Goal: Task Accomplishment & Management: Manage account settings

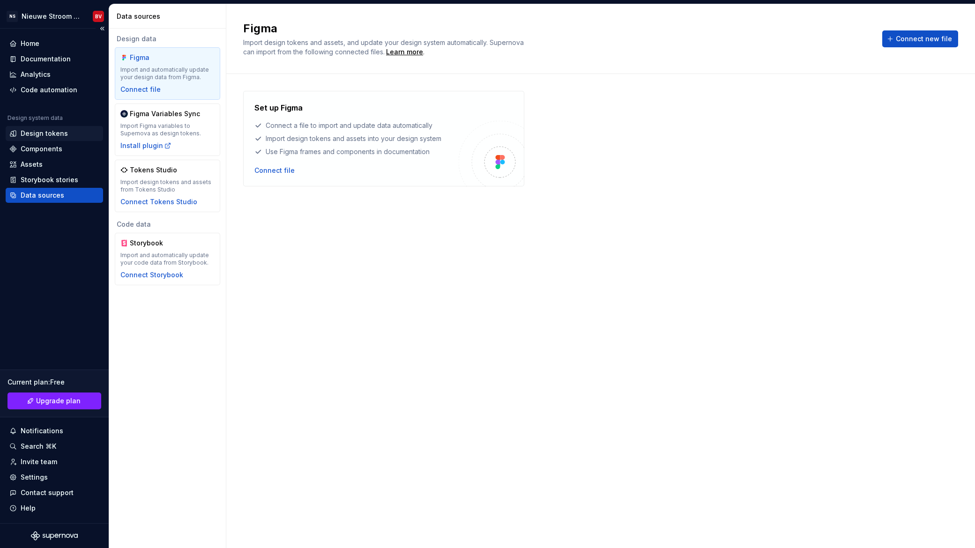
click at [39, 135] on div "Design tokens" at bounding box center [44, 133] width 47 height 9
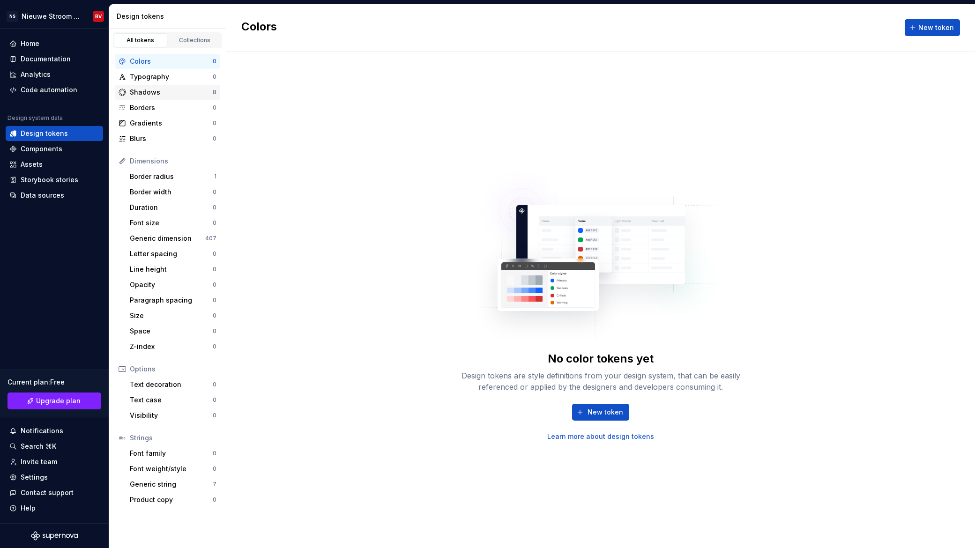
click at [141, 89] on div "Shadows" at bounding box center [171, 92] width 83 height 9
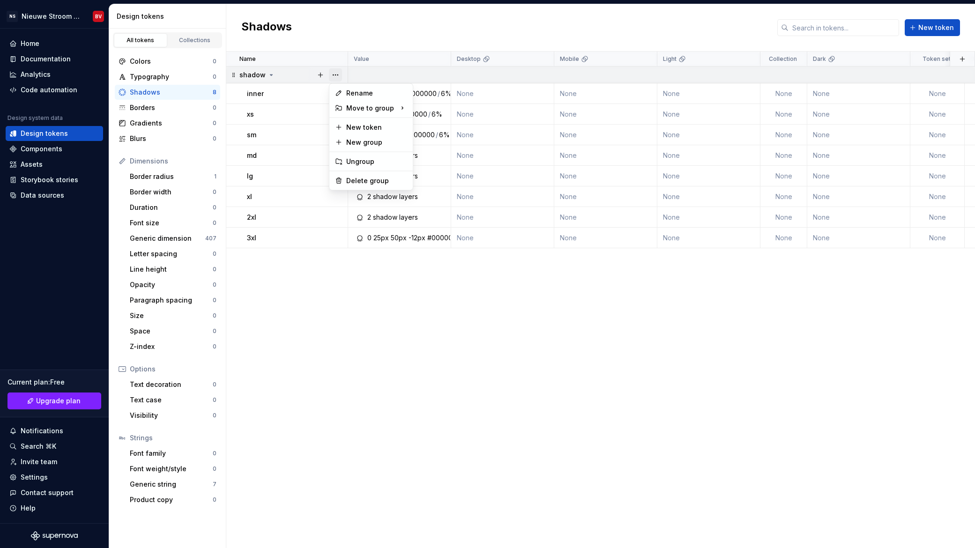
click at [335, 73] on button "button" at bounding box center [335, 74] width 13 height 13
click at [370, 183] on div "Delete group" at bounding box center [376, 180] width 61 height 9
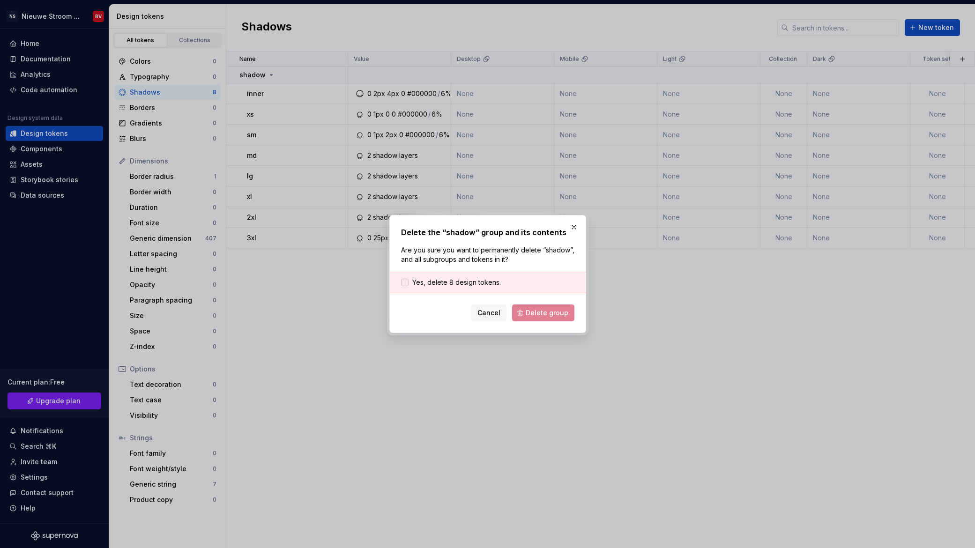
click at [438, 280] on span "Yes, delete 8 design tokens." at bounding box center [456, 282] width 89 height 9
click at [533, 311] on span "Delete group" at bounding box center [546, 312] width 43 height 9
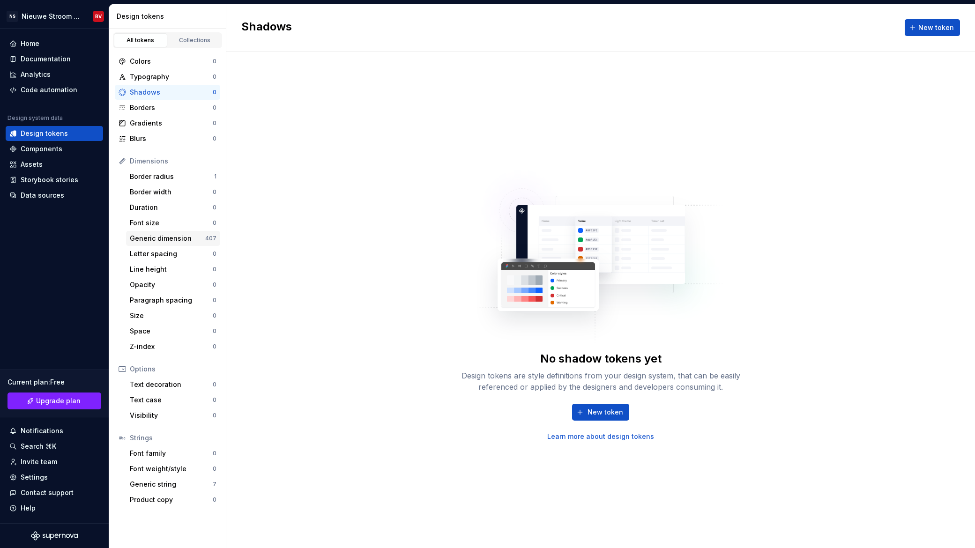
click at [175, 239] on div "Generic dimension" at bounding box center [167, 238] width 75 height 9
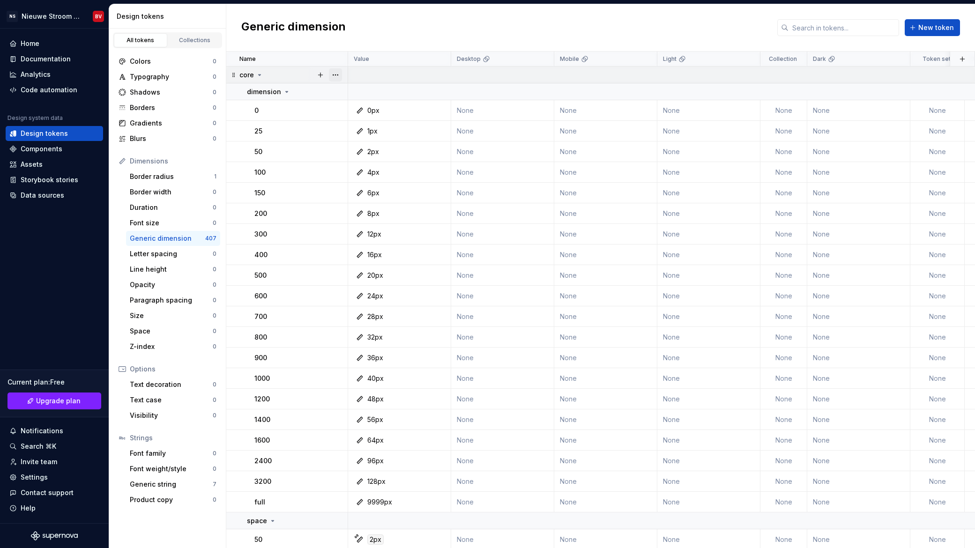
click at [337, 74] on button "button" at bounding box center [335, 74] width 13 height 13
click at [368, 180] on div "Delete group" at bounding box center [376, 180] width 61 height 9
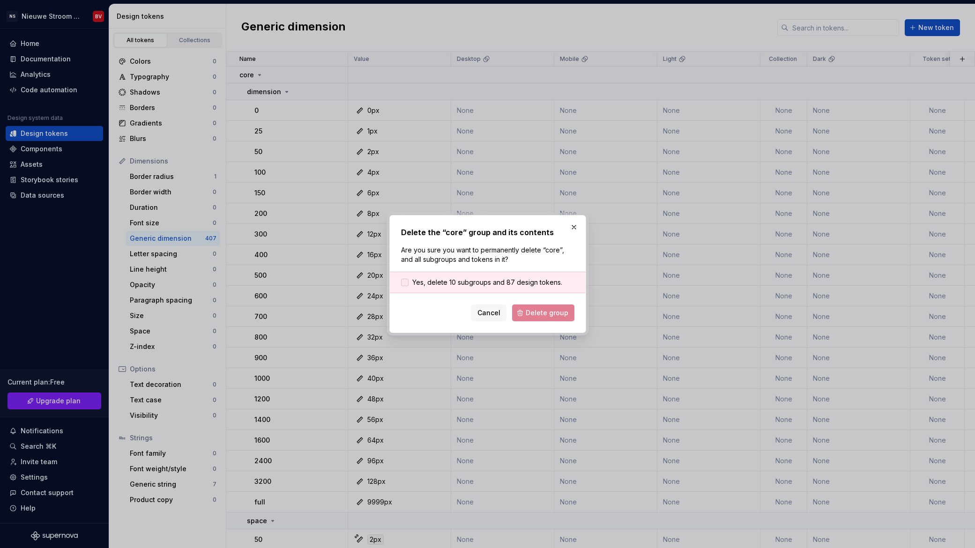
click at [454, 283] on span "Yes, delete 10 subgroups and 87 design tokens." at bounding box center [487, 282] width 150 height 9
click at [550, 318] on button "Delete group" at bounding box center [543, 312] width 62 height 17
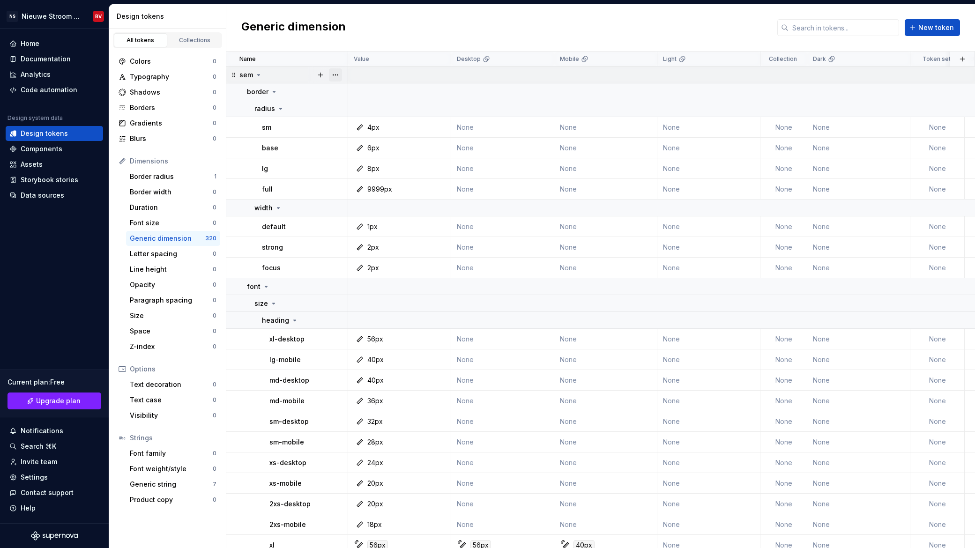
click at [337, 75] on button "button" at bounding box center [335, 74] width 13 height 13
click at [379, 179] on div "Delete group" at bounding box center [376, 180] width 61 height 9
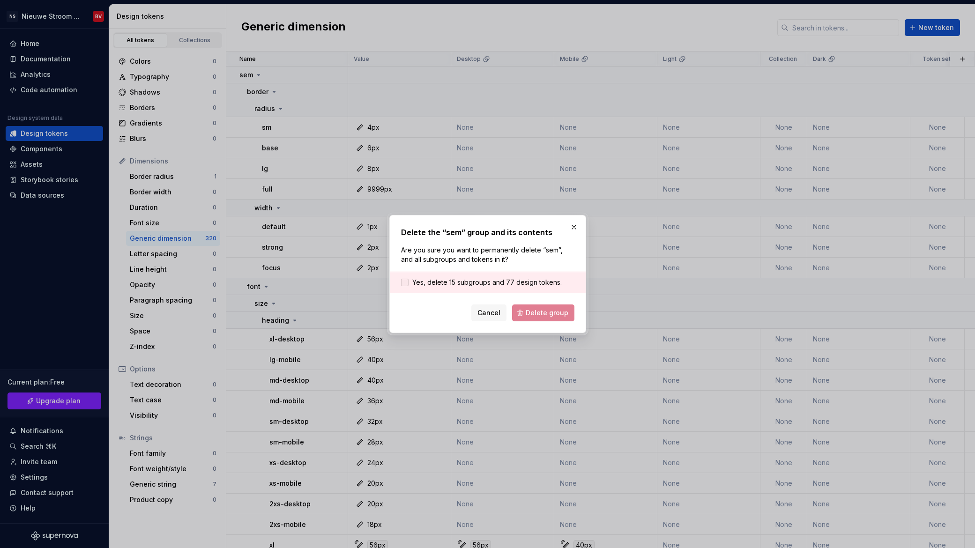
click at [481, 283] on span "Yes, delete 15 subgroups and 77 design tokens." at bounding box center [486, 282] width 149 height 9
click at [529, 310] on span "Delete group" at bounding box center [546, 312] width 43 height 9
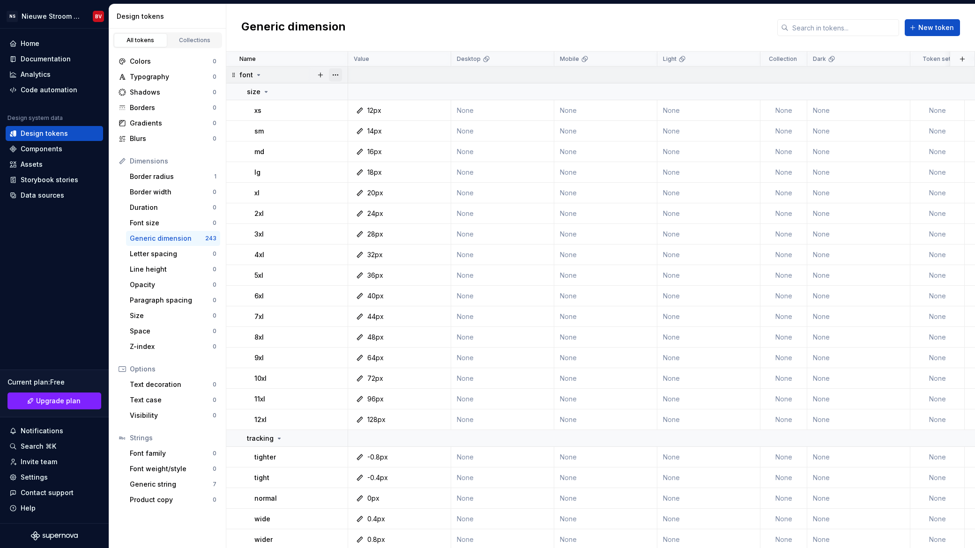
click at [334, 75] on button "button" at bounding box center [335, 74] width 13 height 13
click at [364, 183] on div "Delete group" at bounding box center [376, 180] width 61 height 9
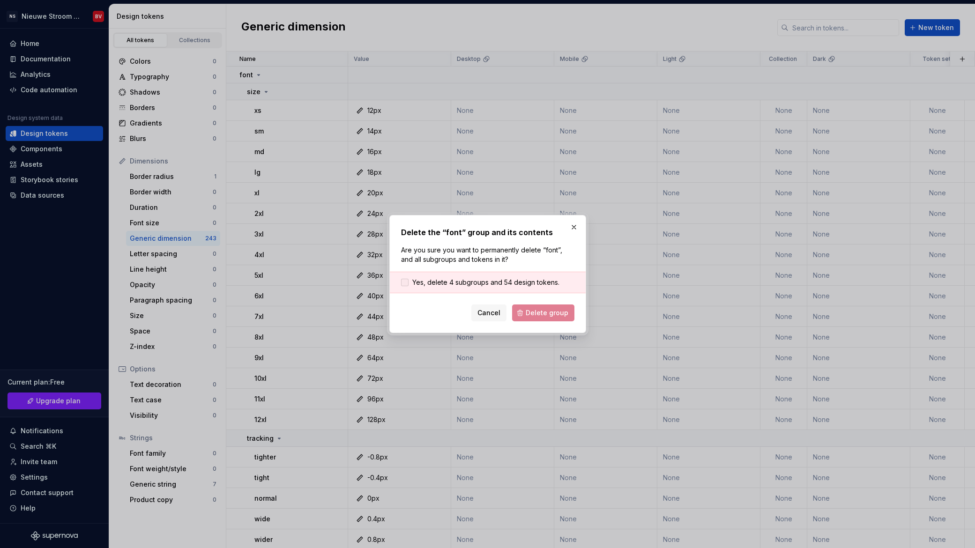
drag, startPoint x: 516, startPoint y: 280, endPoint x: 523, endPoint y: 285, distance: 9.1
click at [516, 280] on span "Yes, delete 4 subgroups and 54 design tokens." at bounding box center [485, 282] width 147 height 9
click at [541, 306] on button "Delete group" at bounding box center [543, 312] width 62 height 17
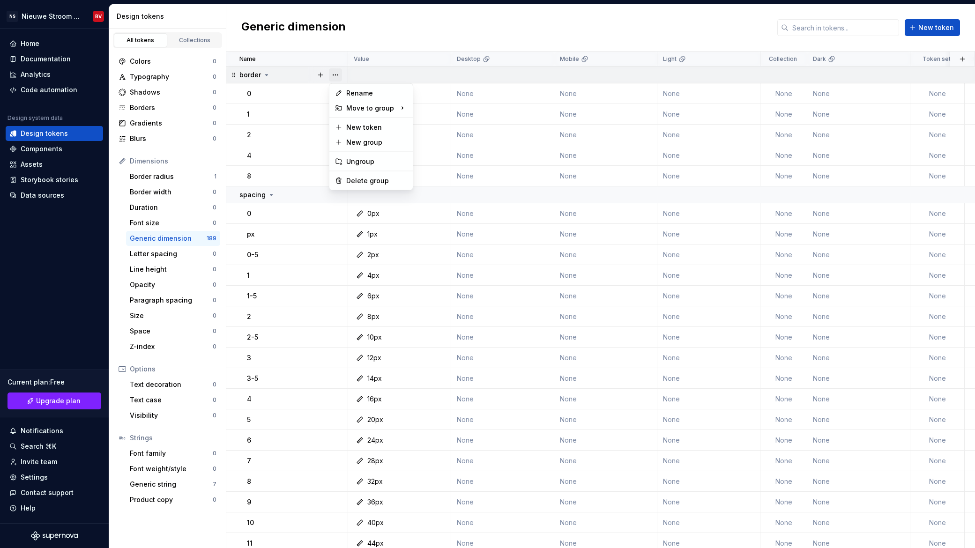
click at [335, 77] on button "button" at bounding box center [335, 74] width 13 height 13
click at [359, 179] on div "Delete group" at bounding box center [376, 180] width 61 height 9
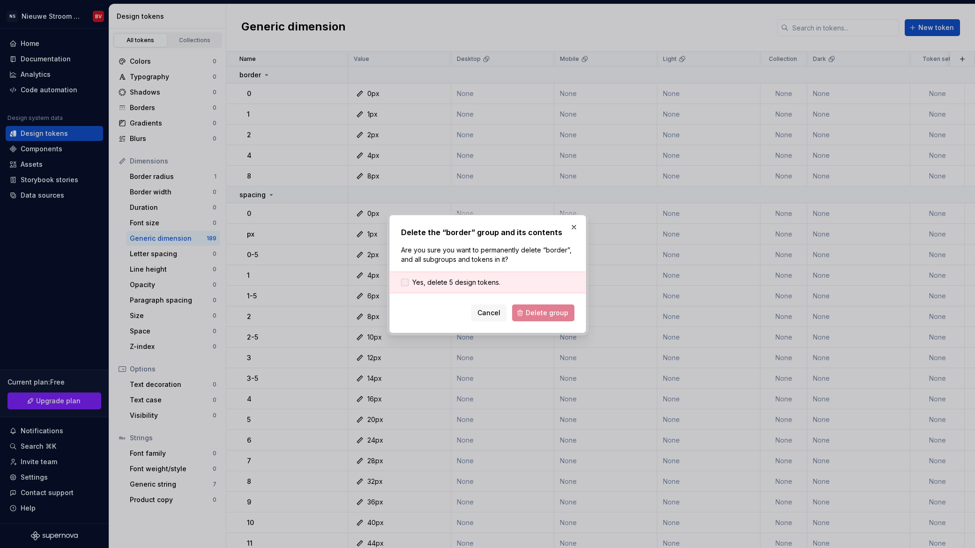
click at [438, 280] on span "Yes, delete 5 design tokens." at bounding box center [456, 282] width 88 height 9
click at [535, 313] on span "Delete group" at bounding box center [546, 312] width 43 height 9
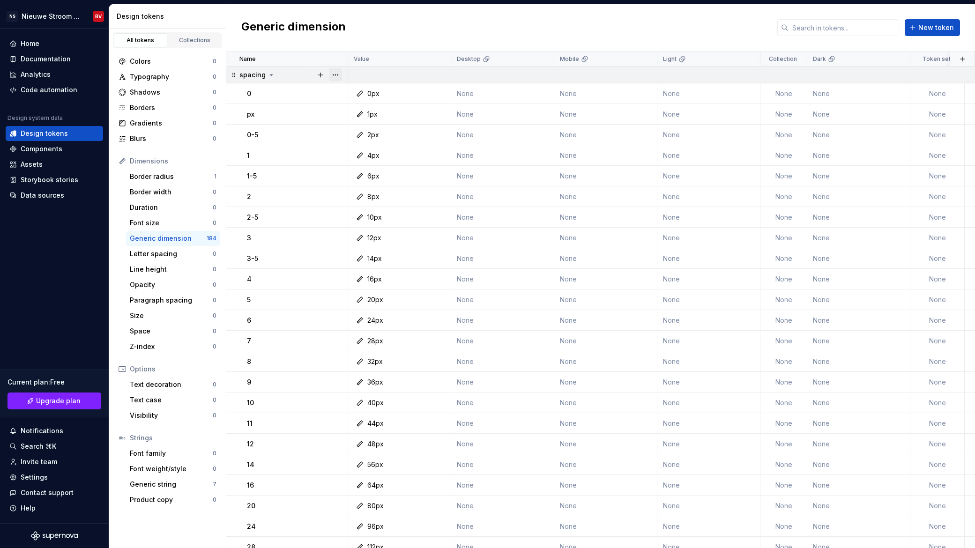
click at [339, 75] on button "button" at bounding box center [335, 74] width 13 height 13
click at [363, 177] on div "Delete group" at bounding box center [376, 180] width 61 height 9
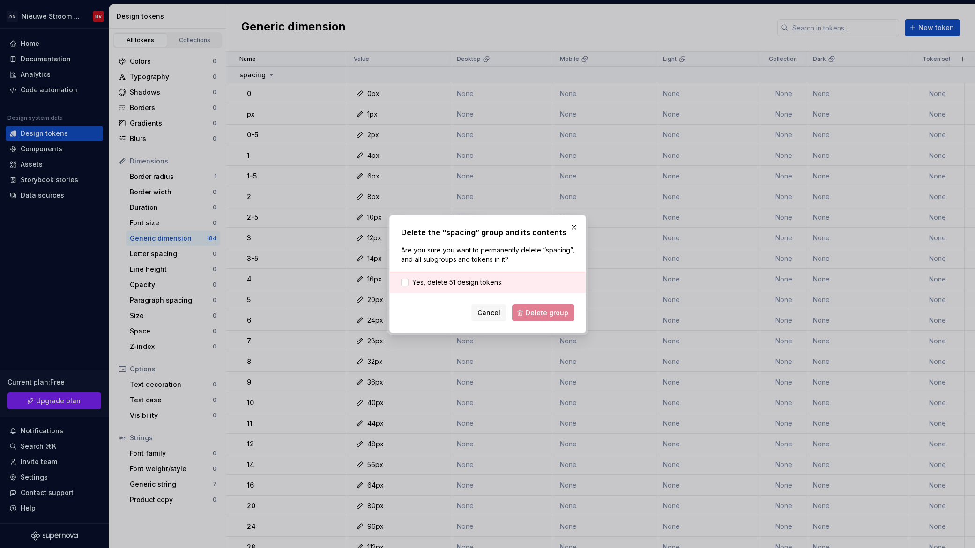
click at [489, 276] on div "Yes, delete 51 design tokens." at bounding box center [488, 283] width 196 height 22
click at [476, 277] on div "Yes, delete 51 design tokens." at bounding box center [488, 283] width 196 height 22
click at [485, 279] on span "Yes, delete 51 design tokens." at bounding box center [457, 282] width 90 height 9
click at [533, 312] on span "Delete group" at bounding box center [546, 312] width 43 height 9
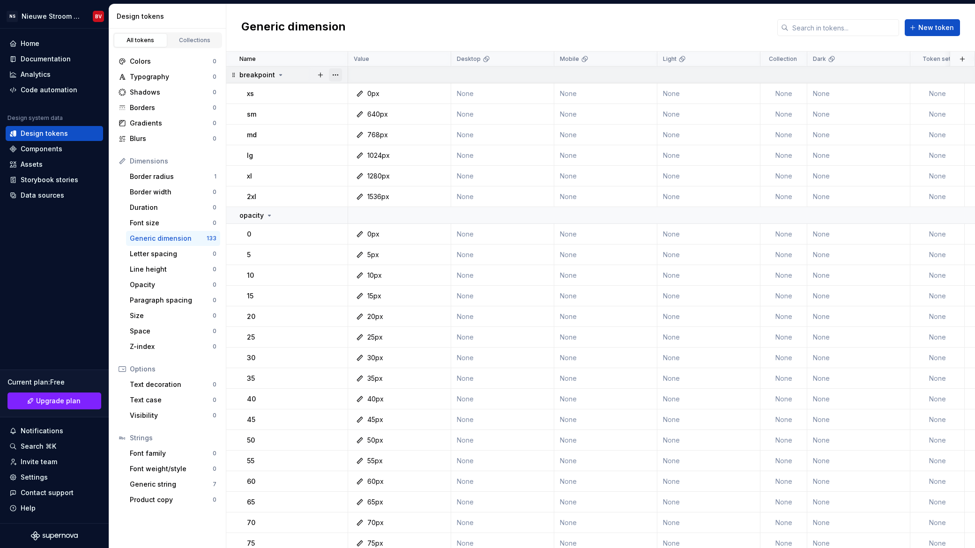
click at [335, 74] on button "button" at bounding box center [335, 74] width 13 height 13
click at [356, 179] on div "Delete group" at bounding box center [376, 180] width 61 height 9
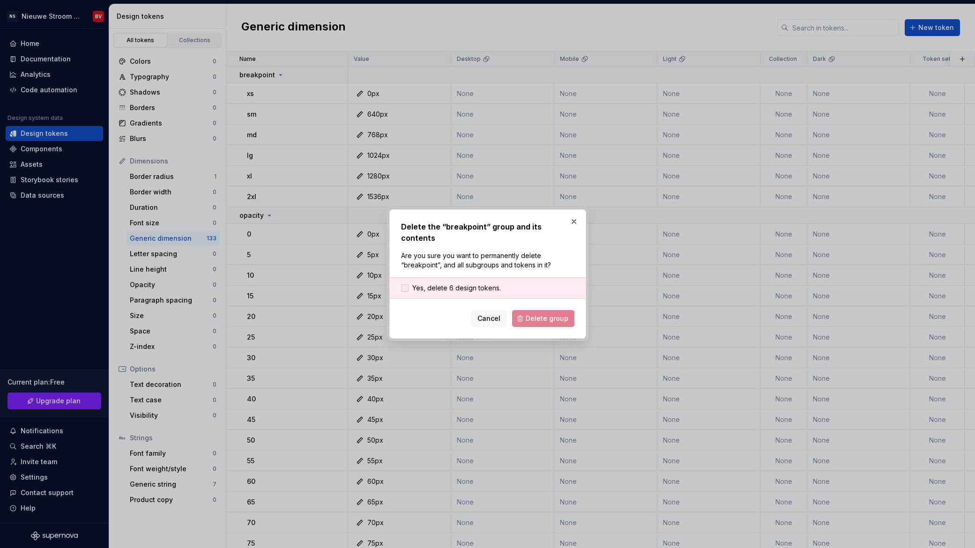
click at [417, 283] on span "Yes, delete 6 design tokens." at bounding box center [456, 287] width 89 height 9
click at [545, 315] on span "Delete group" at bounding box center [546, 318] width 43 height 9
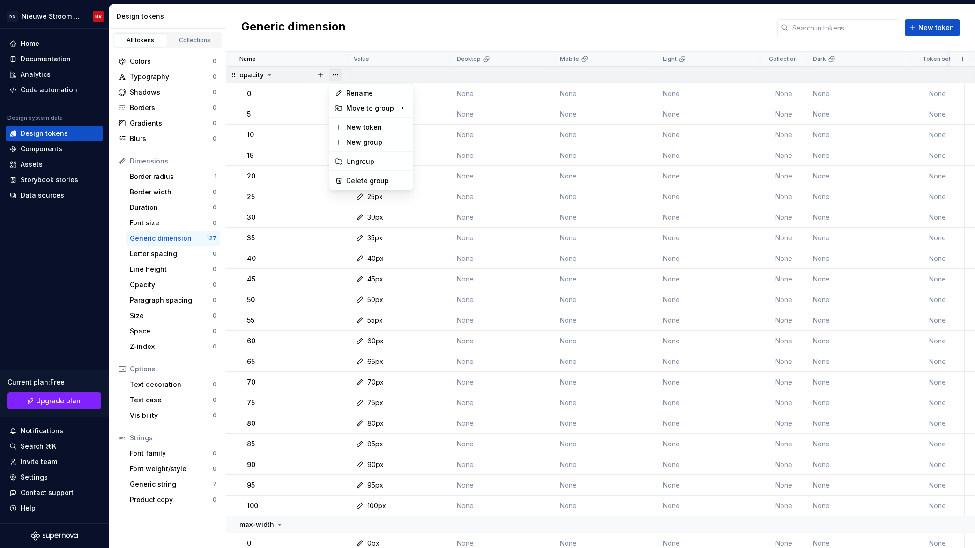
click at [337, 75] on button "button" at bounding box center [335, 74] width 13 height 13
click at [353, 179] on div "Delete group" at bounding box center [376, 180] width 61 height 9
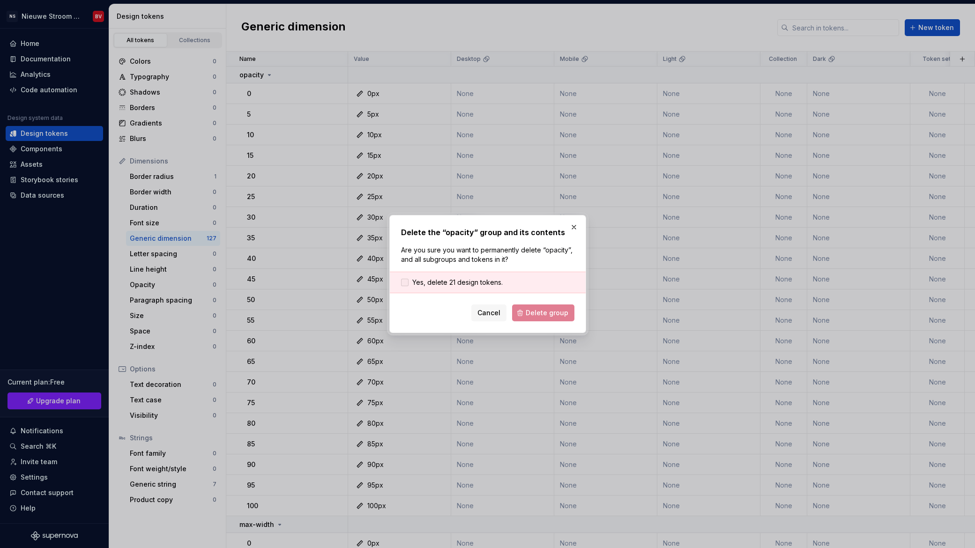
drag, startPoint x: 424, startPoint y: 281, endPoint x: 453, endPoint y: 287, distance: 29.1
click at [424, 281] on span "Yes, delete 21 design tokens." at bounding box center [457, 282] width 90 height 9
click at [537, 317] on span "Delete group" at bounding box center [546, 312] width 43 height 9
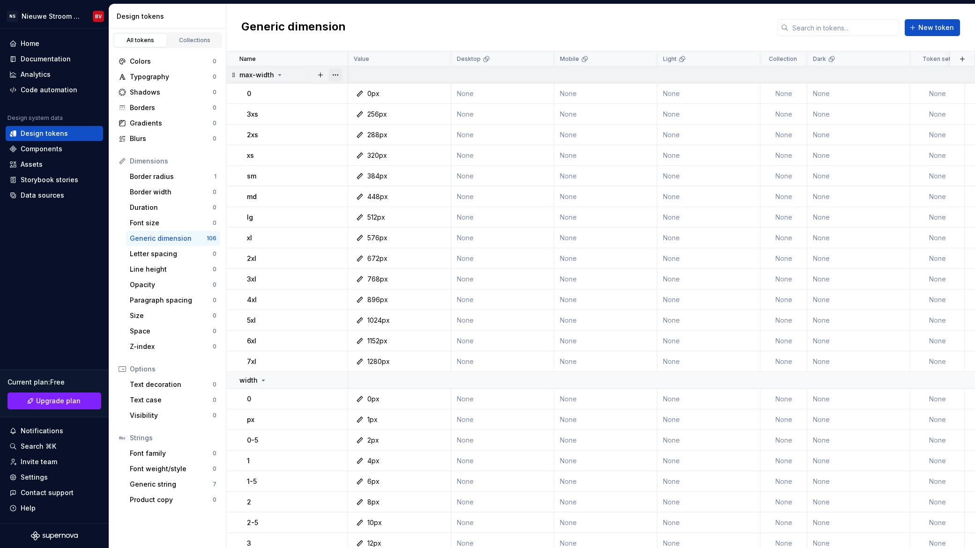
click at [332, 73] on button "button" at bounding box center [335, 74] width 13 height 13
click at [353, 177] on div "Delete group" at bounding box center [376, 180] width 61 height 9
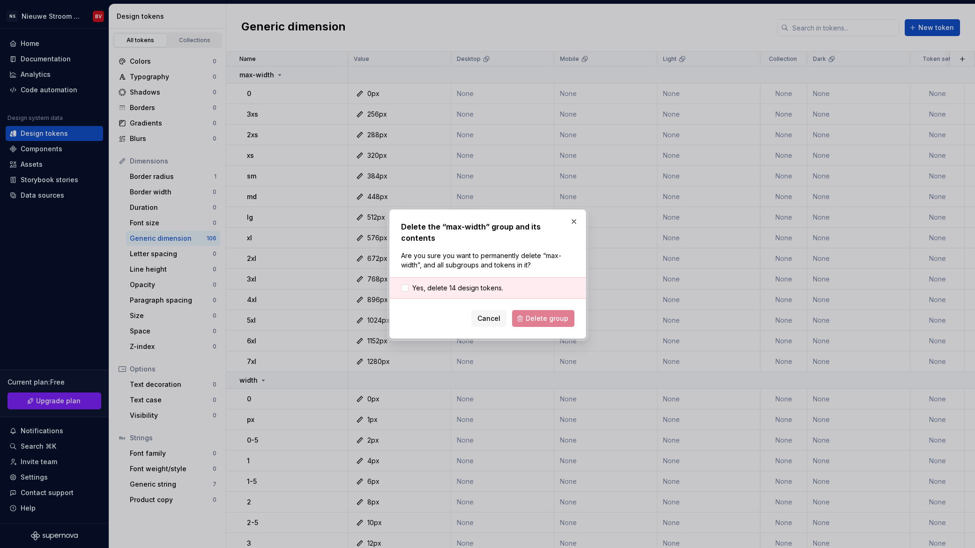
click at [458, 277] on div "Yes, delete 14 design tokens." at bounding box center [488, 288] width 196 height 22
click at [483, 286] on span "Yes, delete 14 design tokens." at bounding box center [457, 287] width 91 height 9
click at [542, 314] on span "Delete group" at bounding box center [546, 318] width 43 height 9
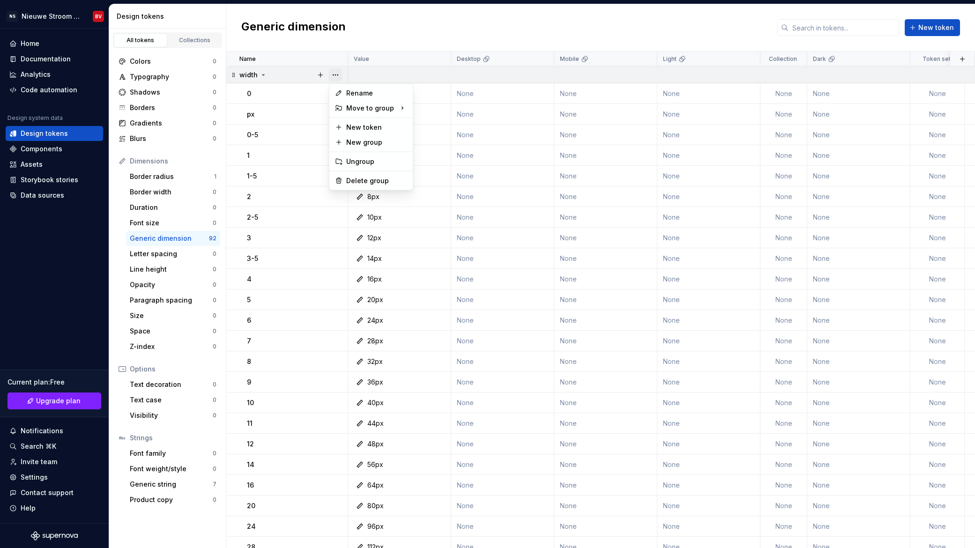
click at [333, 74] on button "button" at bounding box center [335, 74] width 13 height 13
click at [358, 179] on div "Delete group" at bounding box center [376, 180] width 61 height 9
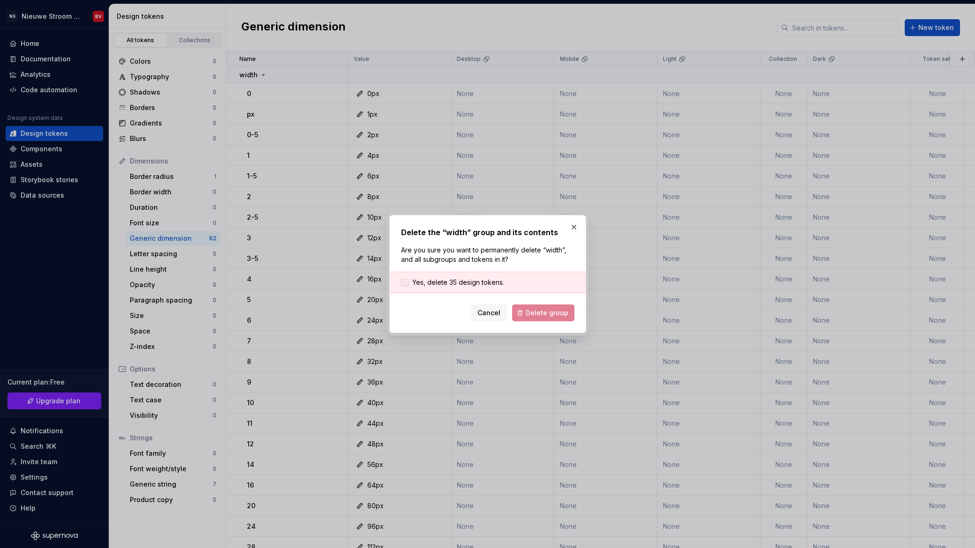
click at [458, 286] on span "Yes, delete 35 design tokens." at bounding box center [458, 282] width 92 height 9
click at [547, 317] on span "Delete group" at bounding box center [546, 312] width 43 height 9
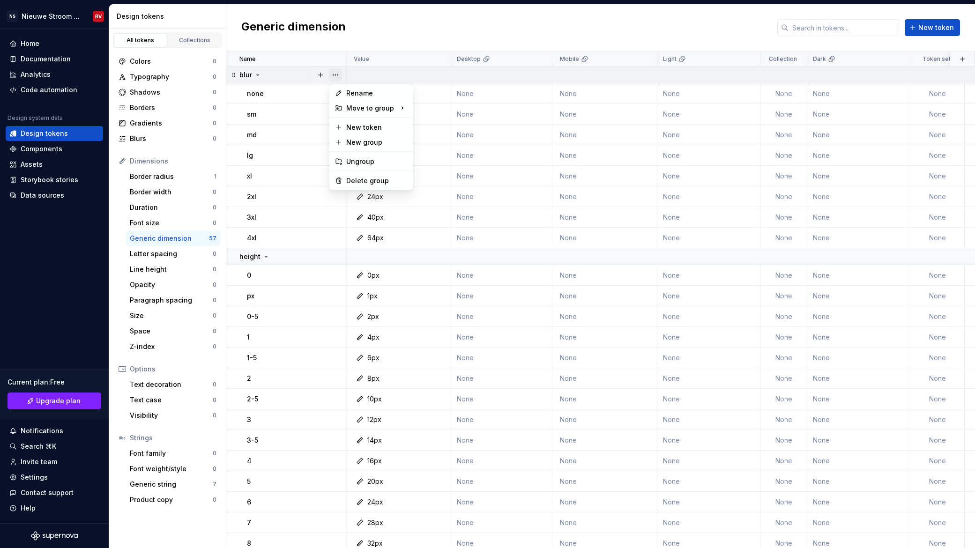
click at [336, 77] on button "button" at bounding box center [335, 74] width 13 height 13
click at [351, 178] on div "Delete group" at bounding box center [376, 180] width 61 height 9
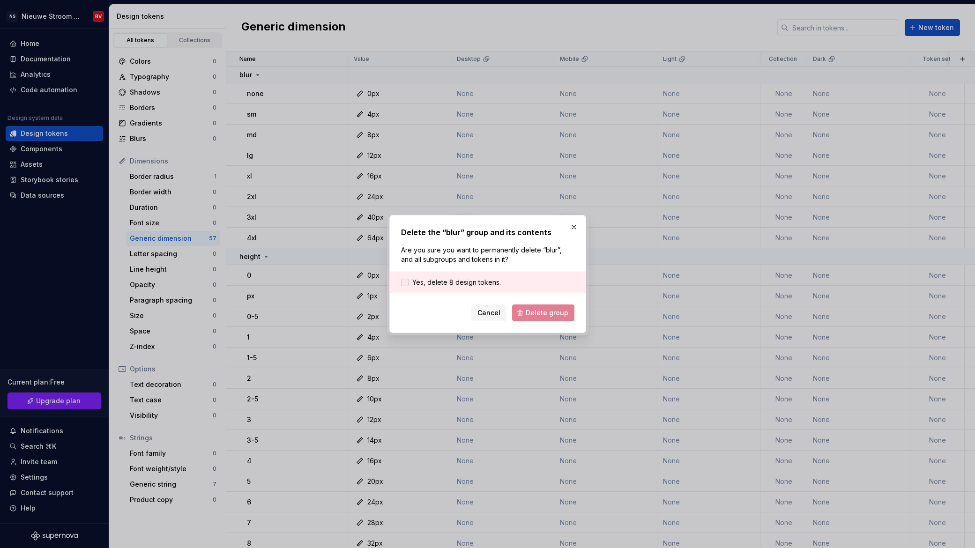
click at [463, 285] on span "Yes, delete 8 design tokens." at bounding box center [456, 282] width 89 height 9
click at [533, 311] on span "Delete group" at bounding box center [546, 312] width 43 height 9
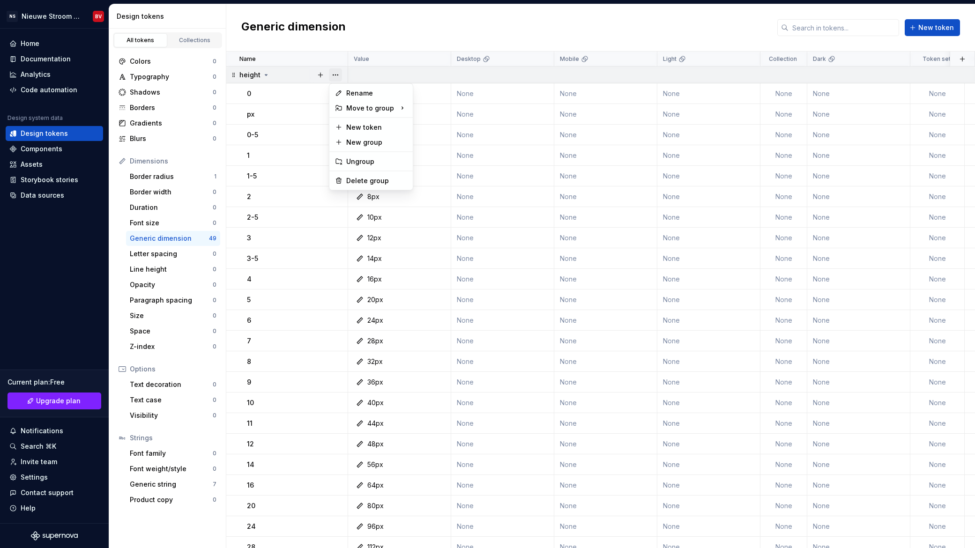
click at [335, 76] on button "button" at bounding box center [335, 74] width 13 height 13
click at [358, 179] on div "Delete group" at bounding box center [376, 180] width 61 height 9
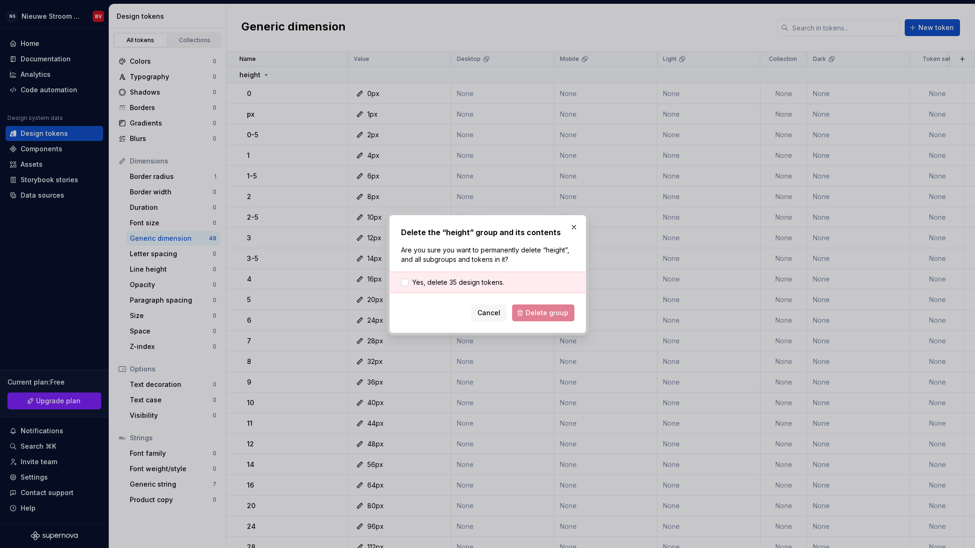
click at [466, 287] on div "Yes, delete 35 design tokens." at bounding box center [488, 283] width 196 height 22
click at [491, 283] on span "Yes, delete 35 design tokens." at bounding box center [458, 282] width 92 height 9
click at [521, 307] on button "Delete group" at bounding box center [543, 312] width 62 height 17
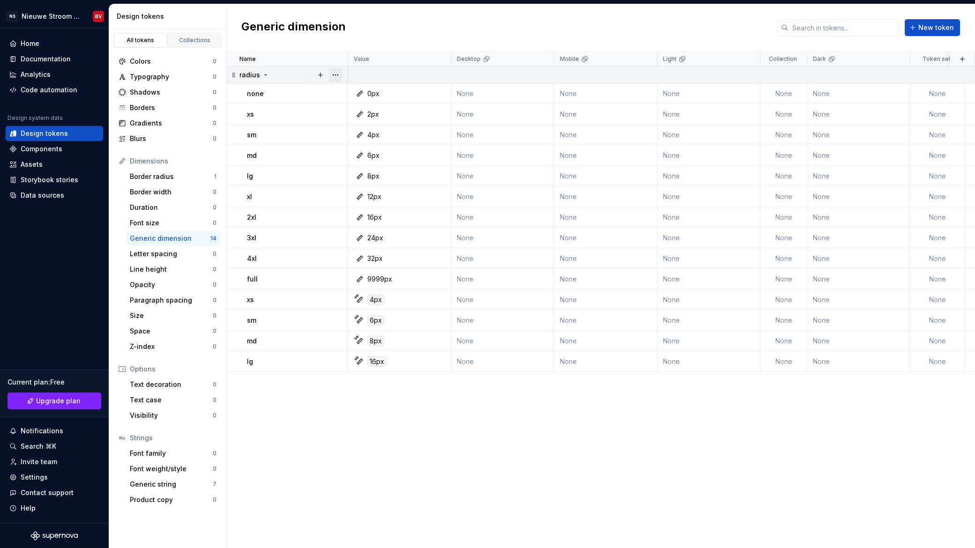
click at [335, 75] on button "button" at bounding box center [335, 74] width 13 height 13
click at [358, 180] on div "Delete group" at bounding box center [376, 180] width 61 height 9
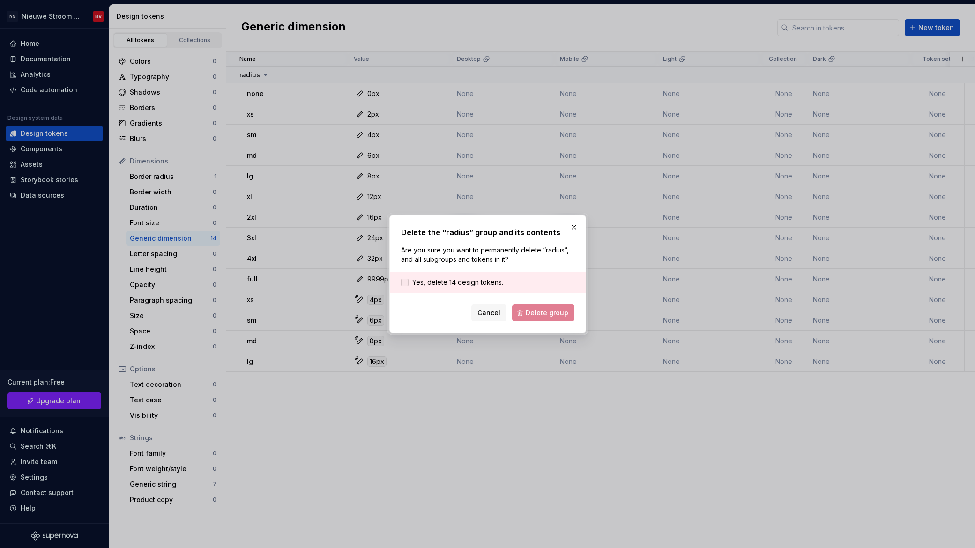
click at [454, 278] on span "Yes, delete 14 design tokens." at bounding box center [457, 282] width 91 height 9
click at [527, 306] on button "Delete group" at bounding box center [543, 312] width 62 height 17
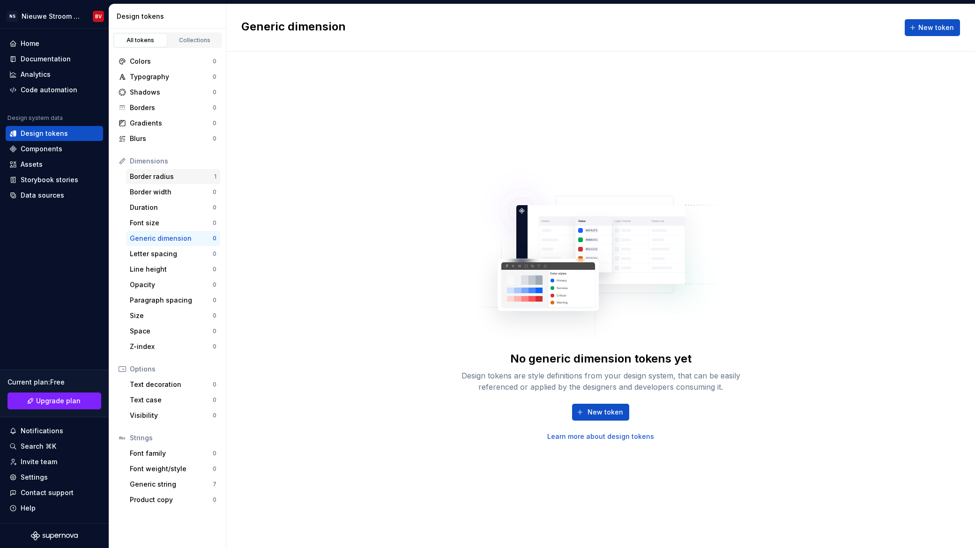
click at [183, 180] on div "Border radius" at bounding box center [172, 176] width 84 height 9
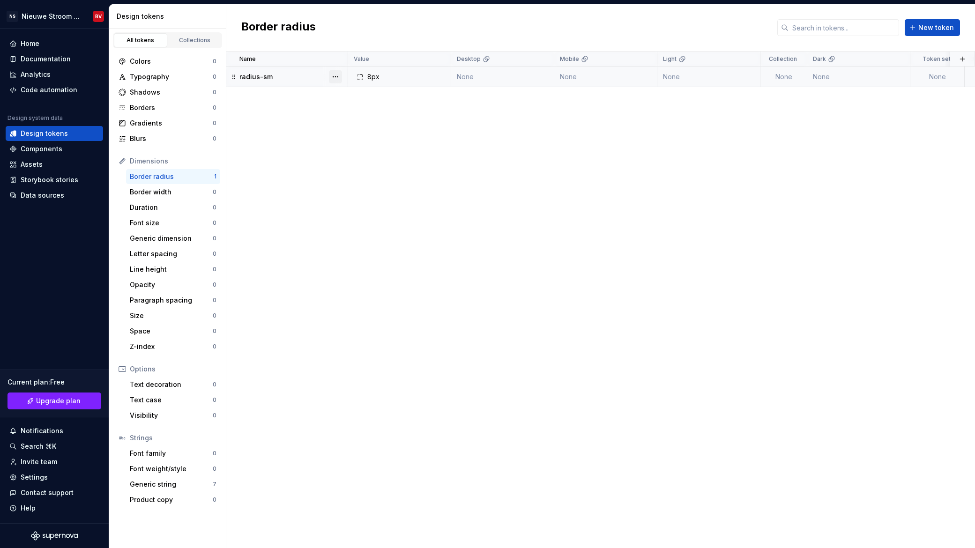
click at [340, 77] on button "button" at bounding box center [335, 76] width 13 height 13
click at [362, 128] on div "Delete token" at bounding box center [376, 129] width 61 height 9
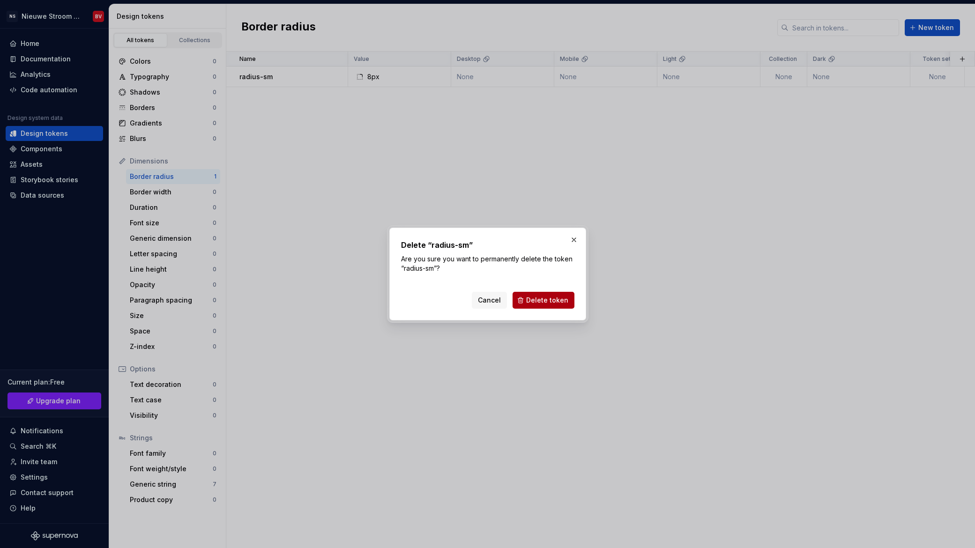
click at [563, 306] on button "Delete token" at bounding box center [543, 300] width 62 height 17
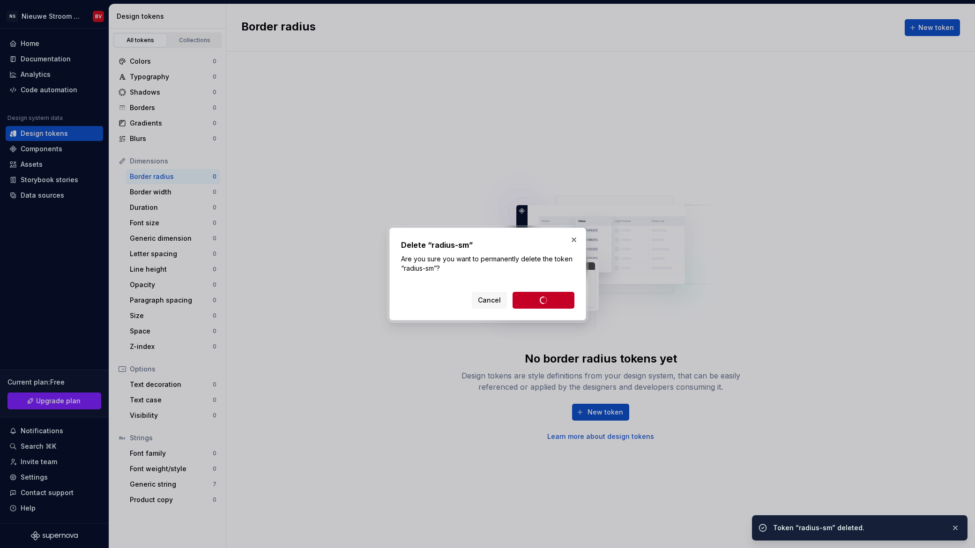
click at [561, 301] on div "Cancel Delete token" at bounding box center [523, 300] width 103 height 17
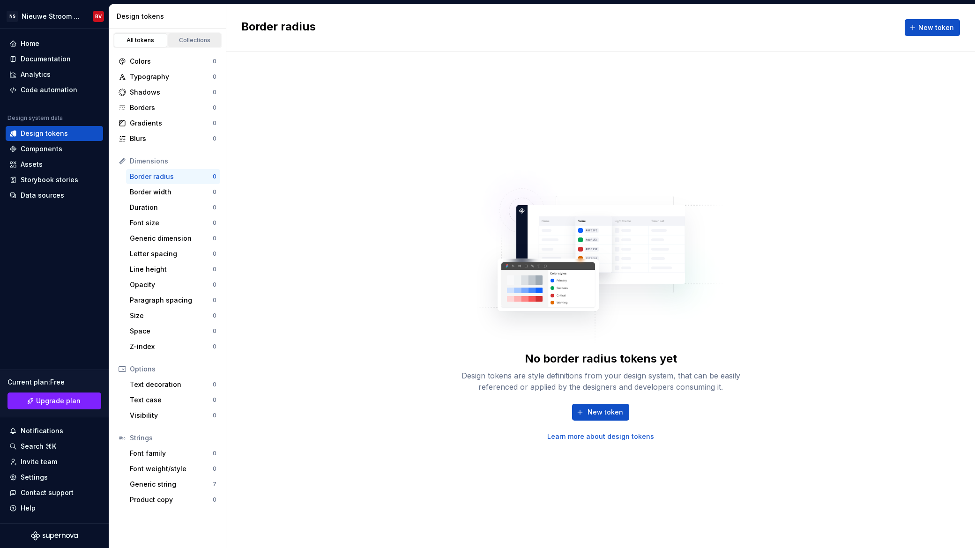
click at [177, 40] on div "Collections" at bounding box center [194, 40] width 47 height 7
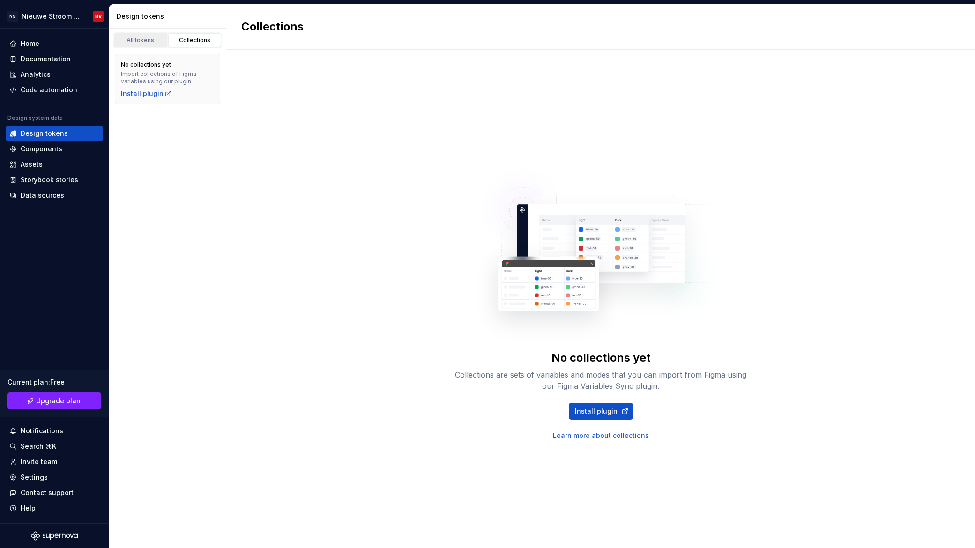
click at [128, 40] on div "All tokens" at bounding box center [140, 40] width 47 height 7
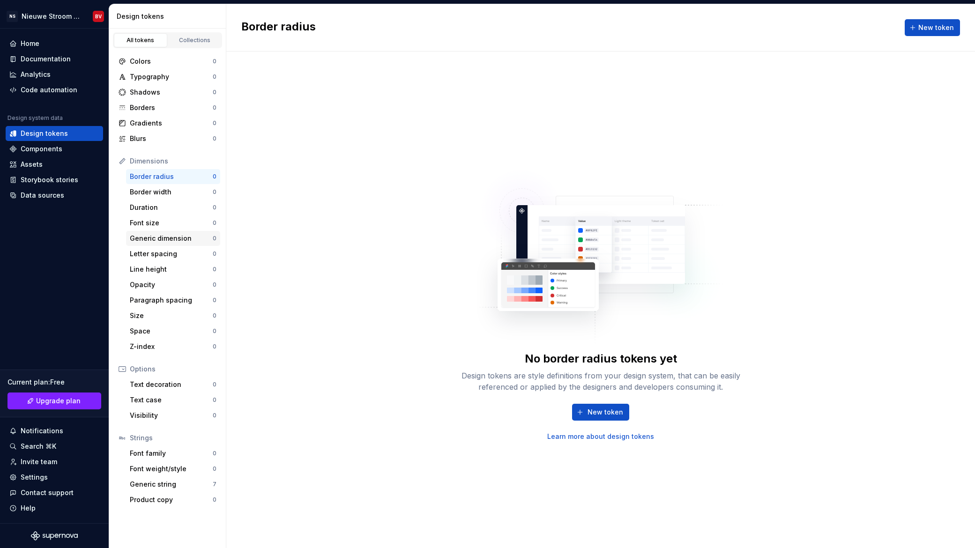
click at [161, 238] on div "Generic dimension" at bounding box center [171, 238] width 83 height 9
click at [599, 414] on span "New token" at bounding box center [605, 411] width 36 height 9
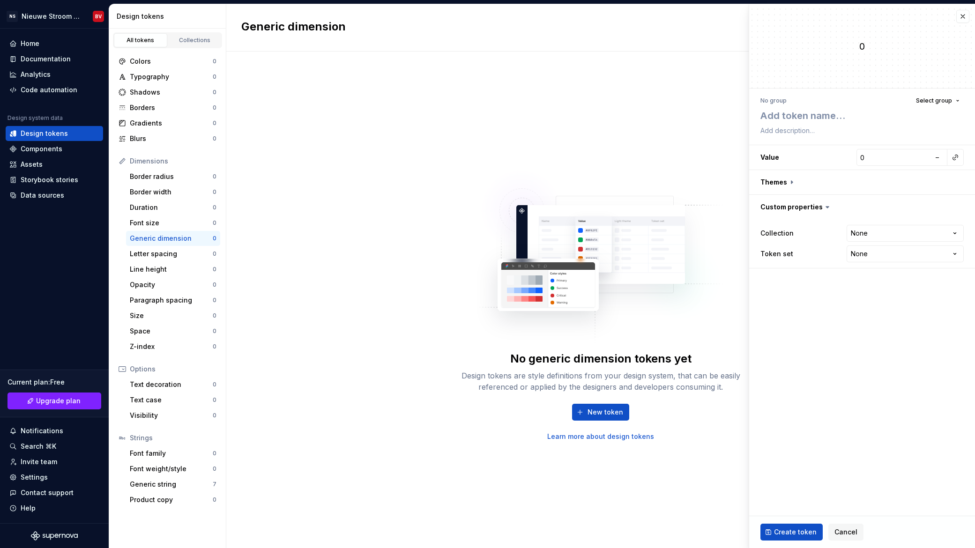
type textarea "*"
type textarea "c"
type textarea "*"
type textarea "co"
type textarea "*"
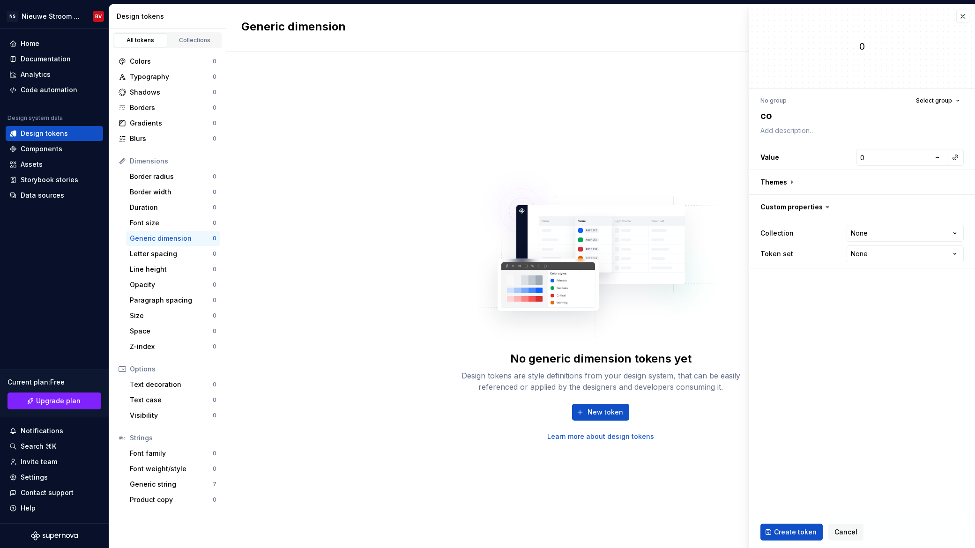
type textarea "cor"
type textarea "*"
type textarea "core"
type textarea "*"
type textarea "core."
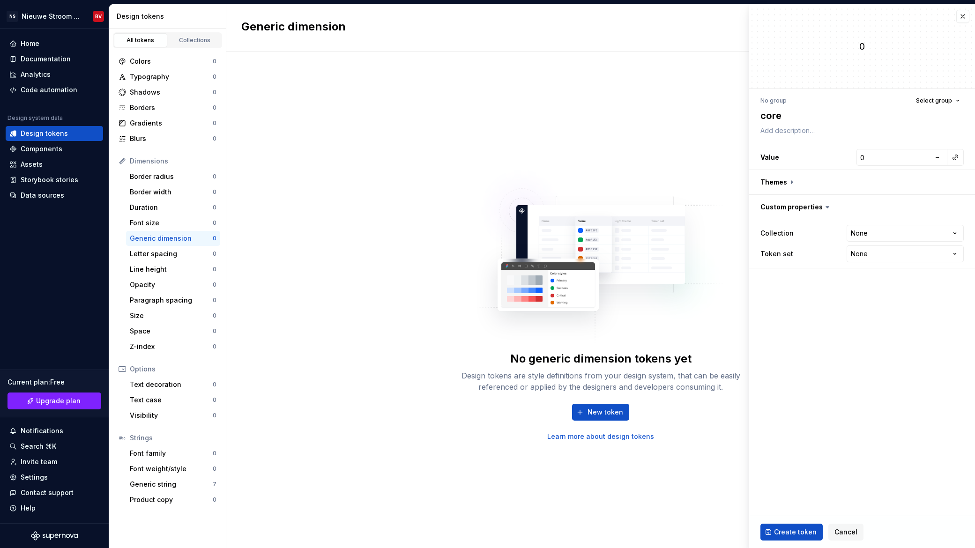
type textarea "*"
type textarea "core.d"
type textarea "*"
type textarea "core.di"
type textarea "*"
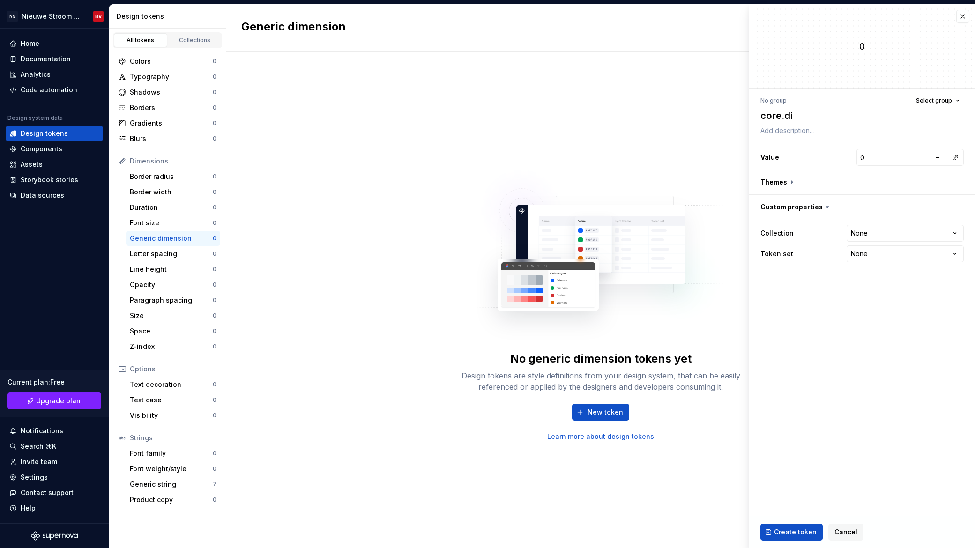
type textarea "core.dim"
type textarea "*"
type textarea "core.dime"
type textarea "*"
type textarea "core.dimen"
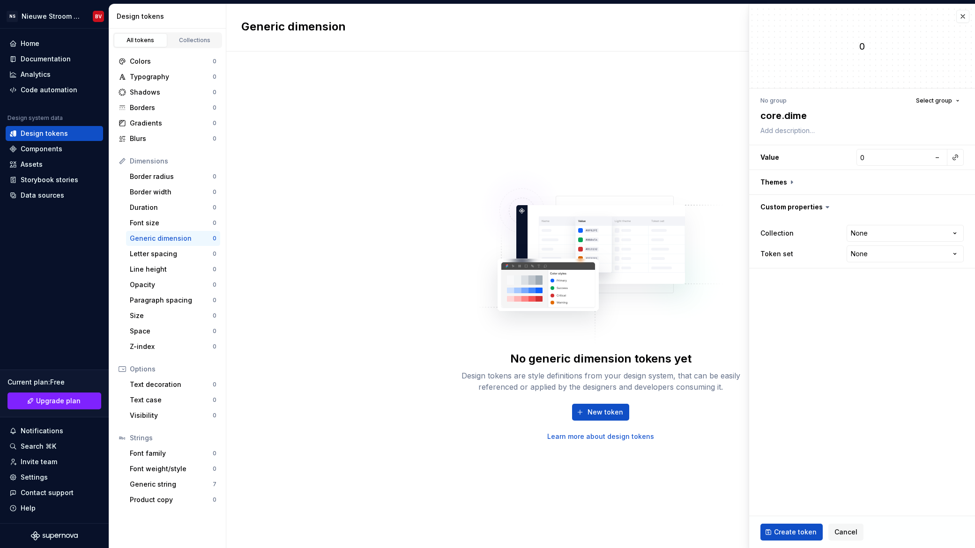
type textarea "*"
type textarea "core.dimens"
type textarea "*"
type textarea "core.dimensi"
type textarea "*"
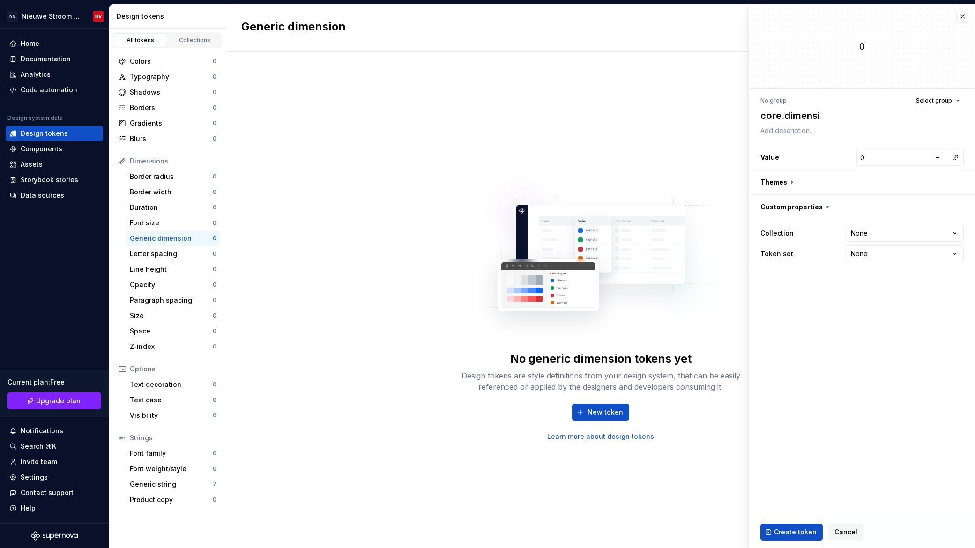
type textarea "core.dimensio"
type textarea "*"
type textarea "core.dimension"
type textarea "*"
type textarea "core.dimension."
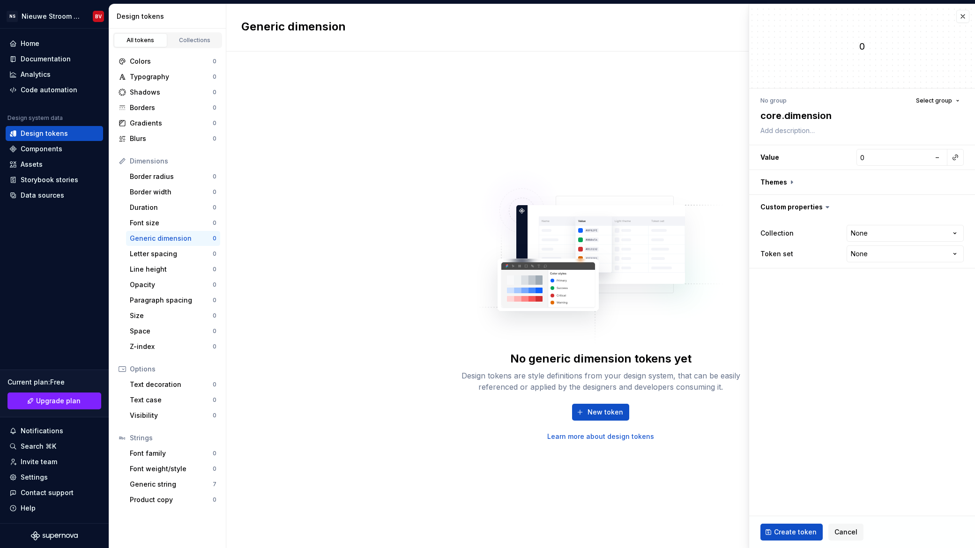
type textarea "*"
type textarea "core.dimension.1"
type textarea "*"
type textarea "core.dimension.10"
type textarea "*"
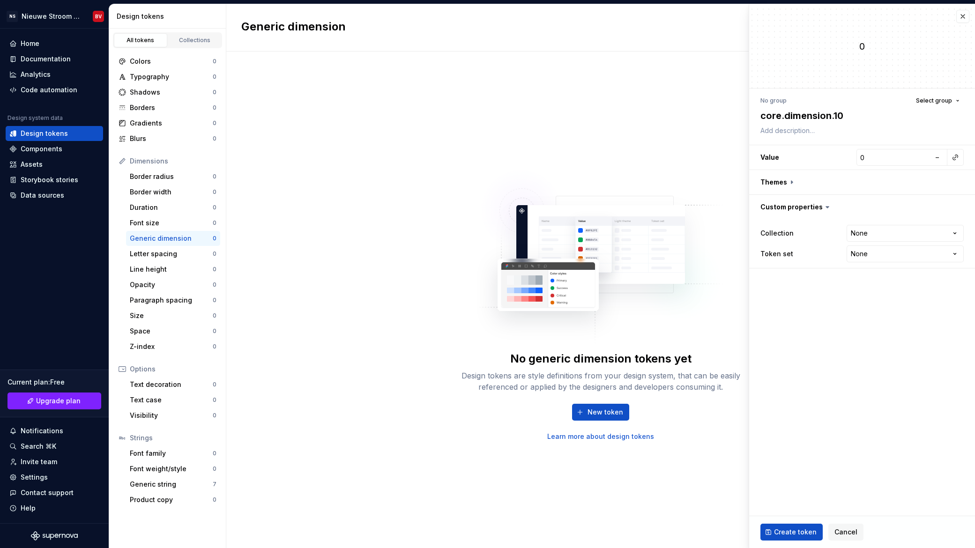
type textarea "core.dimension.100"
type textarea "*"
type textarea "core.dimension.100"
click at [897, 155] on input "0" at bounding box center [893, 157] width 74 height 17
click at [794, 183] on button "button" at bounding box center [862, 182] width 226 height 24
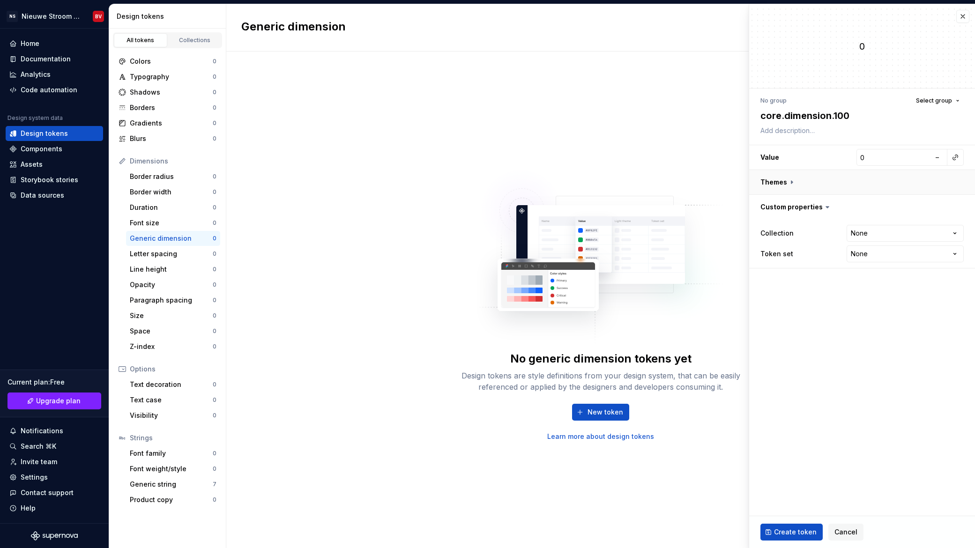
type textarea "*"
click at [870, 315] on html "NS Nieuwe Stroom Design System BV Home Documentation Analytics Code automation …" at bounding box center [487, 274] width 975 height 548
click at [828, 352] on html "NS Nieuwe Stroom Design System BV Home Documentation Analytics Code automation …" at bounding box center [487, 274] width 975 height 548
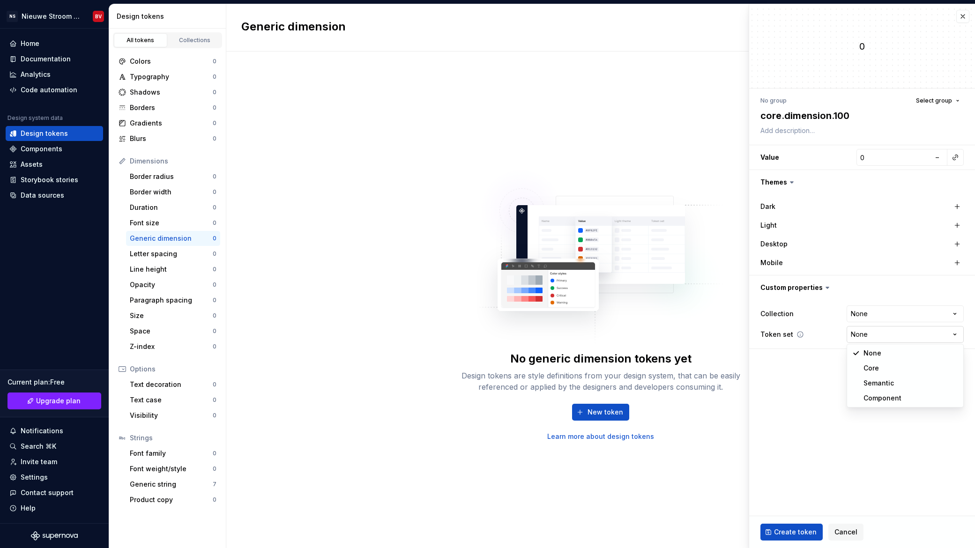
click at [855, 338] on html "NS Nieuwe Stroom Design System BV Home Documentation Analytics Code automation …" at bounding box center [487, 274] width 975 height 548
select select "**********"
type textarea "*"
click at [861, 156] on input "0" at bounding box center [893, 157] width 74 height 17
click at [854, 158] on h3 "Value 0 –" at bounding box center [862, 157] width 226 height 24
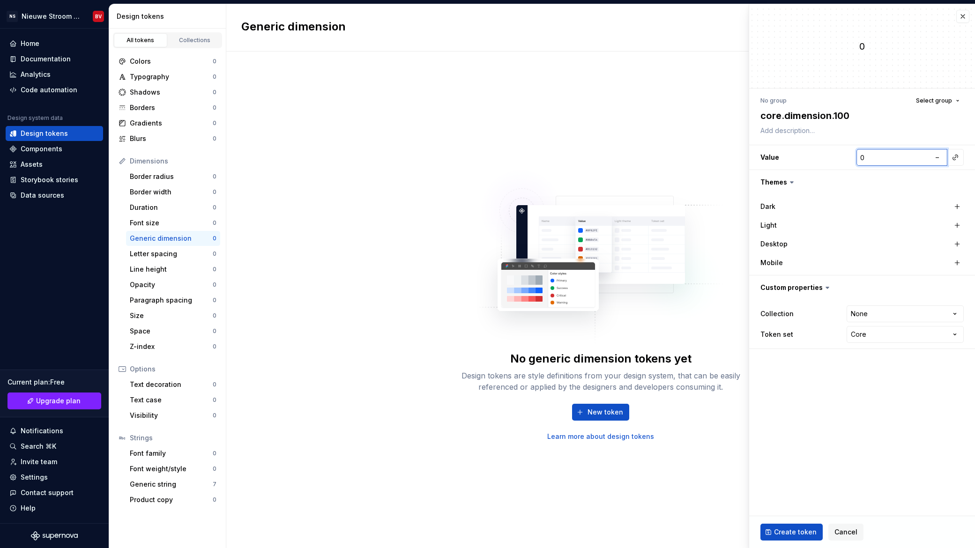
type input "4"
type textarea "*"
click at [775, 100] on div "No group" at bounding box center [773, 100] width 26 height 7
click at [933, 95] on button "Select group" at bounding box center [937, 100] width 52 height 13
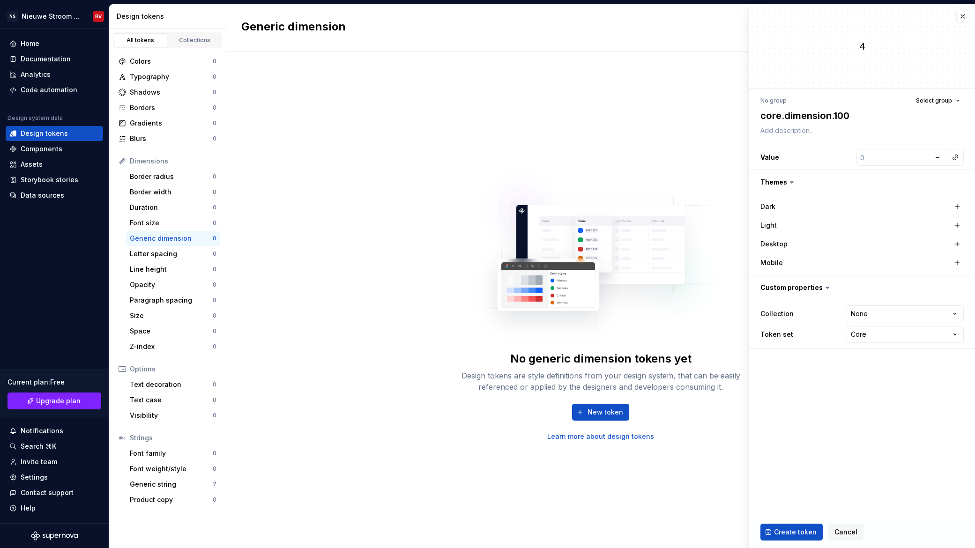
click at [802, 394] on fieldset "4 No group Select group core.dimension.100 Value – Themes Dark Light Desktop Mo…" at bounding box center [862, 276] width 226 height 544
click at [873, 314] on html "NS Nieuwe Stroom Design System BV Home Documentation Analytics Code automation …" at bounding box center [487, 274] width 975 height 548
click at [801, 392] on html "NS Nieuwe Stroom Design System BV Home Documentation Analytics Code automation …" at bounding box center [487, 274] width 975 height 548
click at [791, 526] on button "Create token" at bounding box center [791, 532] width 62 height 17
click at [876, 155] on input "number" at bounding box center [893, 157] width 74 height 17
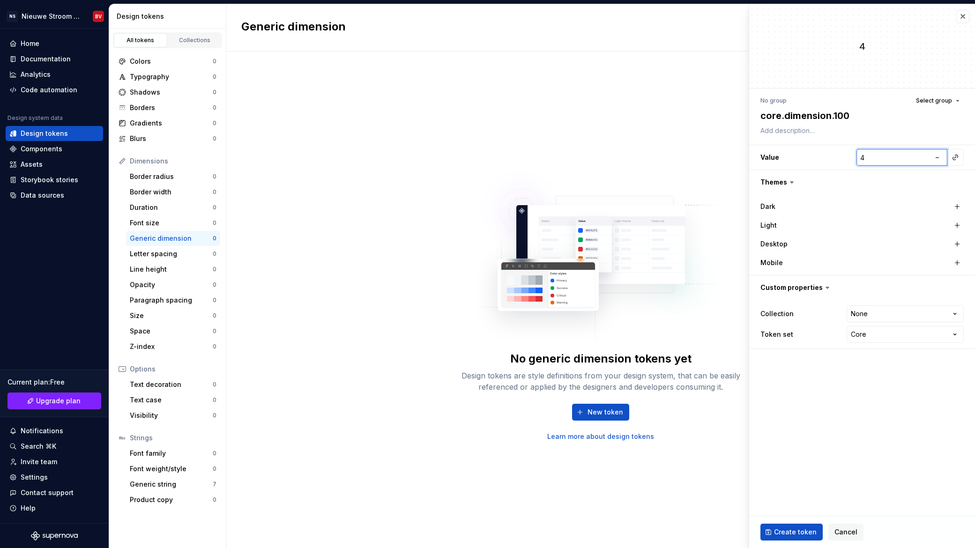
type input "5"
type textarea "*"
click at [921, 155] on input "5" at bounding box center [893, 157] width 74 height 17
type input "4"
click at [923, 160] on input "4" at bounding box center [893, 157] width 74 height 17
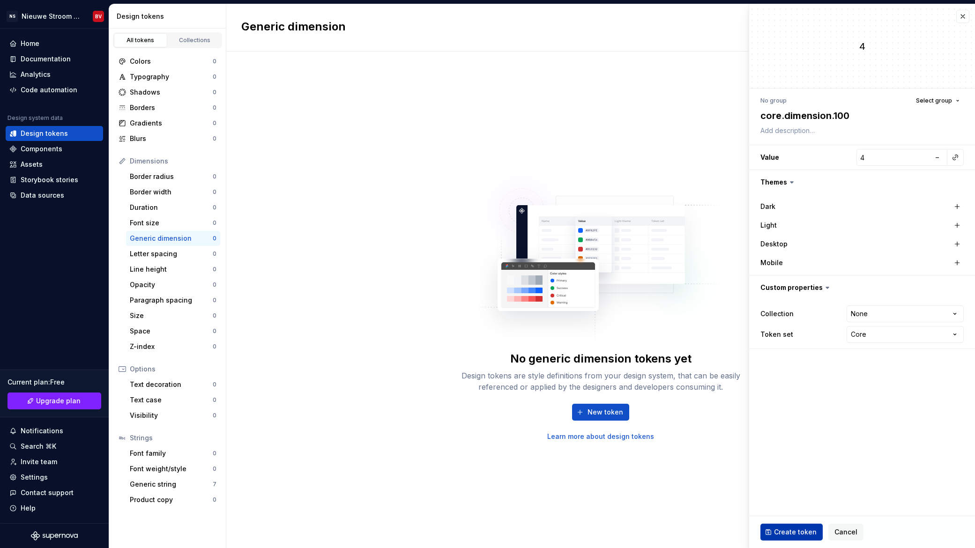
click at [784, 530] on span "Create token" at bounding box center [795, 531] width 43 height 9
type textarea "*"
type input "0"
type textarea "*"
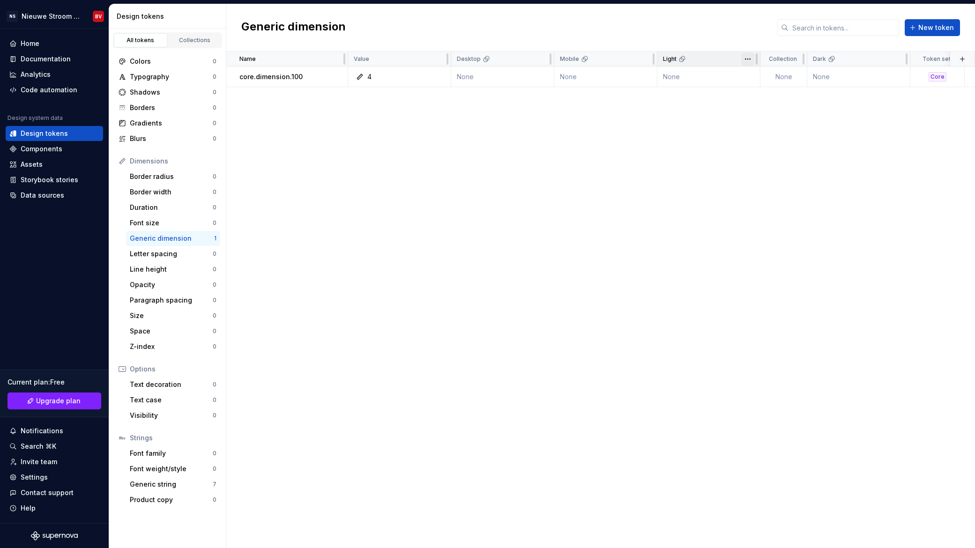
click at [747, 60] on html "NS Nieuwe Stroom Design System BV Home Documentation Analytics Code automation …" at bounding box center [487, 274] width 975 height 548
click at [771, 133] on span "Delete theme" at bounding box center [788, 130] width 61 height 9
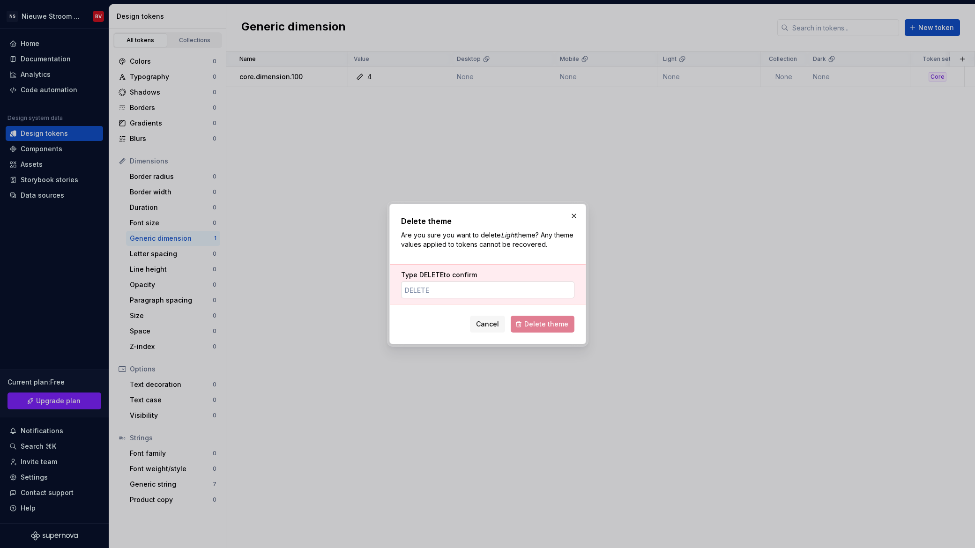
click at [471, 295] on input "Type DELETE to confirm" at bounding box center [487, 289] width 173 height 17
type input "DELETE"
click at [532, 325] on span "Delete theme" at bounding box center [546, 323] width 44 height 9
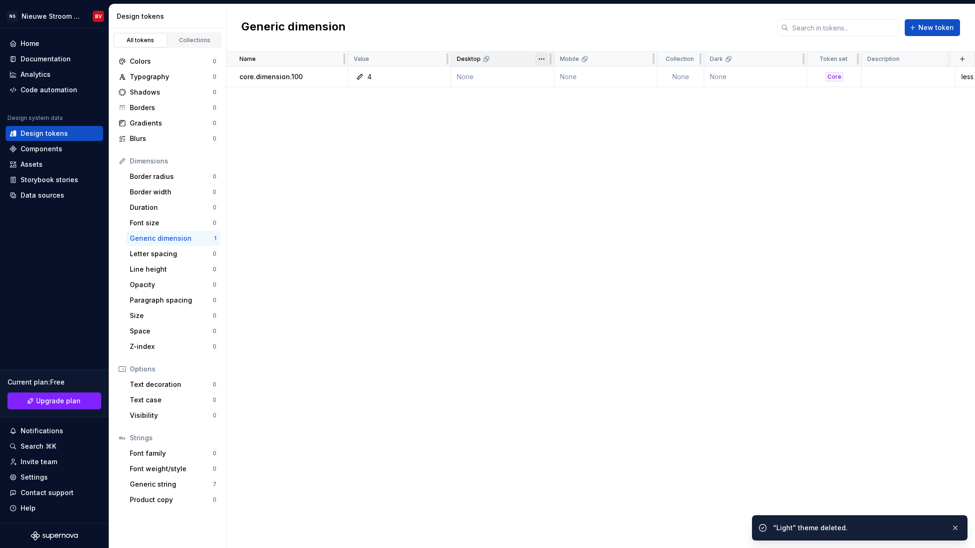
click at [543, 59] on html "NS Nieuwe Stroom Design System BV Home Documentation Analytics Code automation …" at bounding box center [487, 274] width 975 height 548
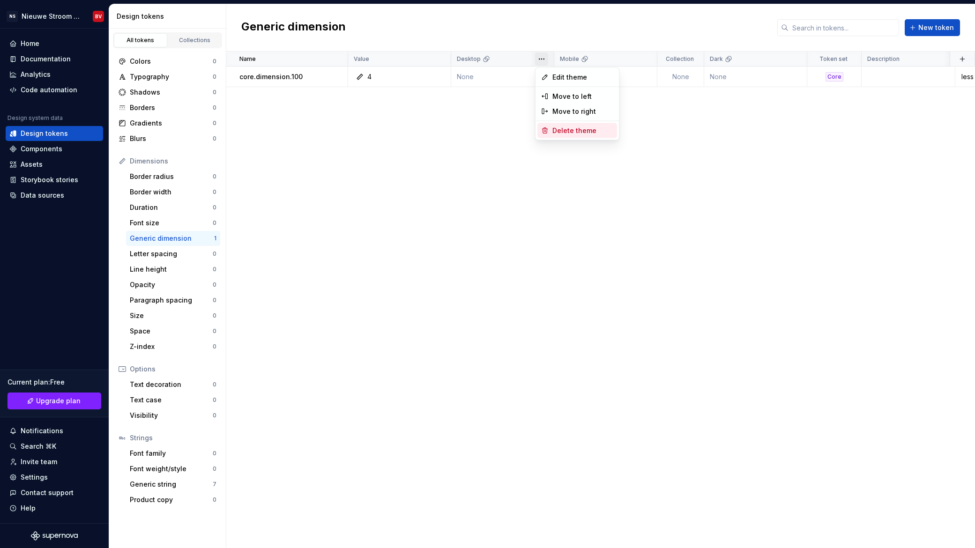
click at [569, 131] on span "Delete theme" at bounding box center [582, 130] width 61 height 9
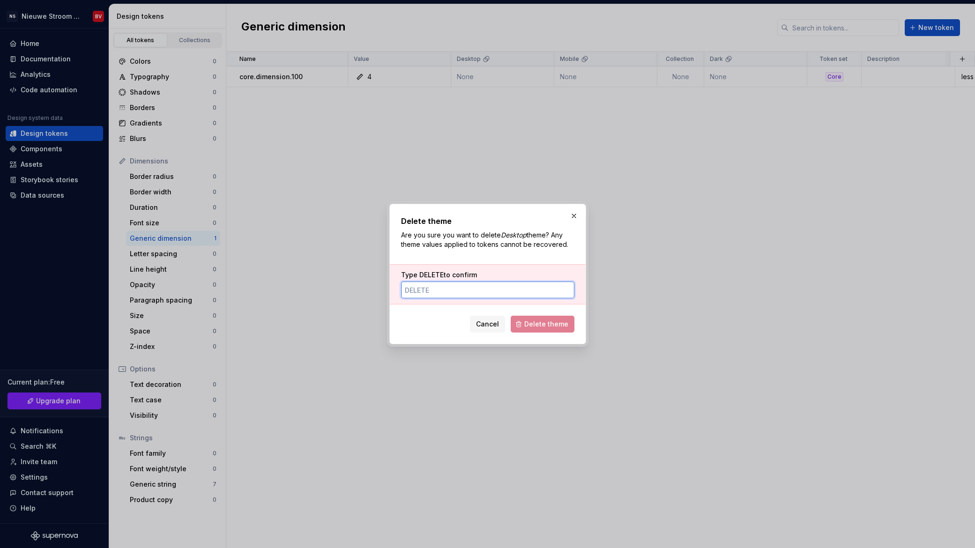
click at [478, 291] on input "Type DELETE to confirm" at bounding box center [487, 289] width 173 height 17
type input "DELETE"
click at [551, 330] on button "Delete theme" at bounding box center [542, 324] width 64 height 17
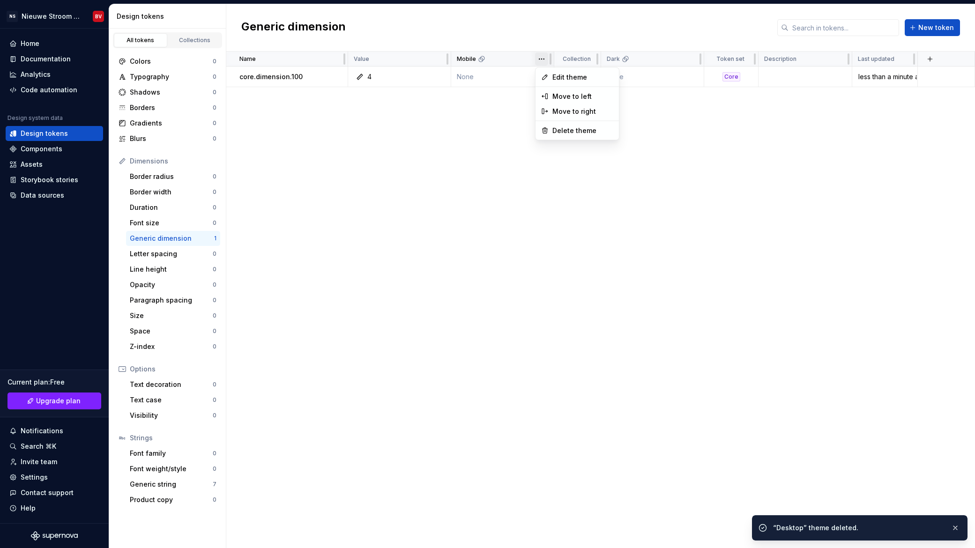
click at [543, 58] on html "NS Nieuwe Stroom Design System BV Home Documentation Analytics Code automation …" at bounding box center [487, 274] width 975 height 548
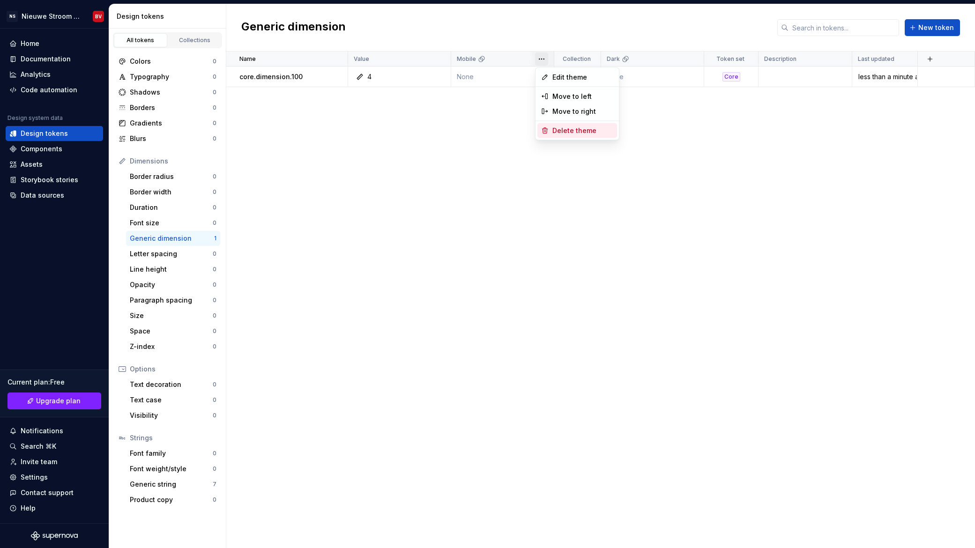
click at [568, 133] on span "Delete theme" at bounding box center [582, 130] width 61 height 9
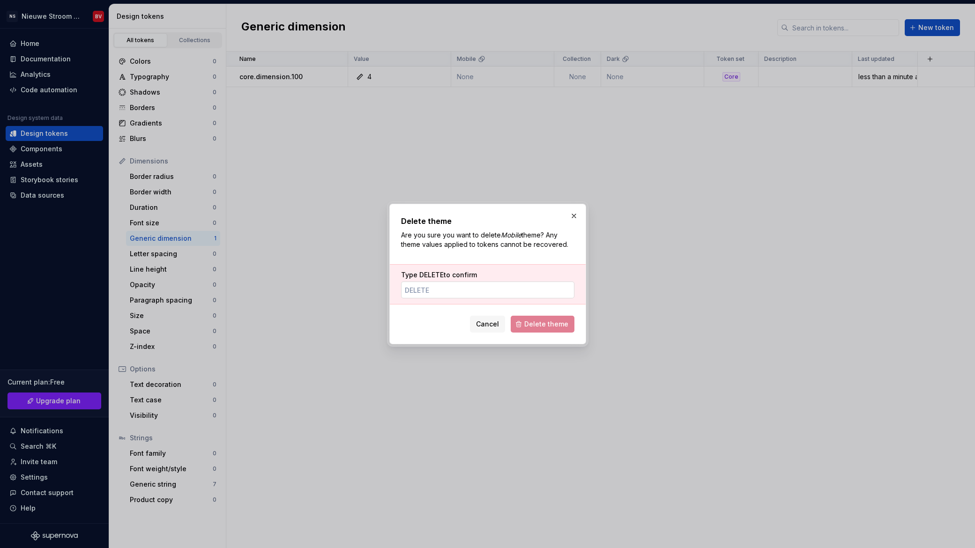
click at [444, 288] on input "Type DELETE to confirm" at bounding box center [487, 289] width 173 height 17
type input "DELETE"
click at [541, 328] on span "Delete theme" at bounding box center [546, 323] width 44 height 9
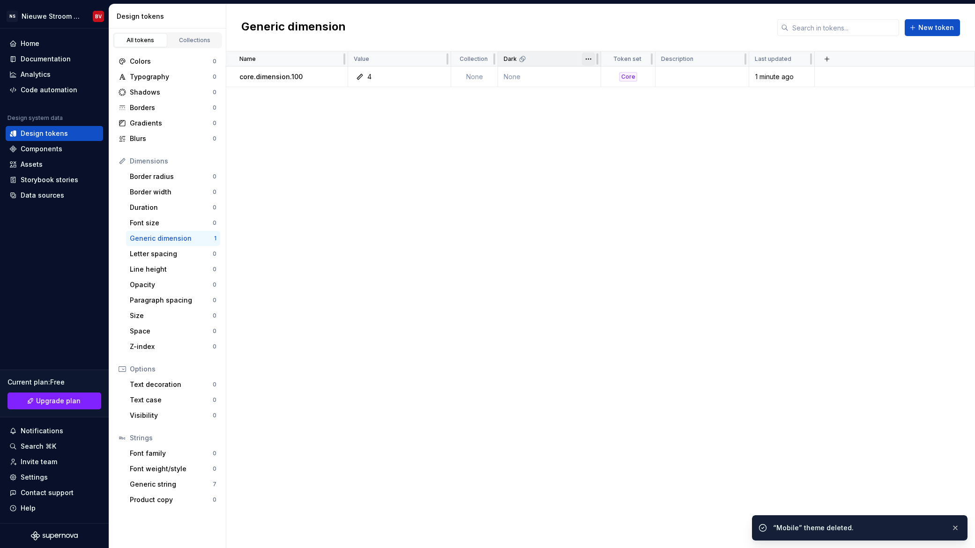
click at [585, 59] on html "NS Nieuwe Stroom Design System BV Home Documentation Analytics Code automation …" at bounding box center [487, 274] width 975 height 548
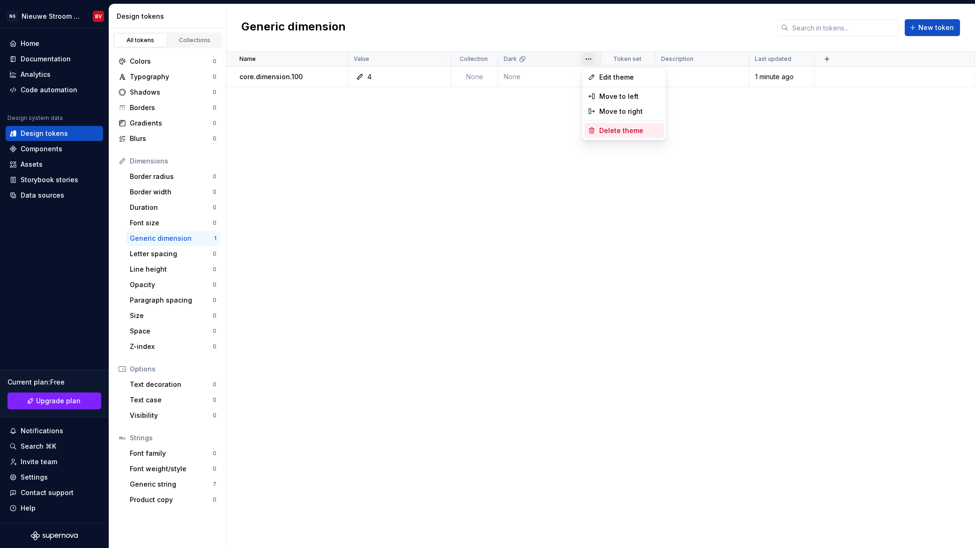
click at [602, 132] on span "Delete theme" at bounding box center [629, 130] width 61 height 9
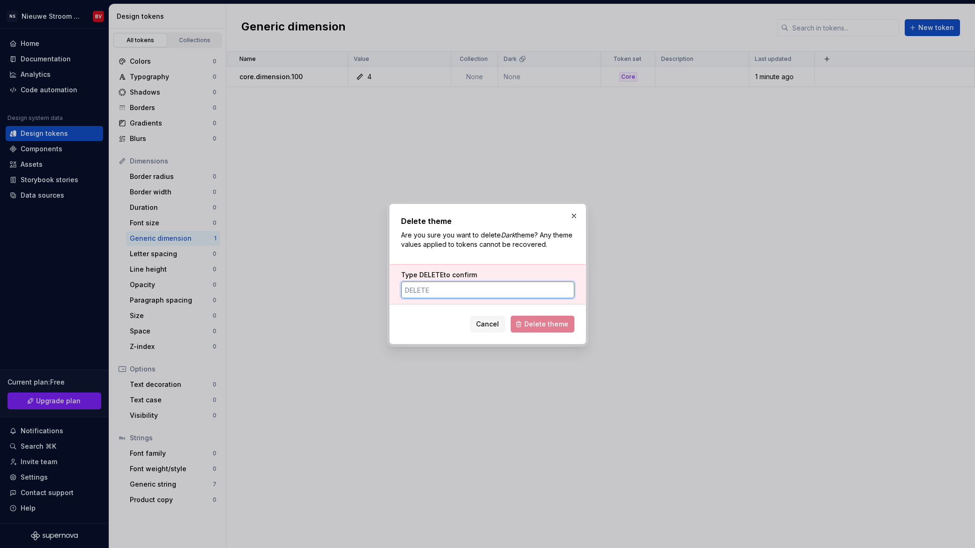
click at [443, 290] on input "Type DELETE to confirm" at bounding box center [487, 289] width 173 height 17
type input "DELETE"
click at [536, 321] on span "Delete theme" at bounding box center [546, 323] width 44 height 9
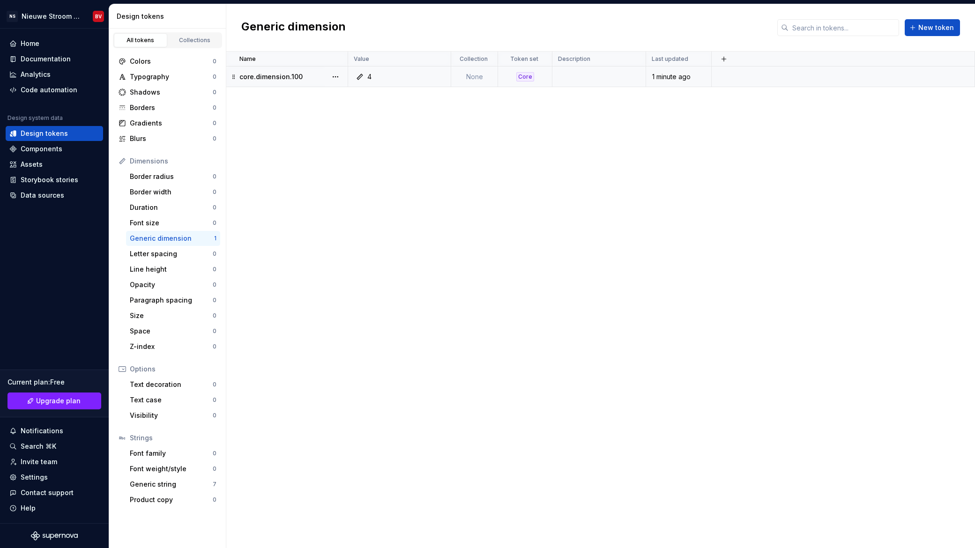
click at [371, 78] on div "4" at bounding box center [369, 76] width 4 height 9
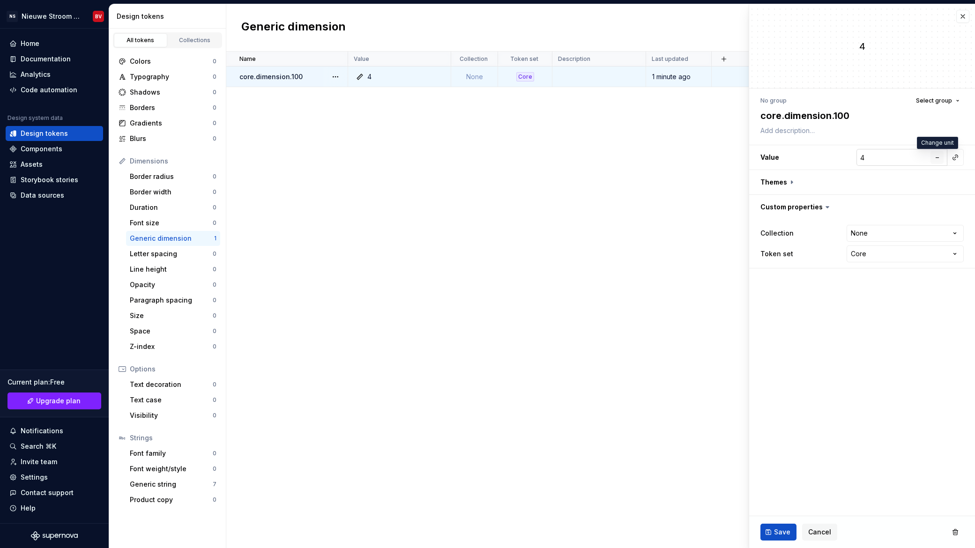
click at [940, 156] on button "–" at bounding box center [936, 157] width 13 height 13
click at [938, 160] on span "px" at bounding box center [937, 157] width 8 height 8
click at [938, 160] on span "rem" at bounding box center [937, 157] width 12 height 8
click at [938, 160] on span "%" at bounding box center [936, 157] width 7 height 8
click at [938, 160] on span "–" at bounding box center [936, 157] width 3 height 8
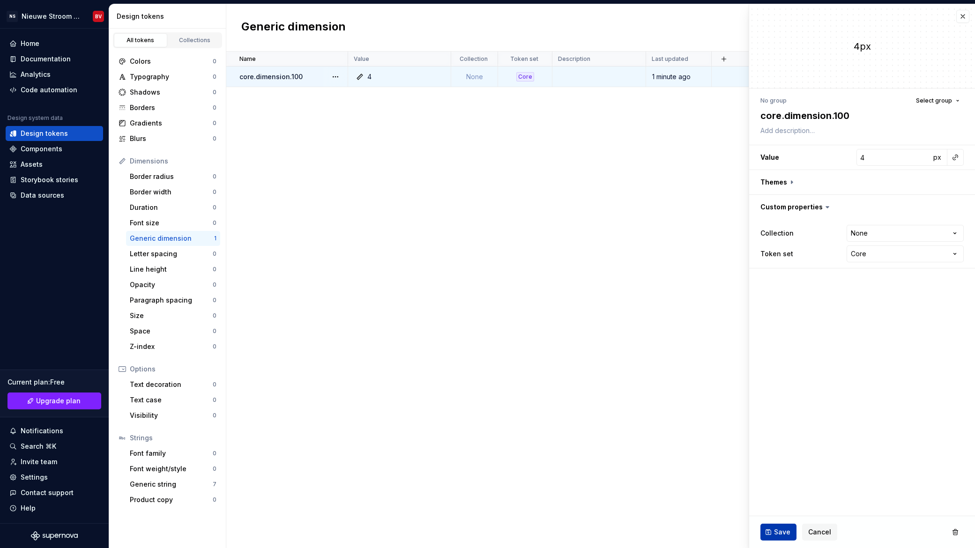
click at [782, 532] on span "Save" at bounding box center [782, 531] width 16 height 9
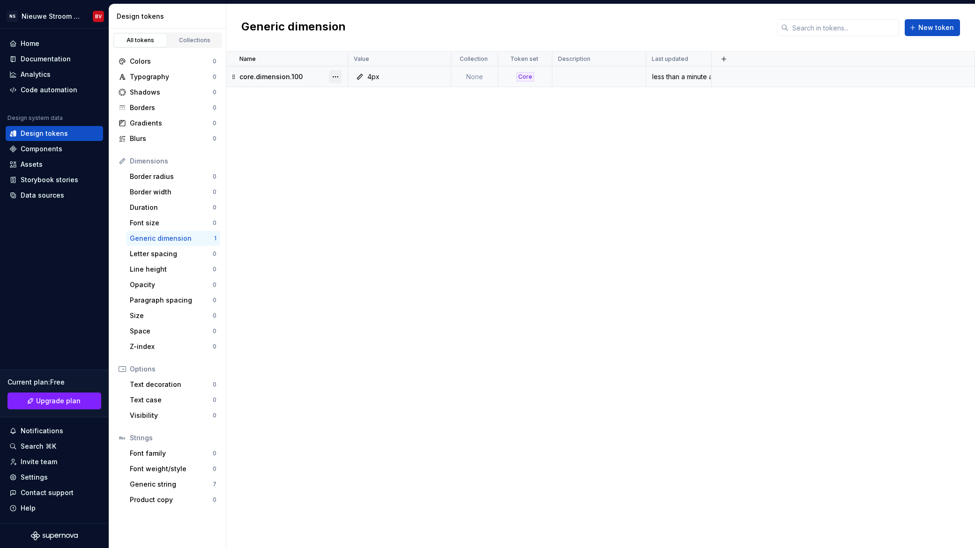
click at [335, 78] on button "button" at bounding box center [335, 76] width 13 height 13
click at [277, 72] on p "core.dimension.100" at bounding box center [270, 76] width 63 height 9
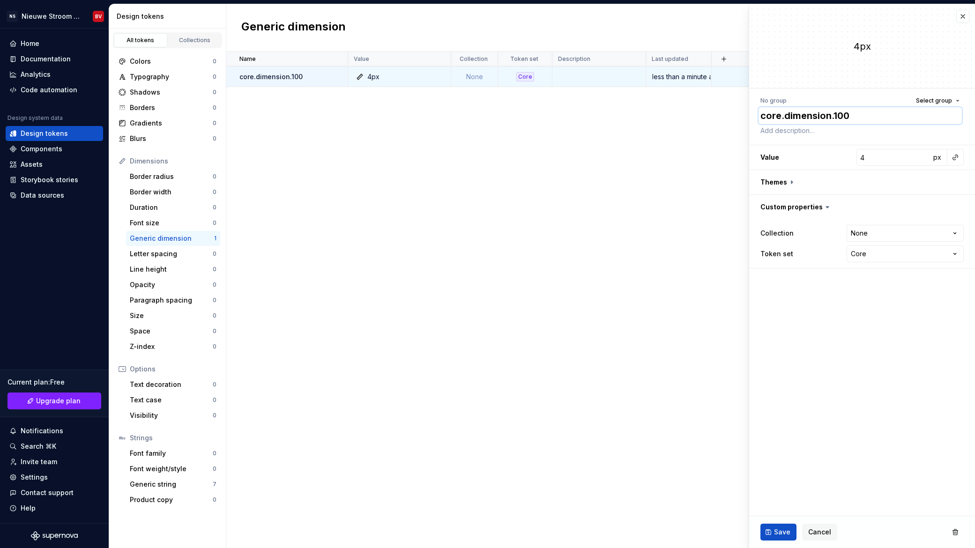
click at [783, 117] on textarea "core.dimension.100" at bounding box center [859, 115] width 203 height 17
type textarea "*"
type textarea "coredimension.100"
type textarea "*"
type textarea "core-dimension.100"
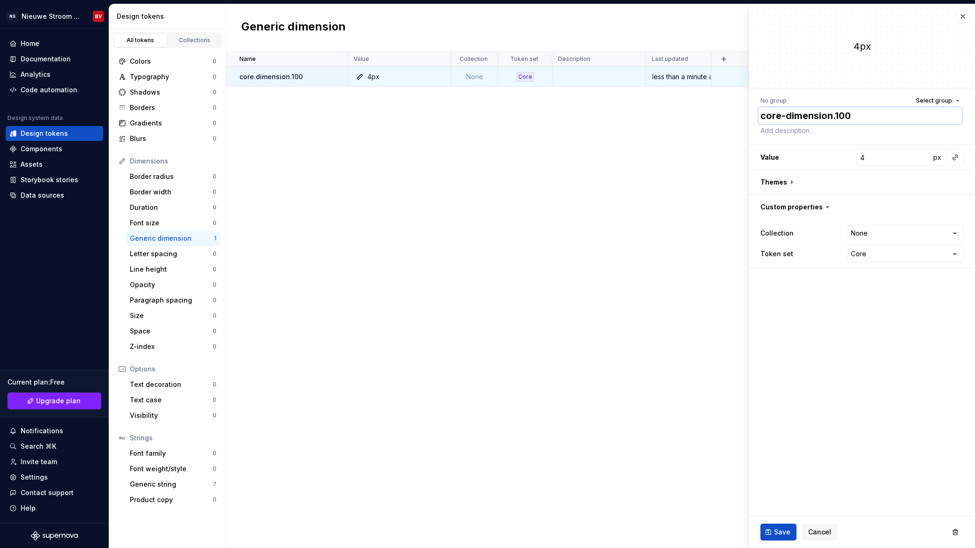
type textarea "*"
type textarea "core-dimension100"
type textarea "*"
type textarea "core-dimension-100"
click at [783, 532] on span "Save" at bounding box center [782, 531] width 16 height 9
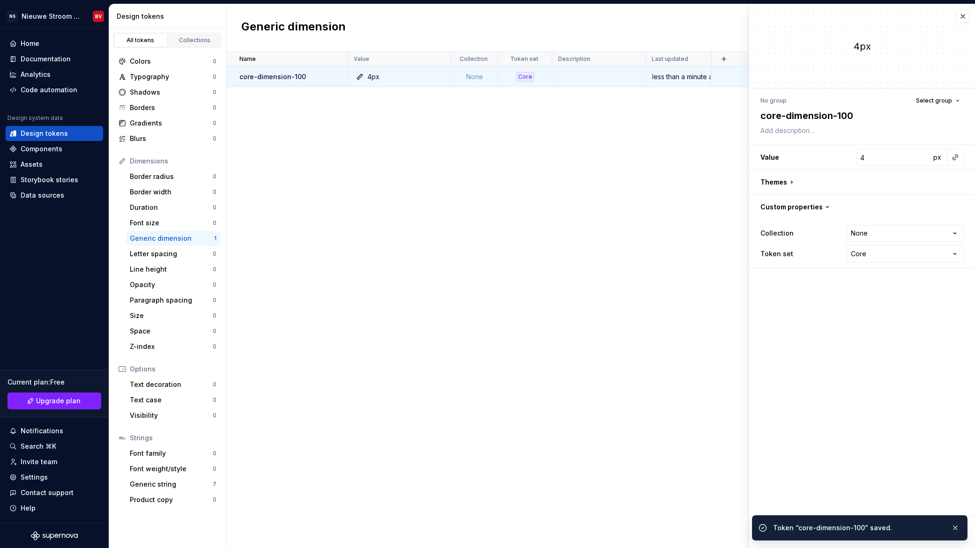
type textarea "*"
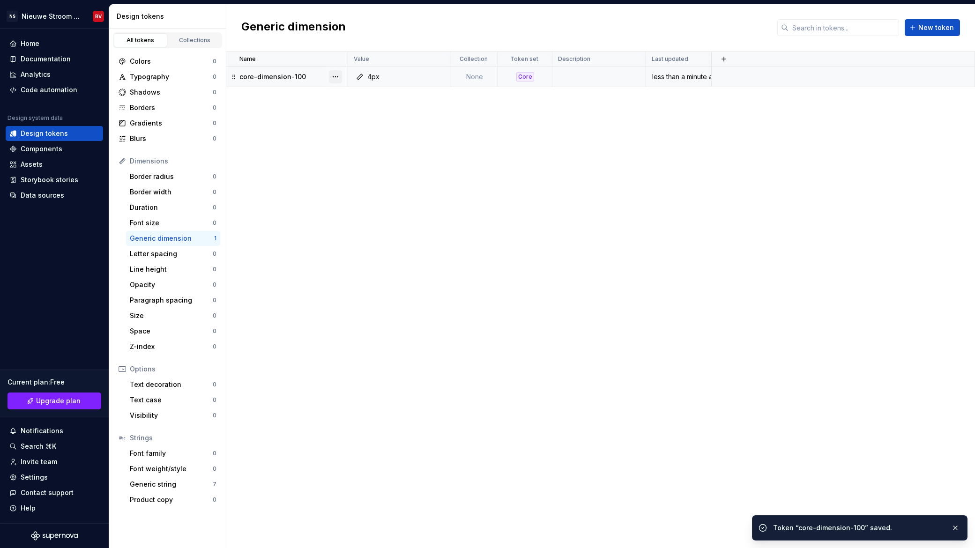
click at [336, 77] on button "button" at bounding box center [335, 76] width 13 height 13
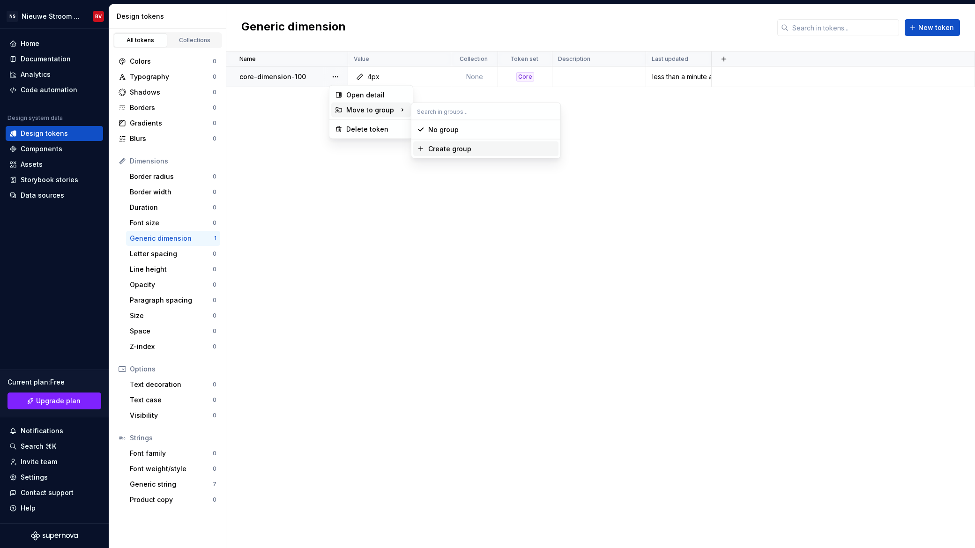
click at [445, 146] on div "Create group" at bounding box center [449, 148] width 43 height 9
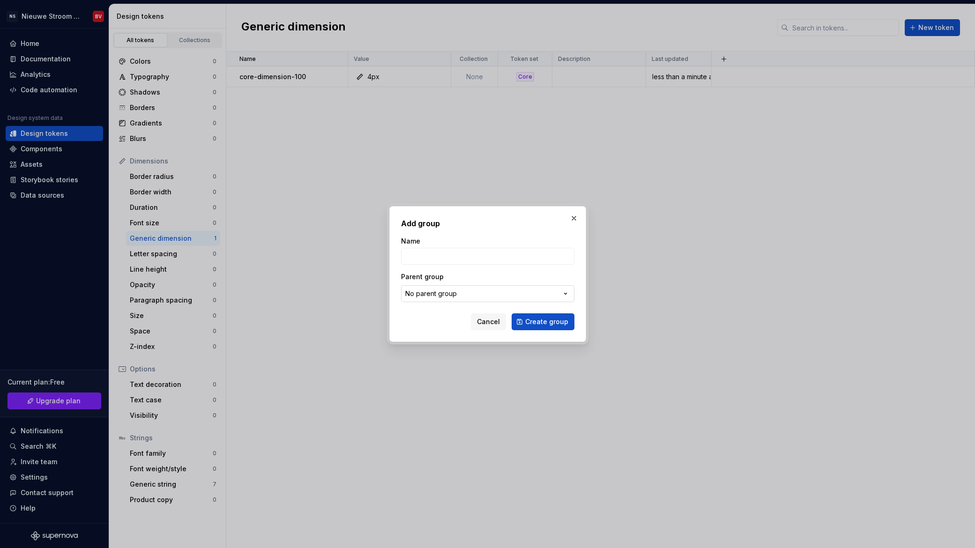
click at [446, 295] on div "No parent group" at bounding box center [431, 293] width 52 height 9
click at [448, 276] on div "Add group Name Parent group No parent group Cancel Create group" at bounding box center [487, 274] width 975 height 548
click at [436, 256] on input "Name" at bounding box center [487, 256] width 173 height 17
type input "d"
type input "core"
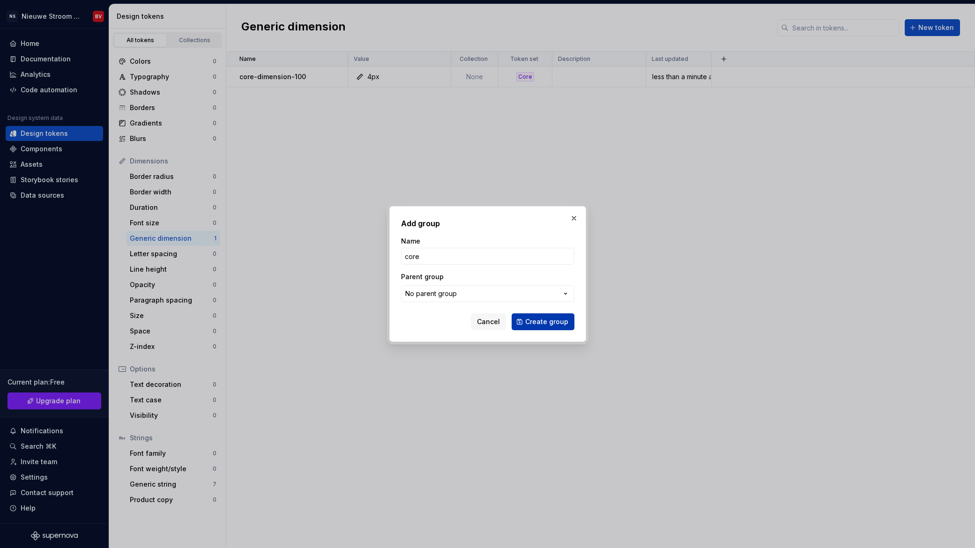
click at [558, 320] on span "Create group" at bounding box center [546, 321] width 43 height 9
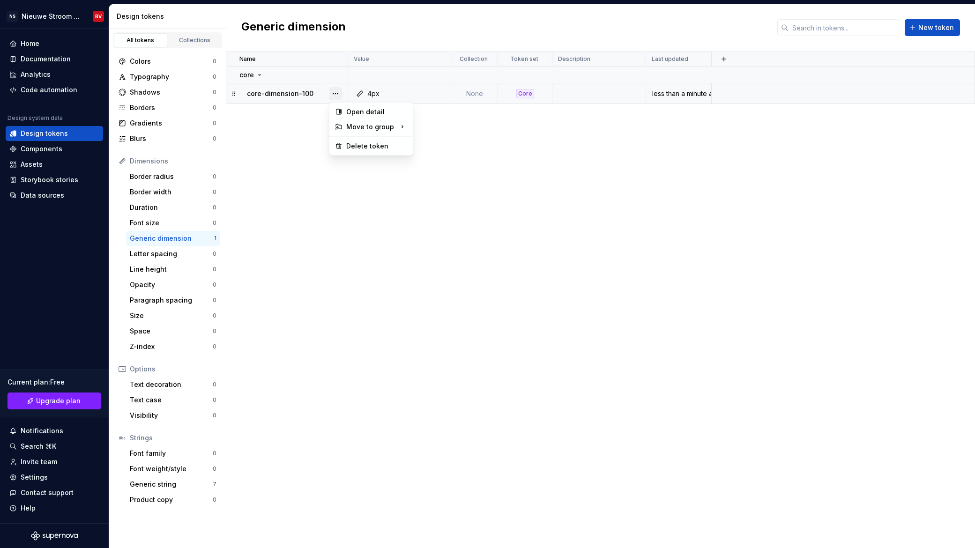
click at [330, 93] on button "button" at bounding box center [335, 93] width 13 height 13
click at [447, 186] on div "Create group" at bounding box center [449, 184] width 43 height 9
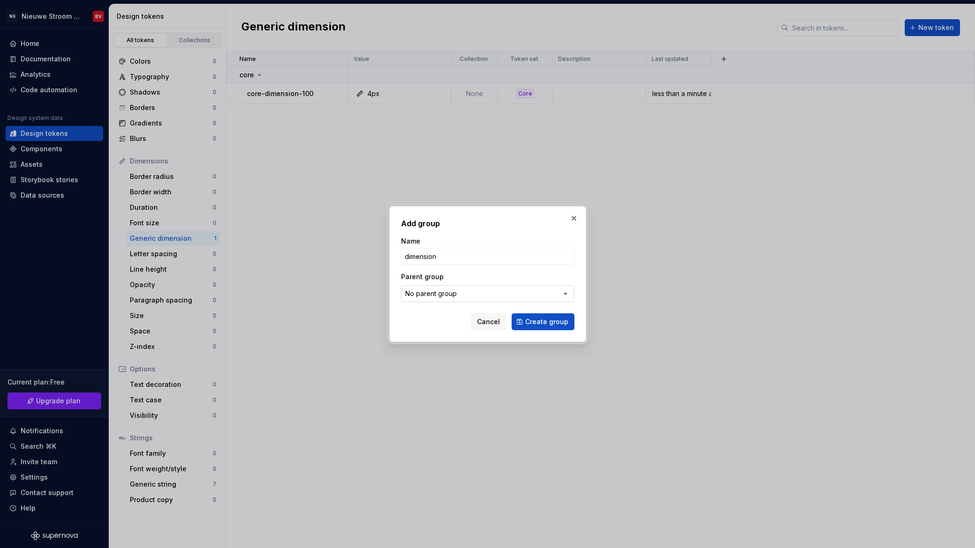
type input "dimension"
click at [434, 296] on div "No parent group" at bounding box center [431, 293] width 52 height 9
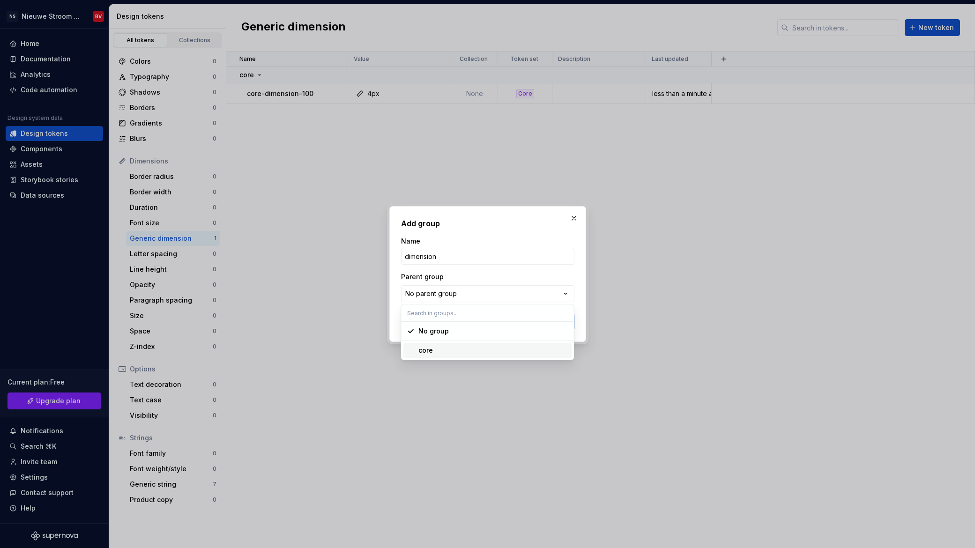
click at [429, 352] on div "core" at bounding box center [425, 350] width 15 height 9
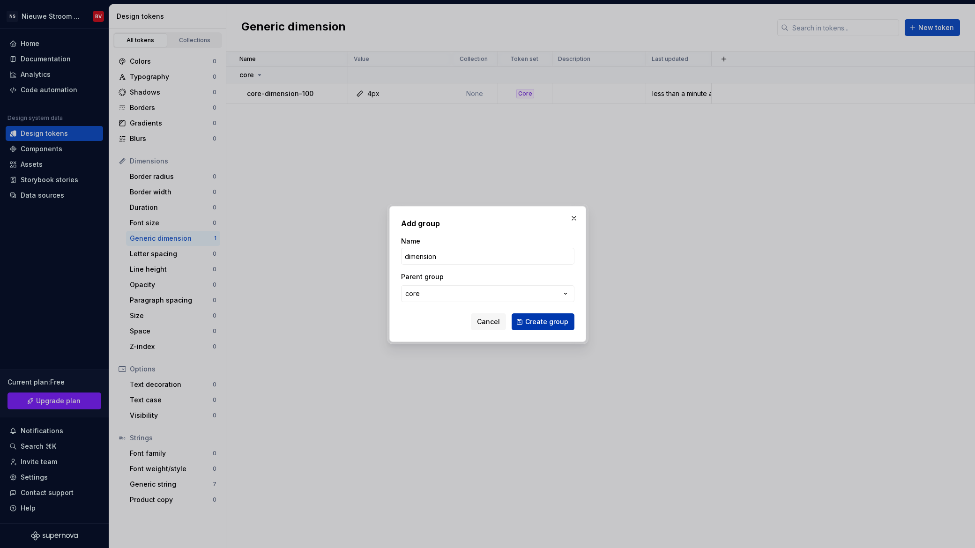
click at [532, 319] on span "Create group" at bounding box center [546, 321] width 43 height 9
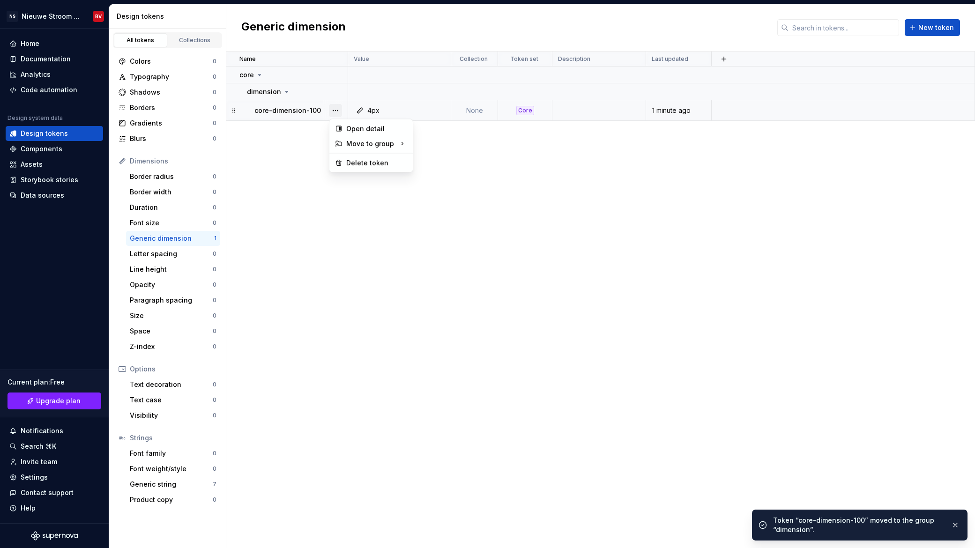
click at [332, 111] on button "button" at bounding box center [335, 110] width 13 height 13
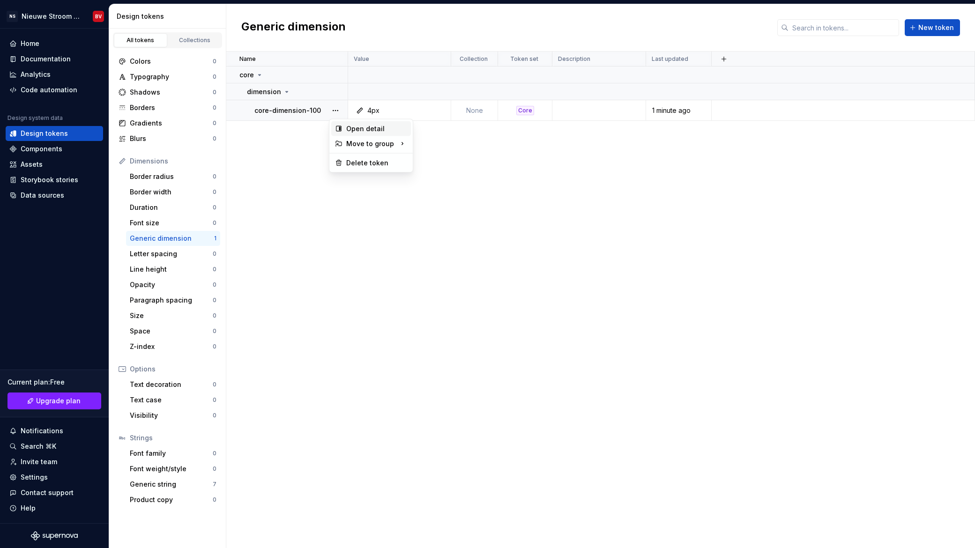
click at [362, 130] on div "Open detail" at bounding box center [376, 128] width 61 height 9
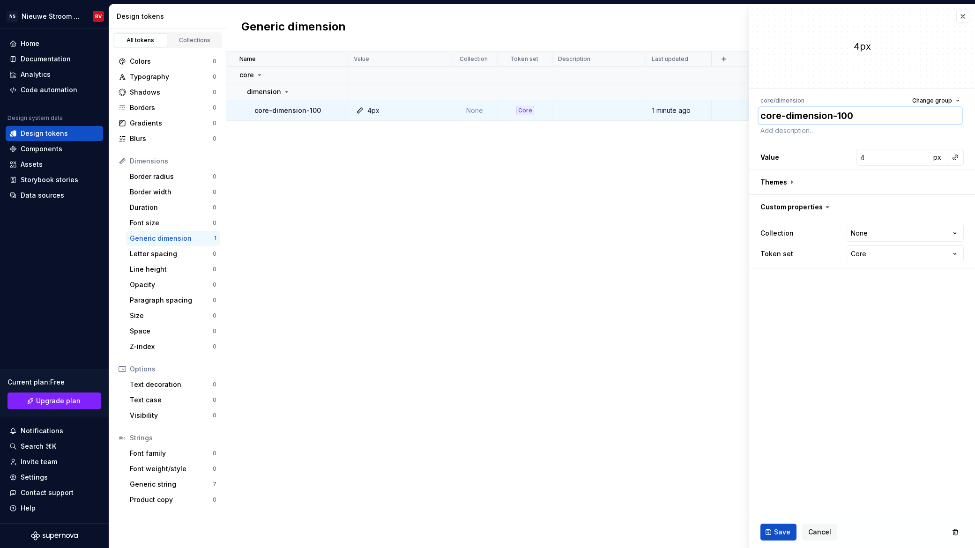
drag, startPoint x: 837, startPoint y: 115, endPoint x: 758, endPoint y: 113, distance: 79.2
click at [758, 113] on textarea "core-dimension-100" at bounding box center [859, 115] width 203 height 17
type textarea "*"
type textarea "100"
click at [791, 539] on button "Save" at bounding box center [778, 532] width 36 height 17
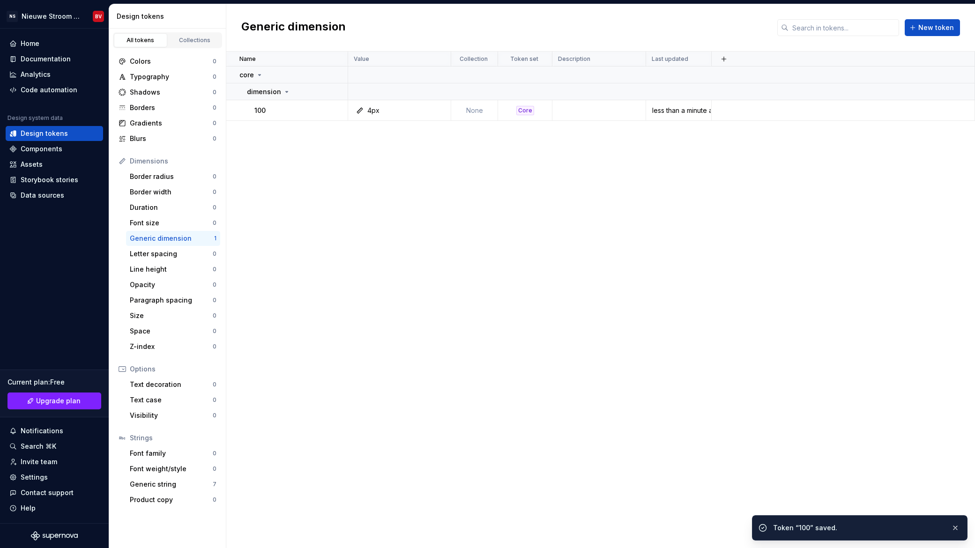
click at [480, 228] on div "Name Value Collection Token set Description Last updated core dimension 100 4px…" at bounding box center [600, 300] width 748 height 496
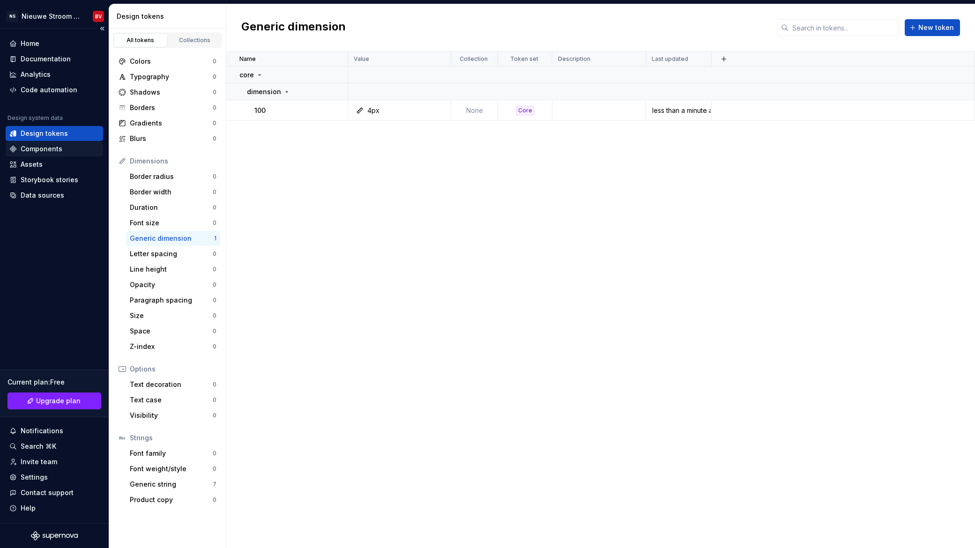
click at [42, 147] on div "Components" at bounding box center [42, 148] width 42 height 9
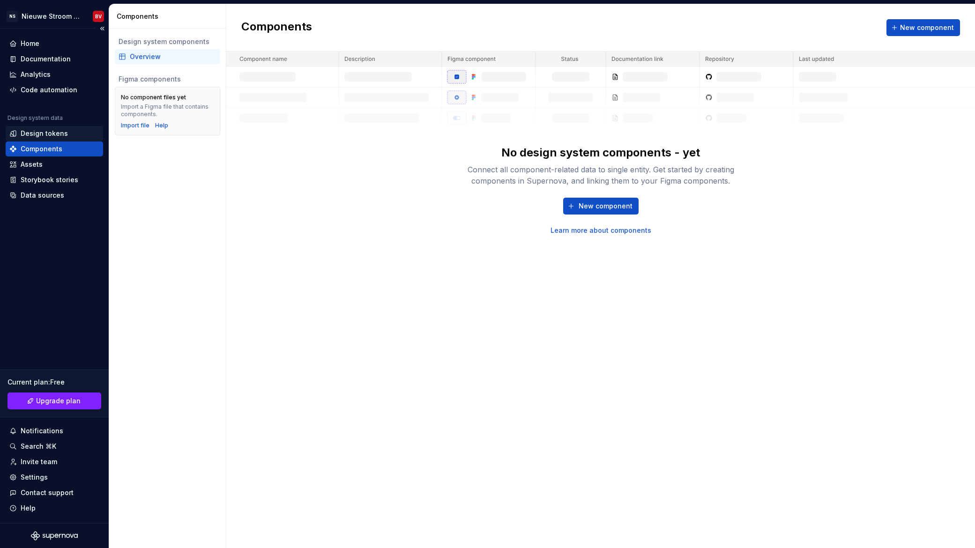
click at [43, 131] on div "Design tokens" at bounding box center [44, 133] width 47 height 9
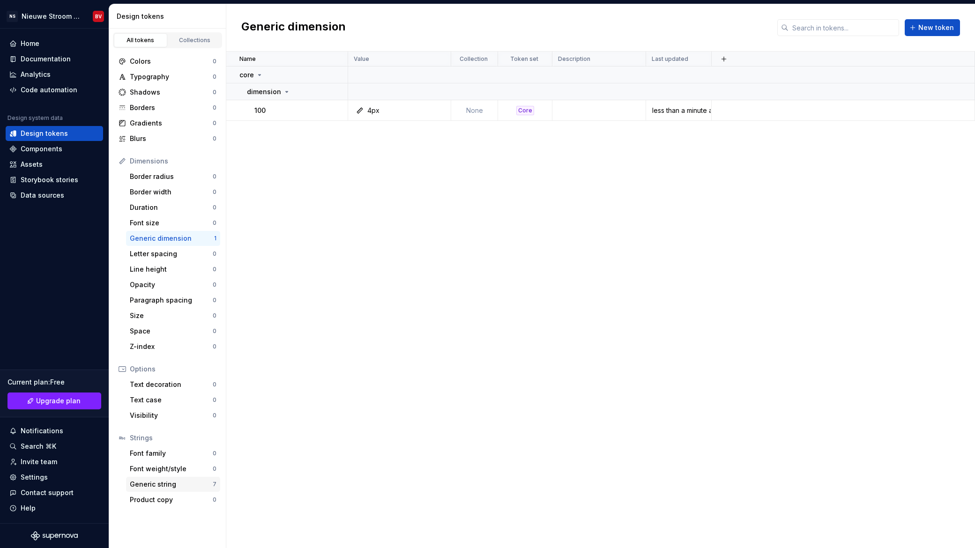
click at [170, 483] on div "Generic string" at bounding box center [171, 484] width 83 height 9
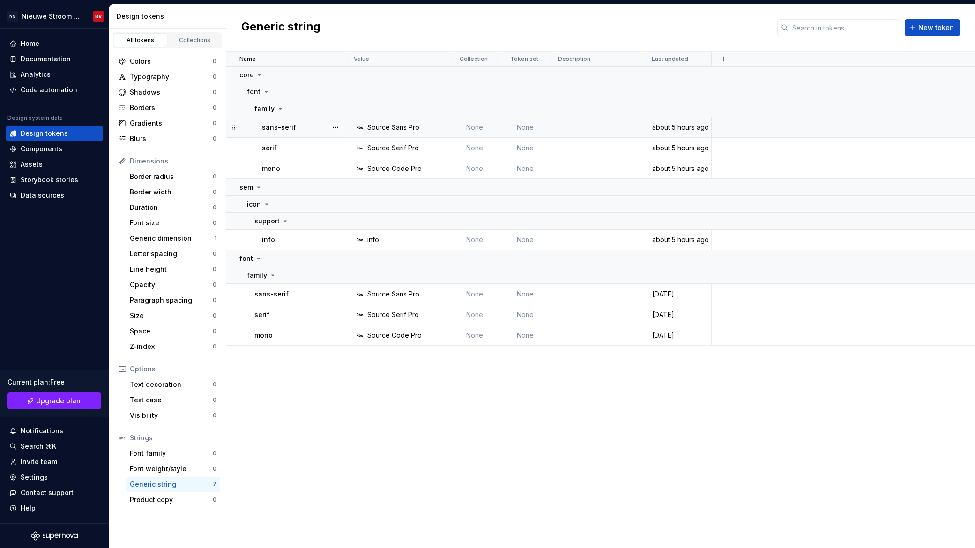
click at [281, 127] on p "sans-serif" at bounding box center [279, 127] width 34 height 9
type textarea "*"
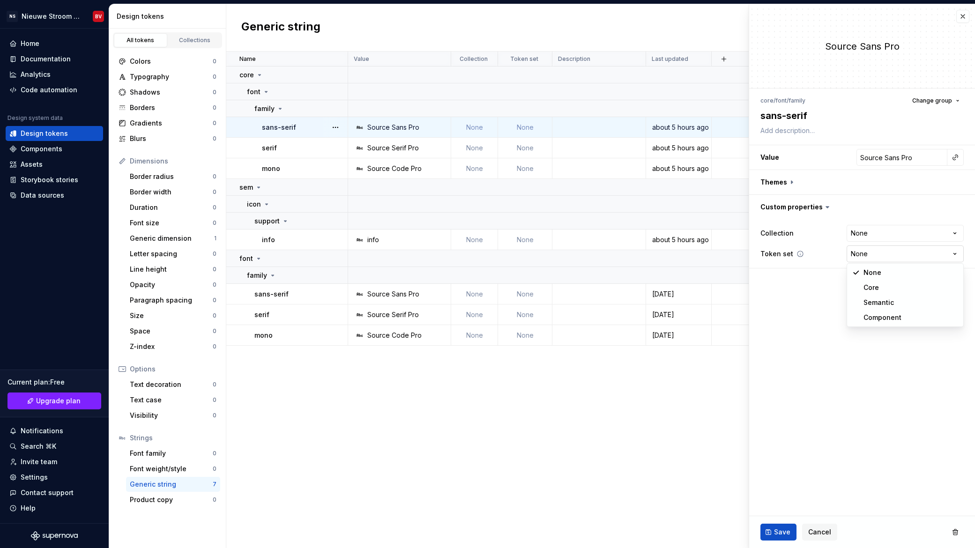
click at [858, 258] on html "NS Nieuwe Stroom Design System BV Home Documentation Analytics Code automation …" at bounding box center [487, 274] width 975 height 548
select select "**********"
click at [938, 95] on button "Change group" at bounding box center [936, 100] width 56 height 13
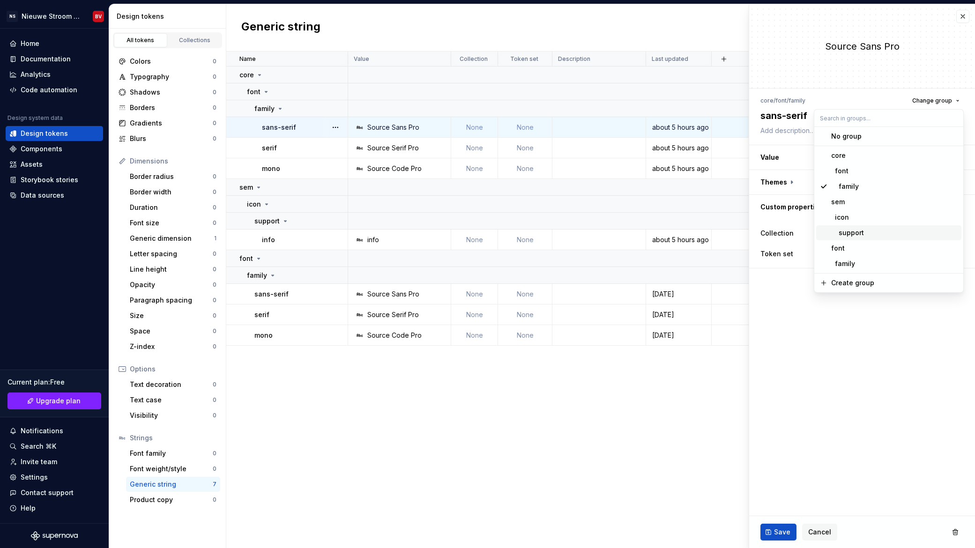
click at [842, 377] on fieldset "Source Sans Pro core / font / family Change group sans-serif Value Source Sans …" at bounding box center [862, 276] width 226 height 544
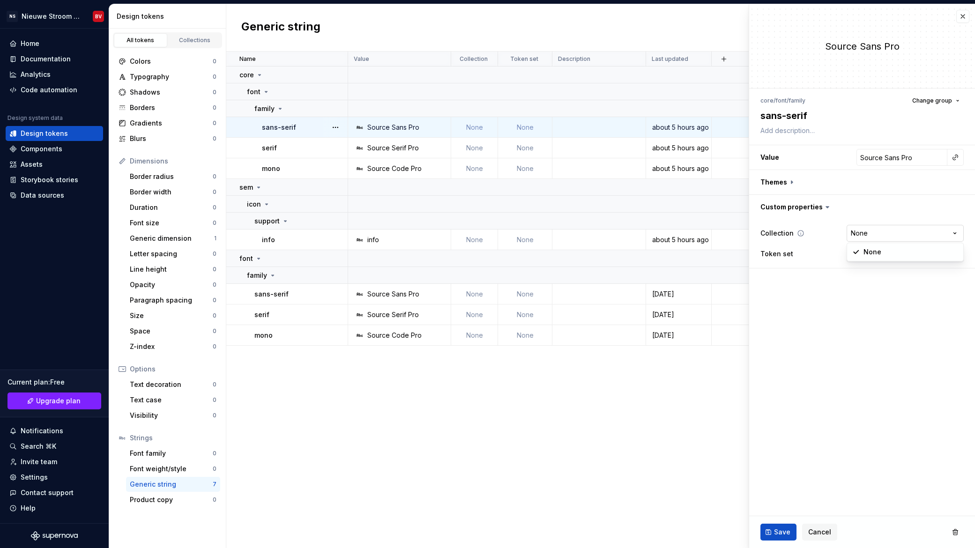
click at [859, 234] on html "NS Nieuwe Stroom Design System BV Home Documentation Analytics Code automation …" at bounding box center [487, 274] width 975 height 548
click at [793, 311] on html "NS Nieuwe Stroom Design System BV Home Documentation Analytics Code automation …" at bounding box center [487, 274] width 975 height 548
click at [791, 202] on button "button" at bounding box center [862, 207] width 226 height 24
click at [779, 178] on button "button" at bounding box center [862, 182] width 226 height 24
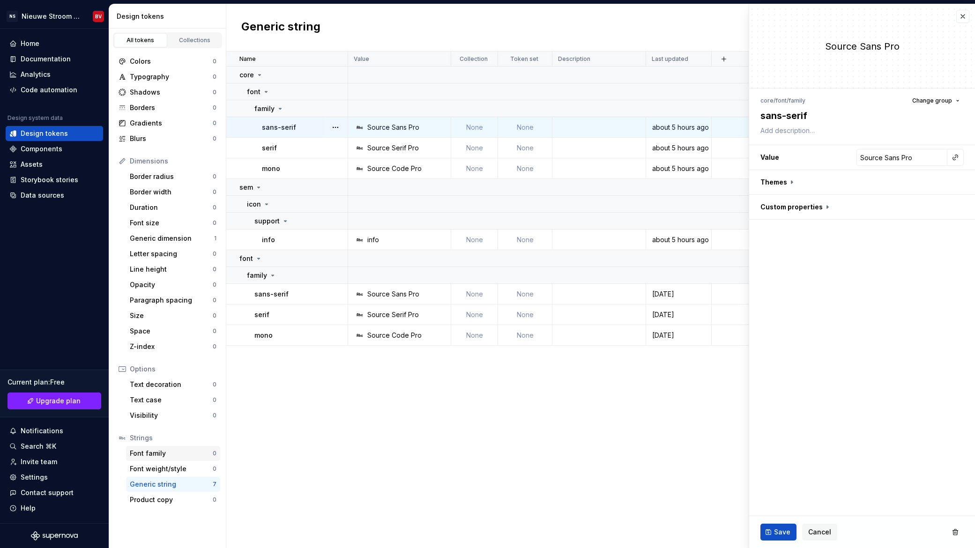
click at [153, 447] on div "Font family 0" at bounding box center [173, 453] width 94 height 15
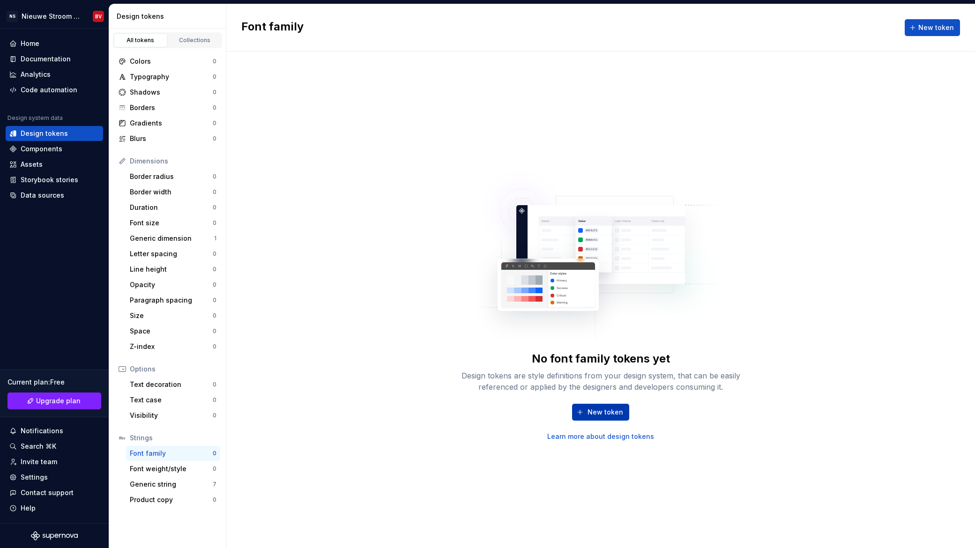
click at [583, 414] on button "New token" at bounding box center [600, 412] width 57 height 17
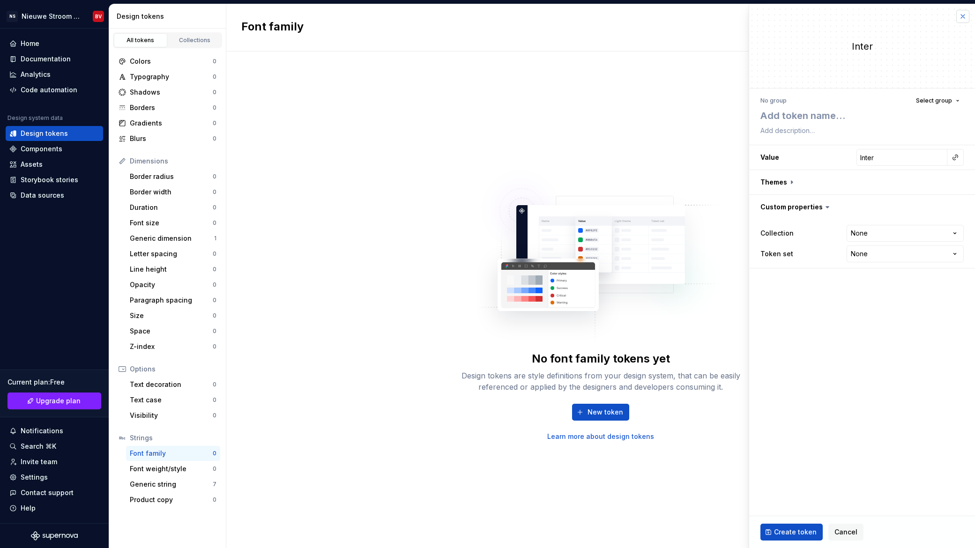
click at [967, 19] on button "button" at bounding box center [962, 16] width 13 height 13
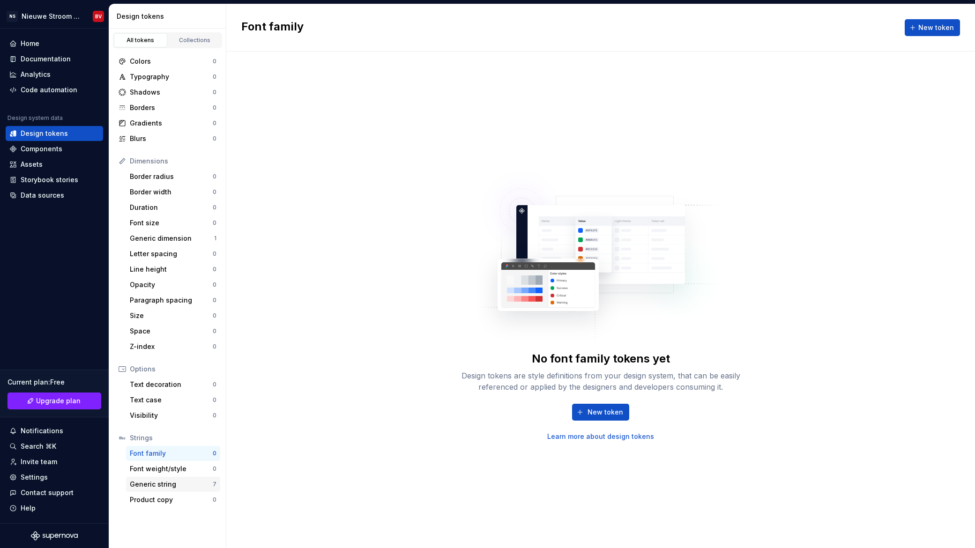
click at [146, 487] on div "Generic string" at bounding box center [171, 484] width 83 height 9
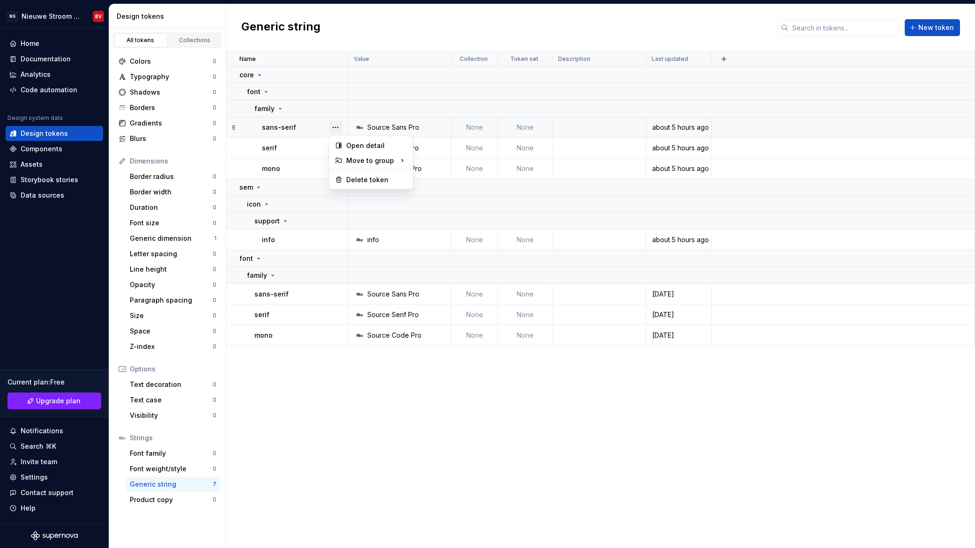
click at [337, 128] on button "button" at bounding box center [335, 127] width 13 height 13
click at [356, 147] on div "Open detail" at bounding box center [376, 145] width 61 height 9
type textarea "*"
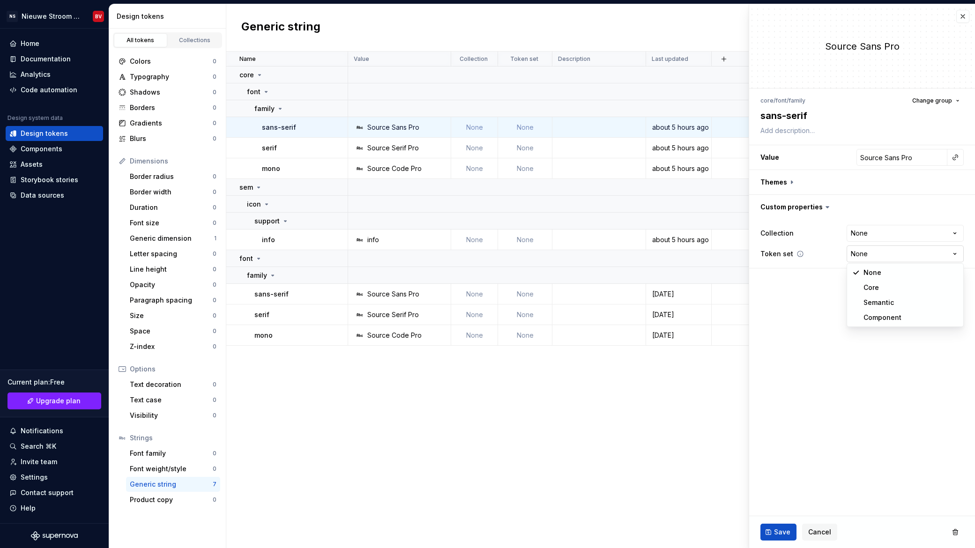
click at [857, 248] on html "NS Nieuwe Stroom Design System BV Home Documentation Analytics Code automation …" at bounding box center [487, 274] width 975 height 548
select select "**********"
click at [779, 530] on span "Save" at bounding box center [782, 531] width 16 height 9
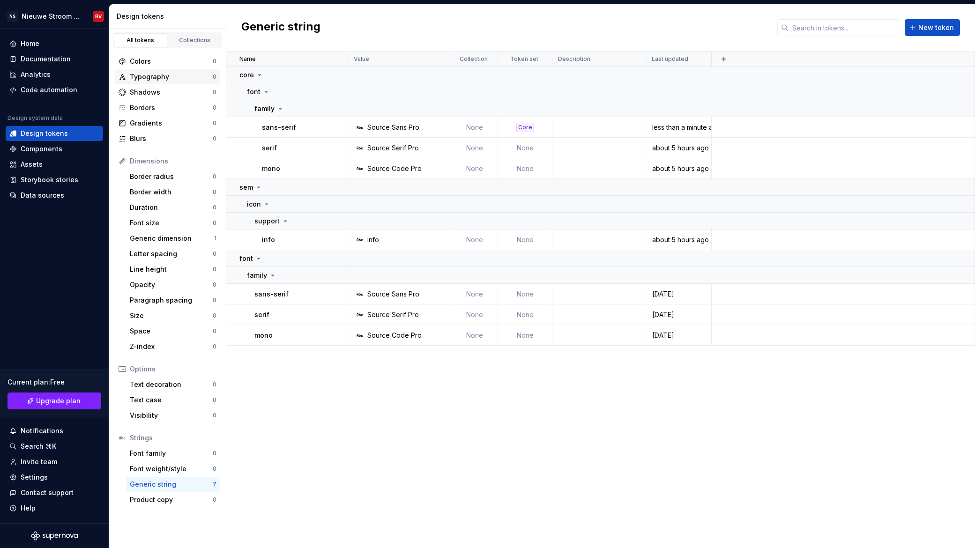
click at [176, 79] on div "Typography" at bounding box center [171, 76] width 83 height 9
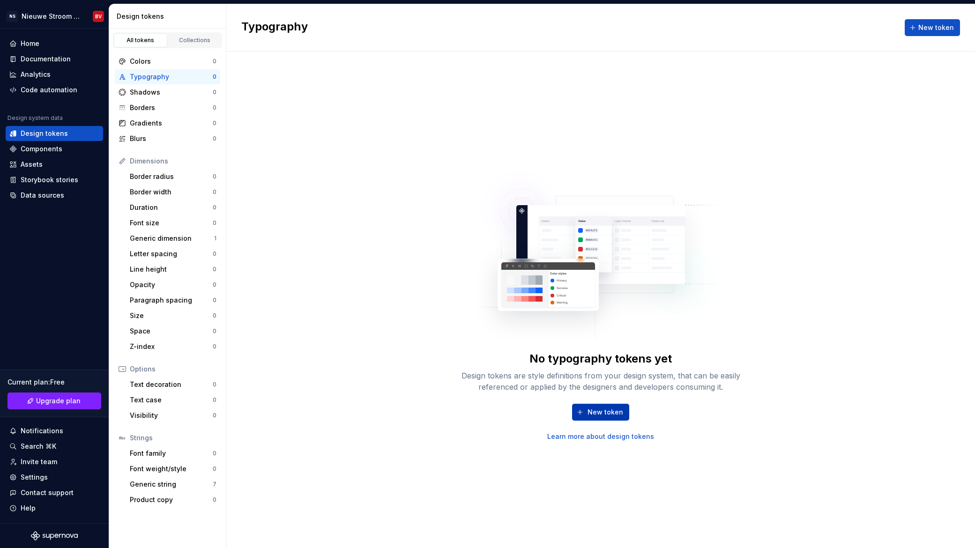
click at [599, 414] on span "New token" at bounding box center [605, 411] width 36 height 9
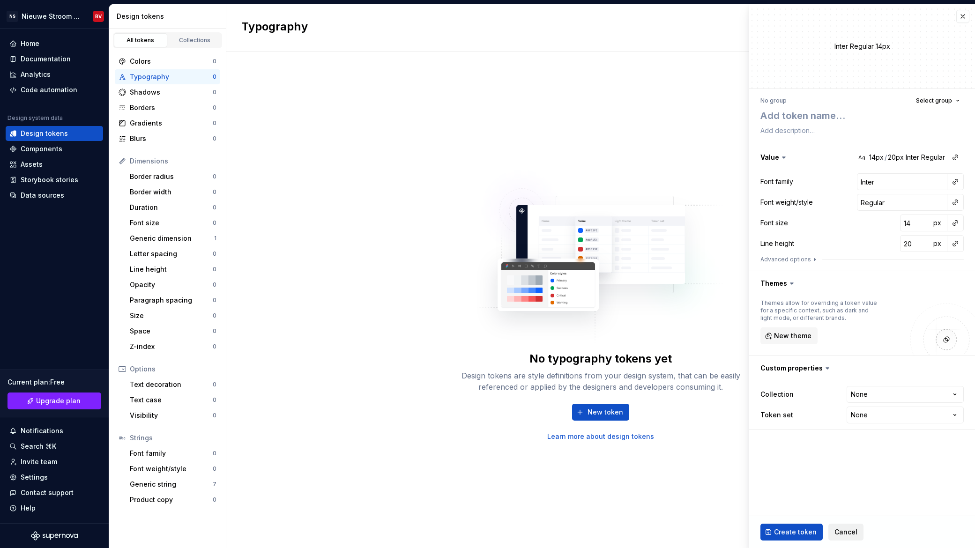
click at [845, 527] on button "Cancel" at bounding box center [845, 532] width 35 height 17
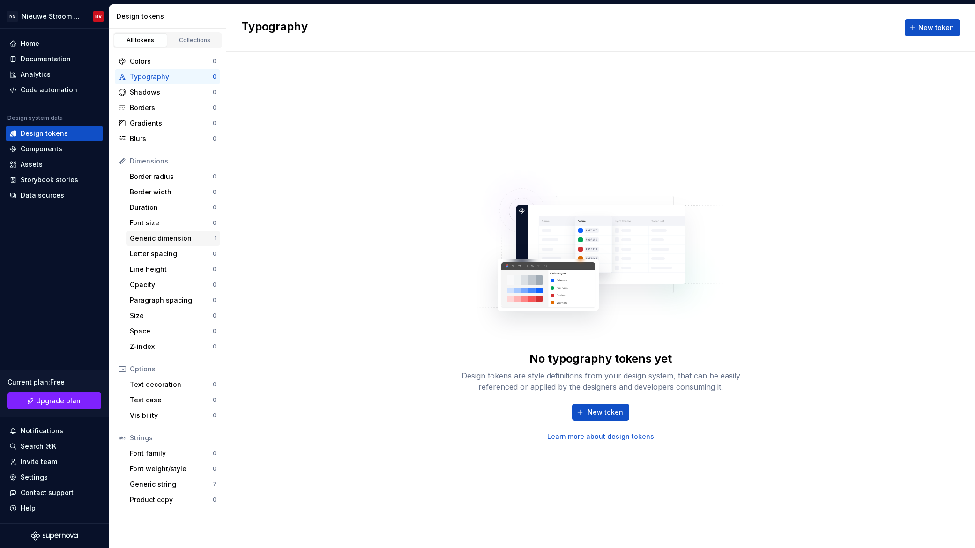
click at [168, 237] on div "Generic dimension" at bounding box center [172, 238] width 84 height 9
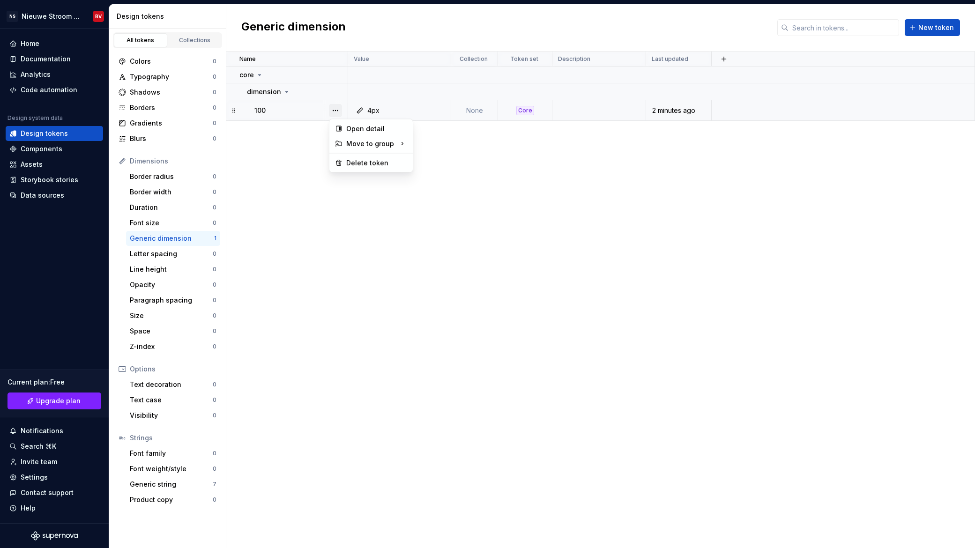
click at [333, 109] on button "button" at bounding box center [335, 110] width 13 height 13
click at [358, 164] on div "Delete token" at bounding box center [376, 162] width 61 height 9
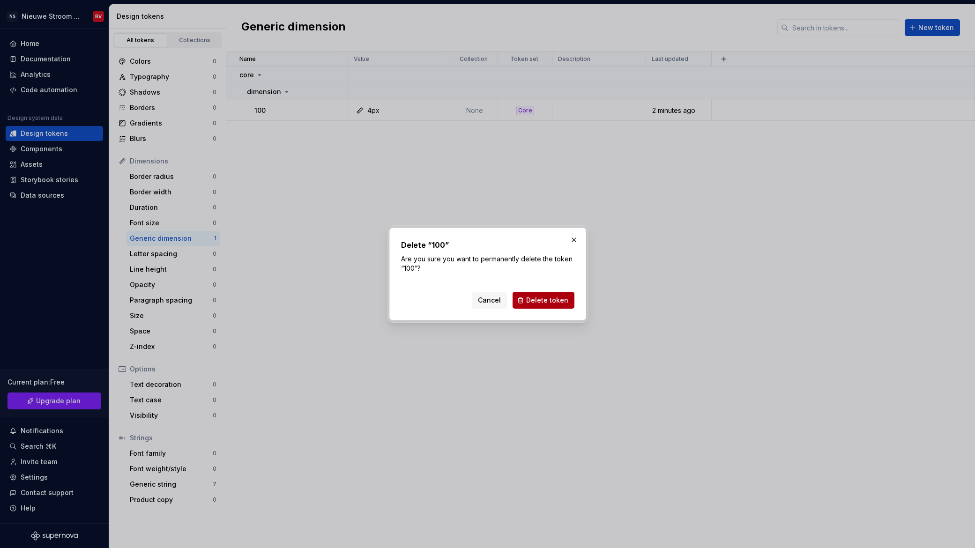
click at [547, 303] on span "Delete token" at bounding box center [547, 300] width 42 height 9
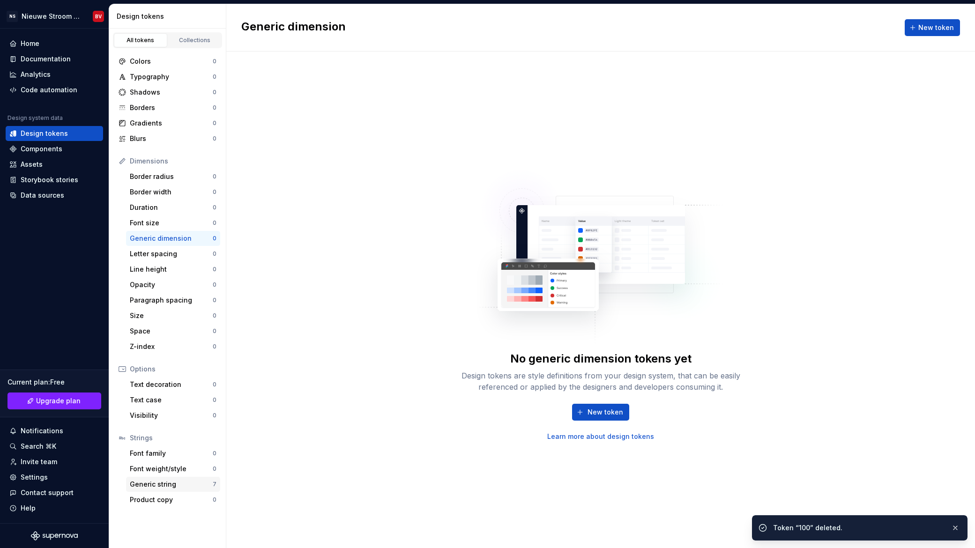
click at [164, 485] on div "Generic string" at bounding box center [171, 484] width 83 height 9
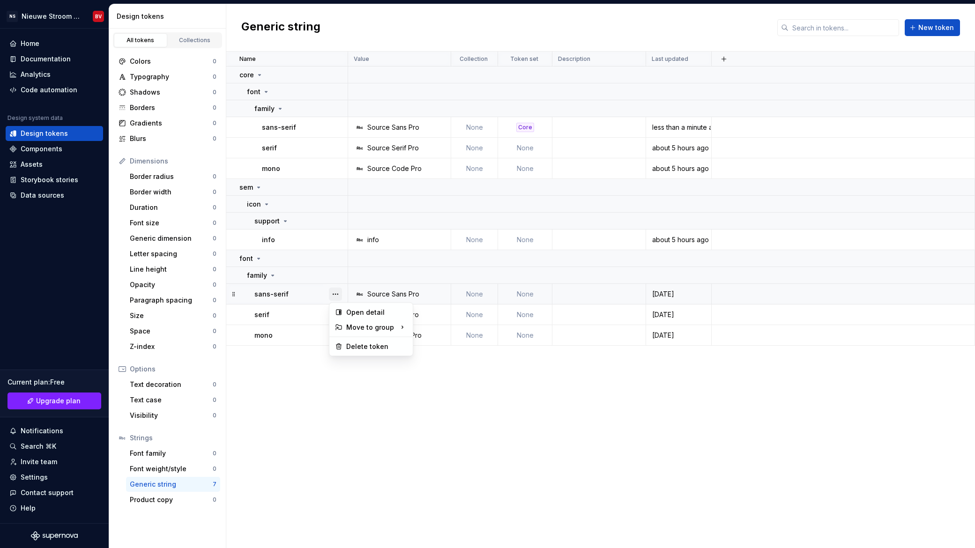
click at [335, 291] on button "button" at bounding box center [335, 294] width 13 height 13
click at [381, 295] on html "NS Nieuwe Stroom Design System BV Home Documentation Analytics Code automation …" at bounding box center [487, 274] width 975 height 548
click at [390, 295] on div "Source Sans Pro" at bounding box center [393, 293] width 52 height 9
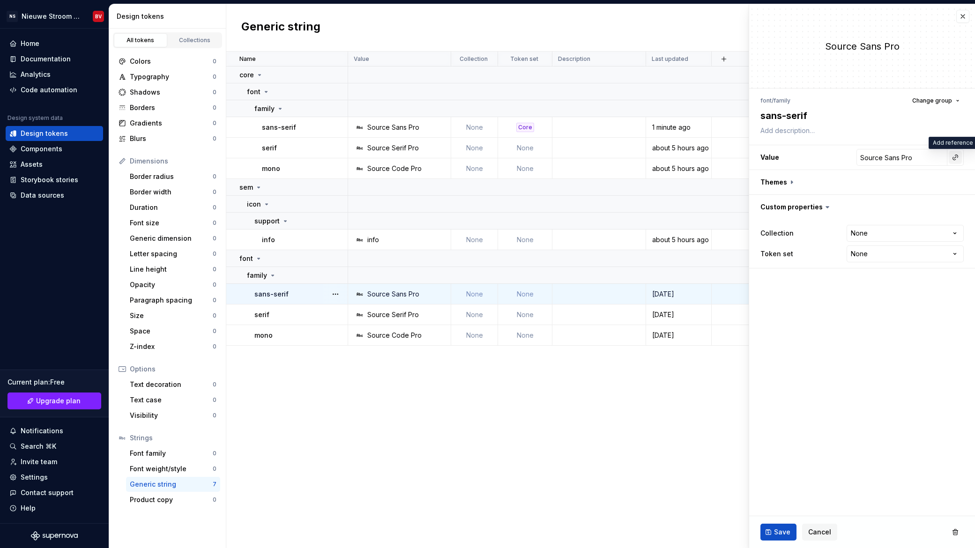
type textarea "*"
click at [965, 17] on button "button" at bounding box center [962, 16] width 13 height 13
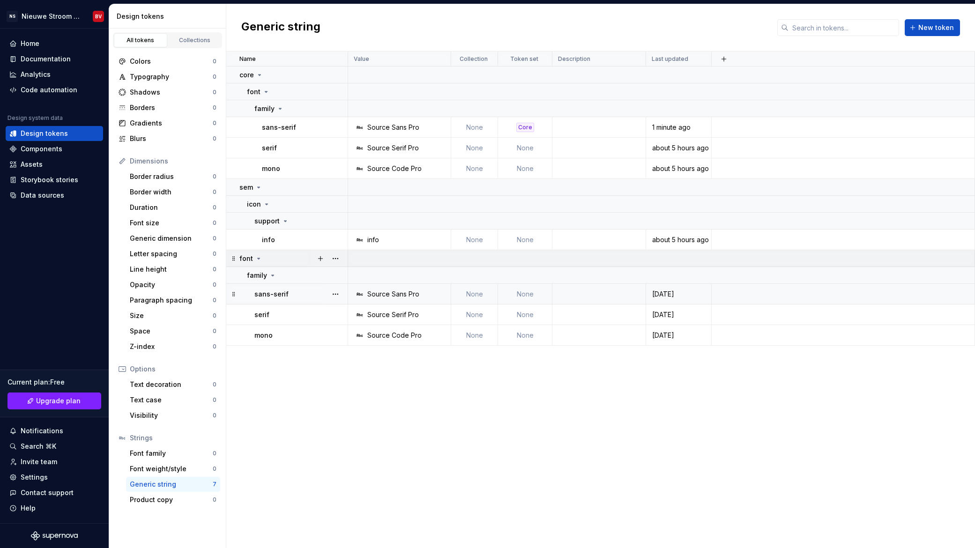
click at [246, 258] on p "font" at bounding box center [246, 258] width 14 height 9
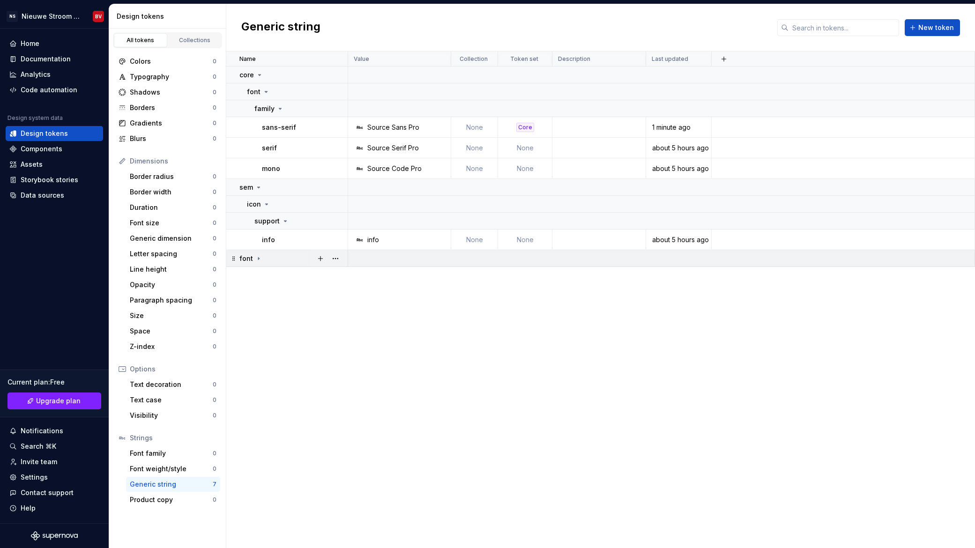
click at [235, 257] on icon at bounding box center [233, 258] width 7 height 7
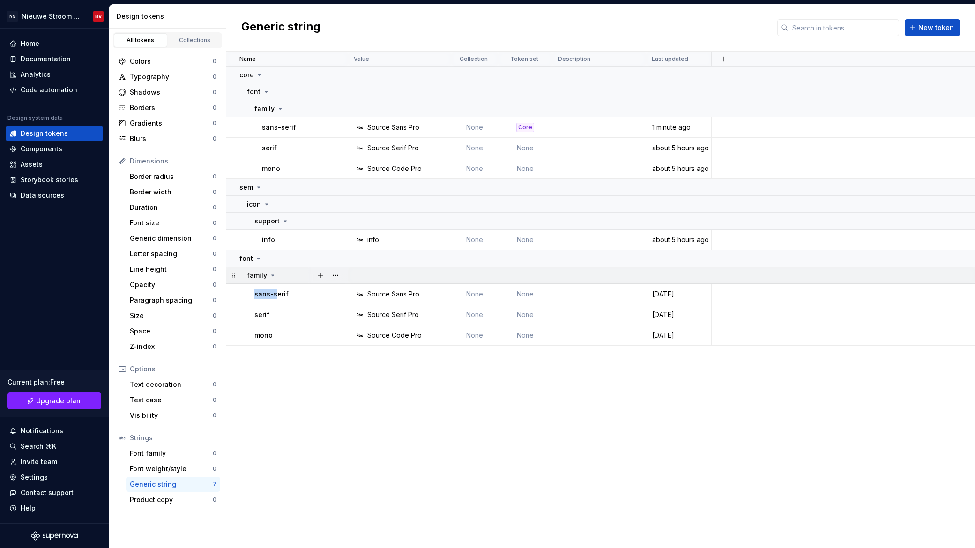
drag, startPoint x: 274, startPoint y: 292, endPoint x: 286, endPoint y: 276, distance: 19.8
click at [287, 275] on tbody "core font family sans-serif Source Sans Pro None Core 1 minute ago serif Source…" at bounding box center [600, 205] width 748 height 279
click at [308, 362] on div "Name Value Collection Token set Description Last updated core font family sans-…" at bounding box center [600, 300] width 748 height 496
click at [337, 74] on button "button" at bounding box center [335, 74] width 13 height 13
click at [359, 185] on div "Delete group" at bounding box center [376, 180] width 61 height 9
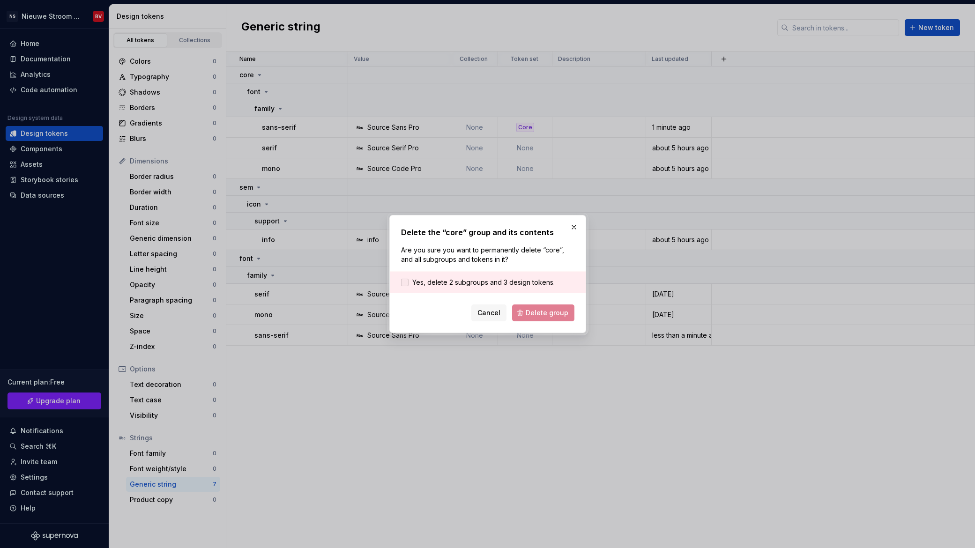
click at [458, 281] on span "Yes, delete 2 subgroups and 3 design tokens." at bounding box center [483, 282] width 142 height 9
click at [532, 315] on span "Delete group" at bounding box center [546, 312] width 43 height 9
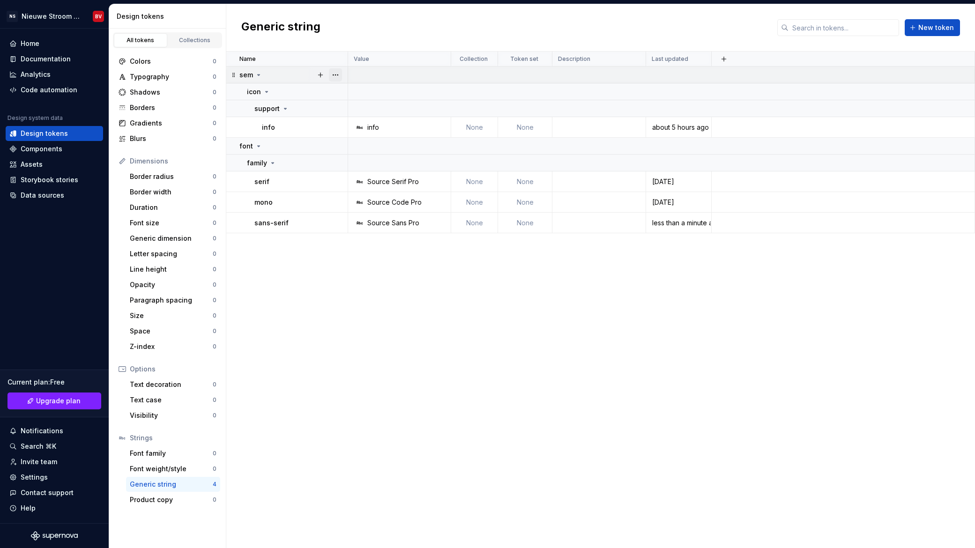
click at [338, 74] on button "button" at bounding box center [335, 74] width 13 height 13
click at [351, 181] on div "Delete group" at bounding box center [376, 180] width 61 height 9
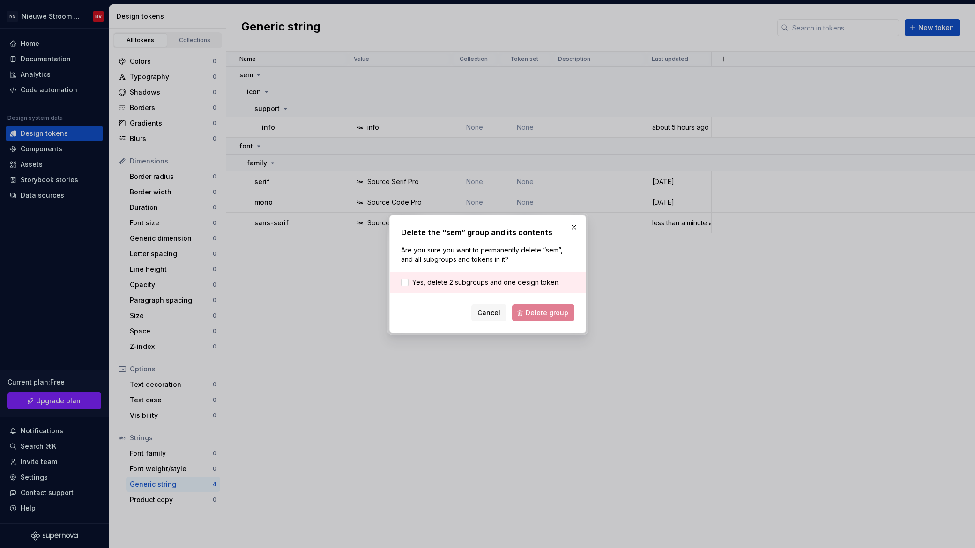
click at [442, 272] on div "Yes, delete 2 subgroups and one design token." at bounding box center [488, 283] width 196 height 22
click at [446, 281] on span "Yes, delete 2 subgroups and one design token." at bounding box center [486, 282] width 148 height 9
click at [538, 314] on span "Delete group" at bounding box center [546, 312] width 43 height 9
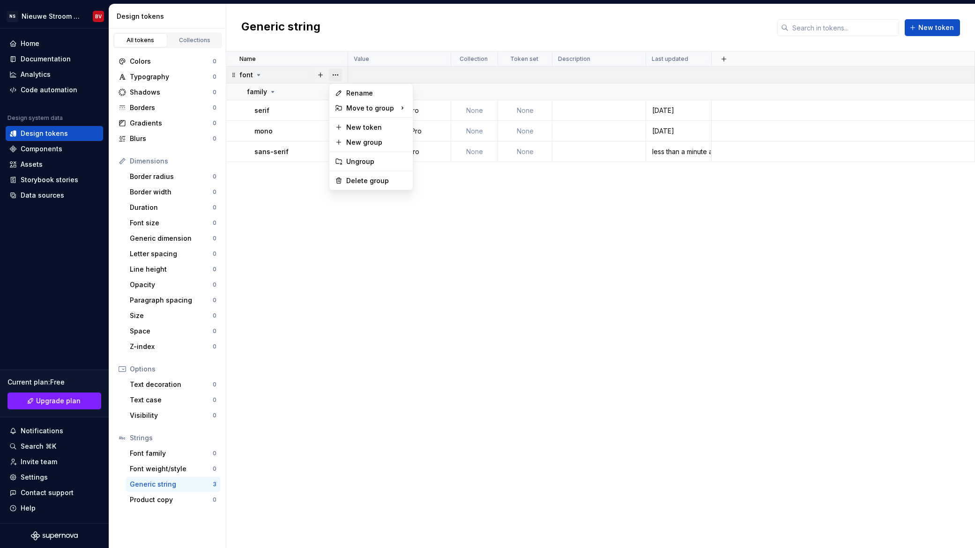
click at [341, 73] on button "button" at bounding box center [335, 74] width 13 height 13
click at [358, 179] on div "Delete group" at bounding box center [376, 180] width 61 height 9
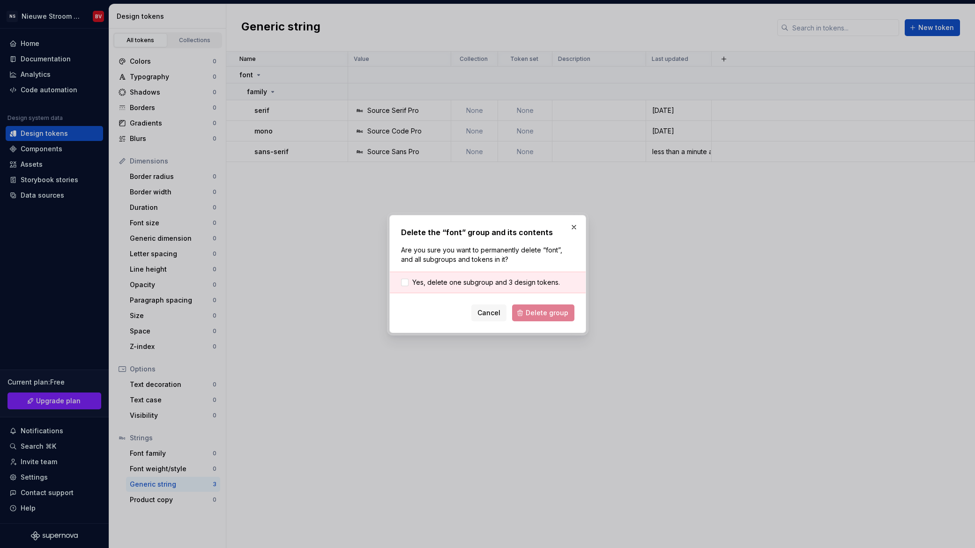
click at [449, 288] on div "Yes, delete one subgroup and 3 design tokens." at bounding box center [488, 283] width 196 height 22
click at [457, 283] on span "Yes, delete one subgroup and 3 design tokens." at bounding box center [486, 282] width 148 height 9
click at [529, 318] on button "Delete group" at bounding box center [543, 312] width 62 height 17
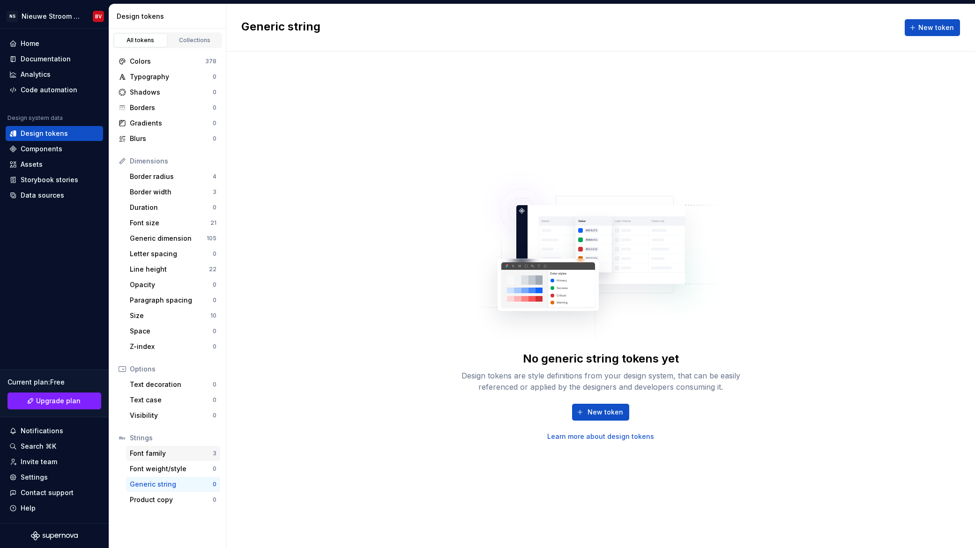
click at [157, 451] on div "Font family" at bounding box center [171, 453] width 83 height 9
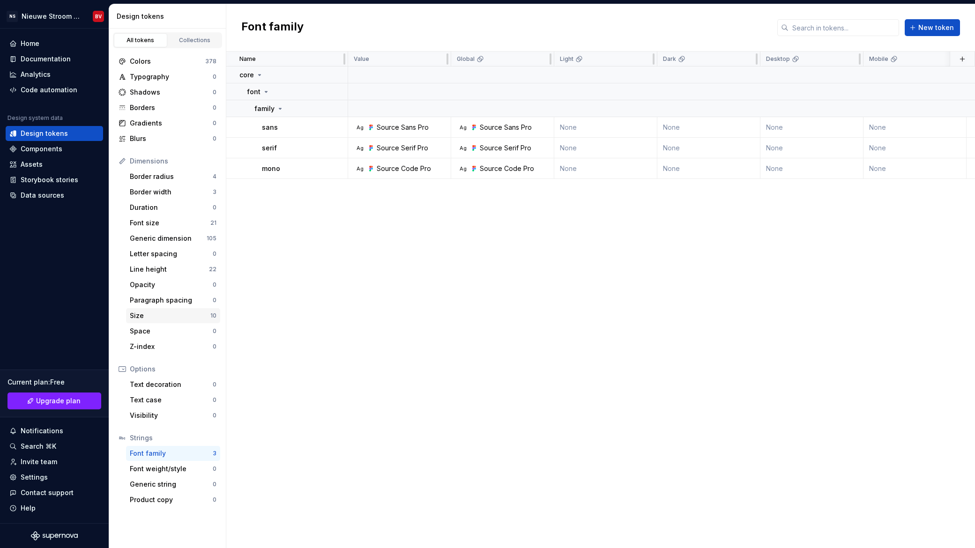
click at [167, 314] on div "Size" at bounding box center [170, 315] width 81 height 9
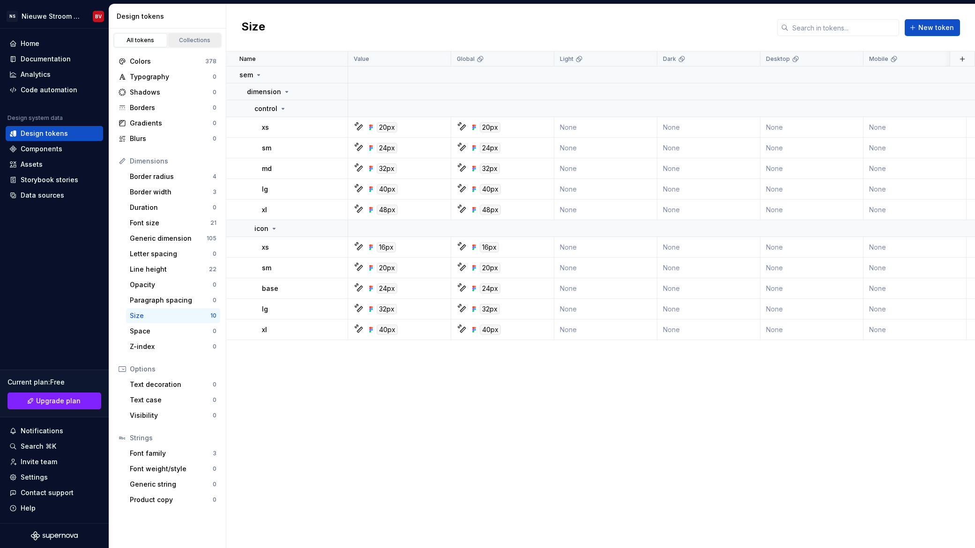
click at [187, 40] on div "Collections" at bounding box center [194, 40] width 47 height 7
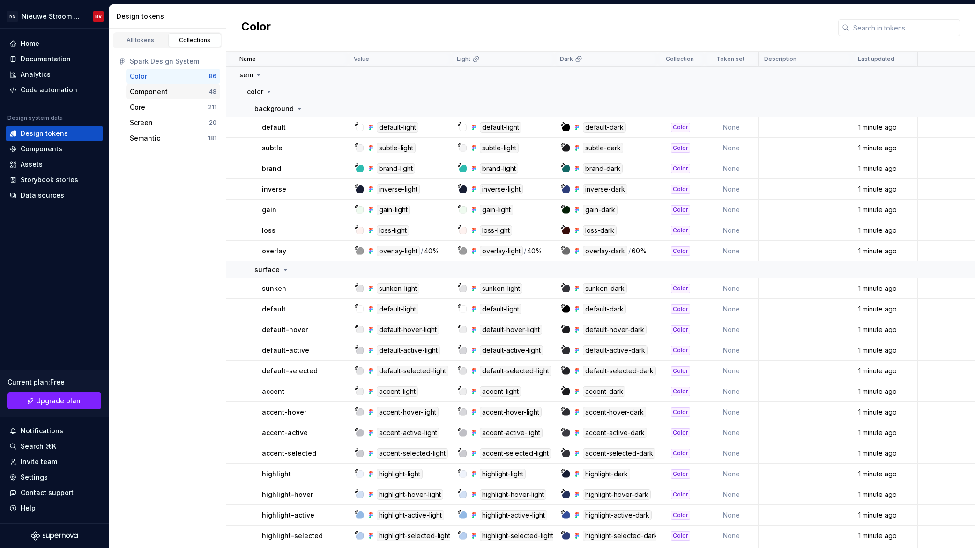
click at [162, 89] on div "Component" at bounding box center [149, 91] width 38 height 9
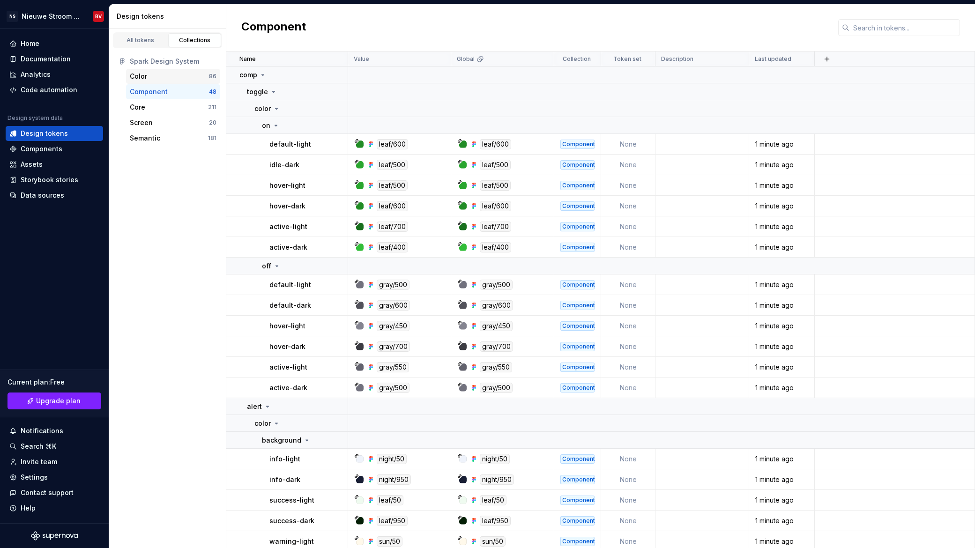
click at [155, 76] on div "Color" at bounding box center [169, 76] width 79 height 9
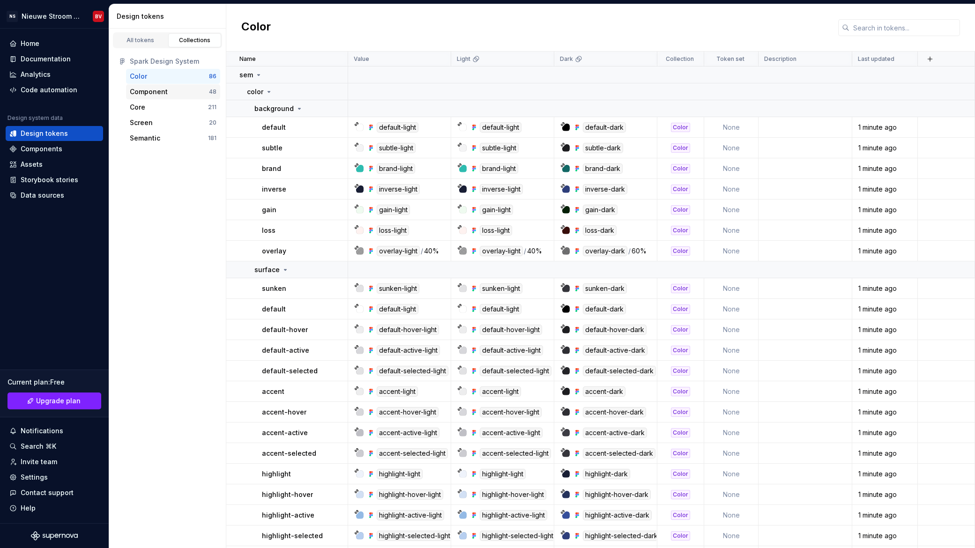
click at [156, 90] on div "Component" at bounding box center [149, 91] width 38 height 9
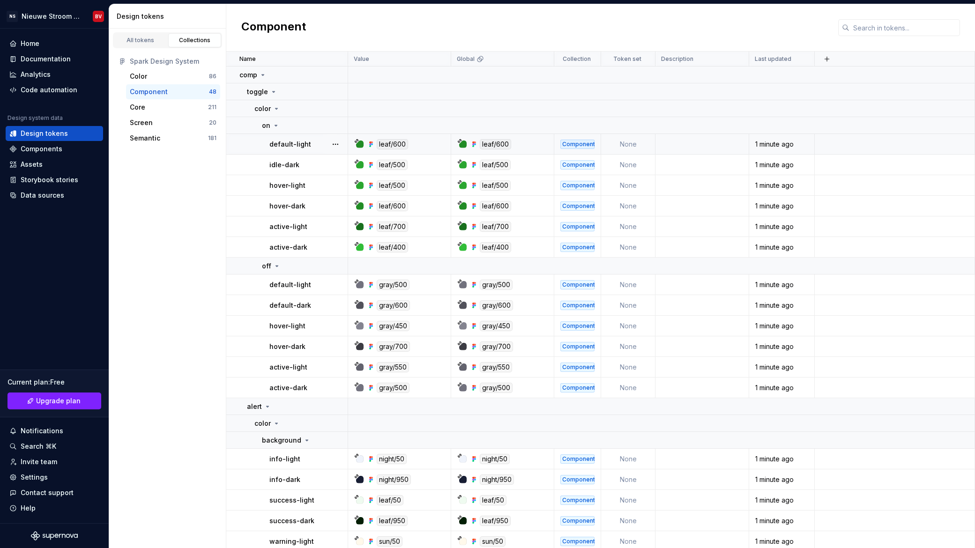
click at [638, 141] on td "None" at bounding box center [628, 144] width 54 height 21
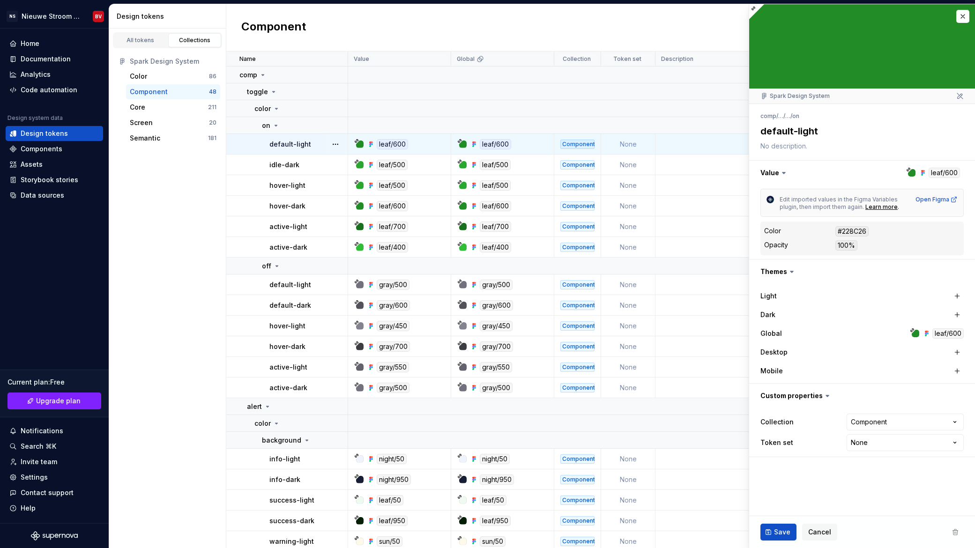
type textarea "*"
click at [870, 443] on html "NS Nieuwe Stroom Design System BV Home Documentation Analytics Code automation …" at bounding box center [487, 274] width 975 height 548
click at [823, 456] on html "NS Nieuwe Stroom Design System BV Home Documentation Analytics Code automation …" at bounding box center [487, 274] width 975 height 548
click at [864, 423] on html "NS Nieuwe Stroom Design System BV Home Documentation Analytics Code automation …" at bounding box center [487, 274] width 975 height 548
click at [792, 477] on html "NS Nieuwe Stroom Design System BV Home Documentation Analytics Code automation …" at bounding box center [487, 274] width 975 height 548
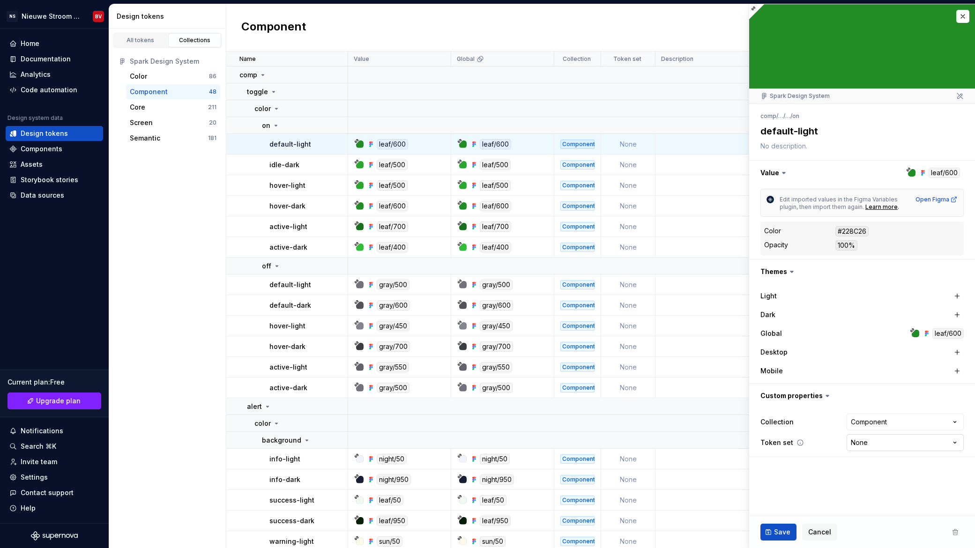
click at [868, 442] on html "NS Nieuwe Stroom Design System BV Home Documentation Analytics Code automation …" at bounding box center [487, 274] width 975 height 548
select select "**********"
click at [822, 530] on span "Cancel" at bounding box center [819, 531] width 23 height 9
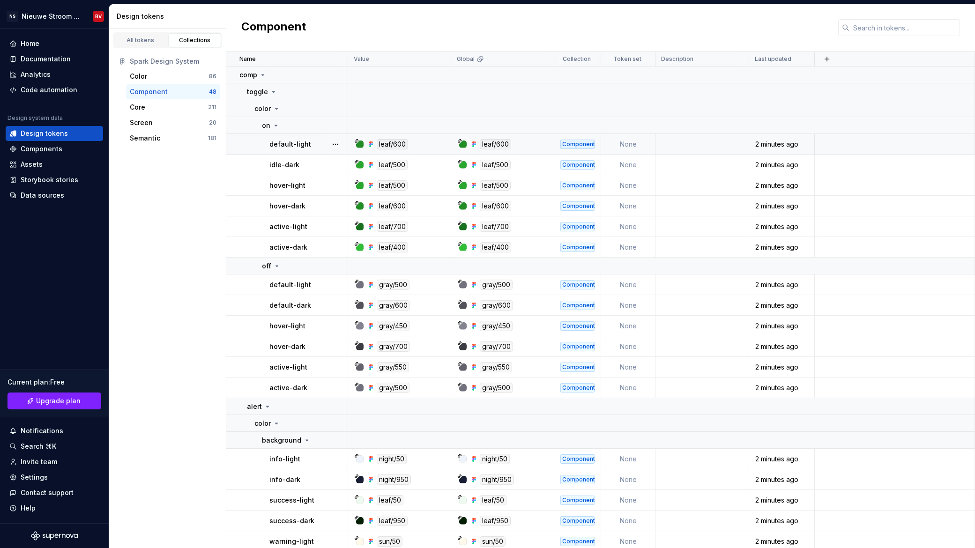
click at [237, 143] on td "default-light" at bounding box center [287, 144] width 122 height 21
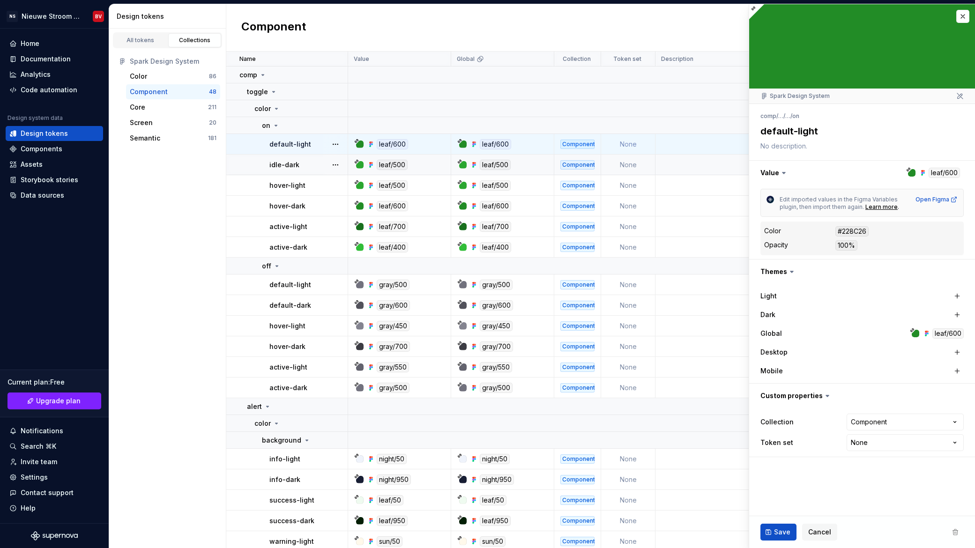
click at [622, 168] on td "None" at bounding box center [628, 165] width 54 height 21
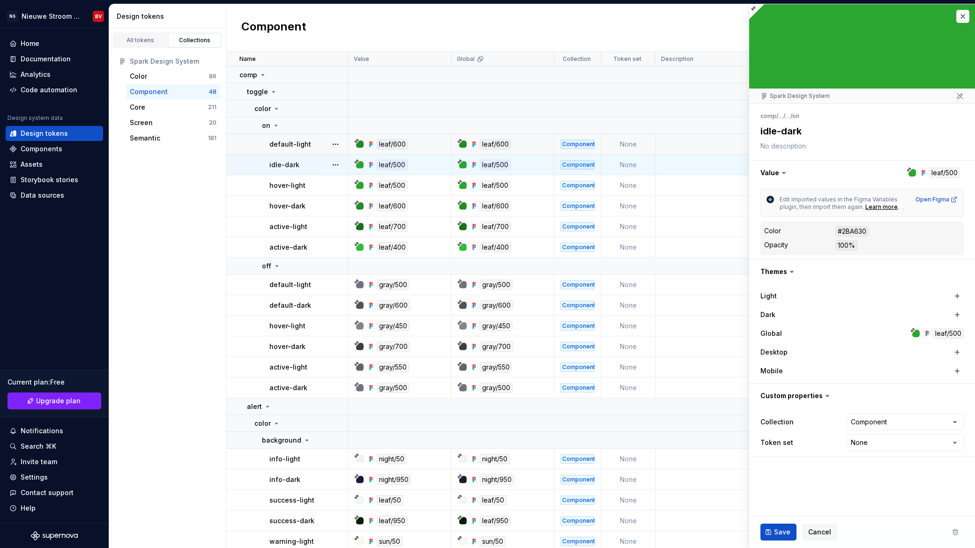
click at [630, 149] on td "None" at bounding box center [628, 144] width 54 height 21
type textarea "*"
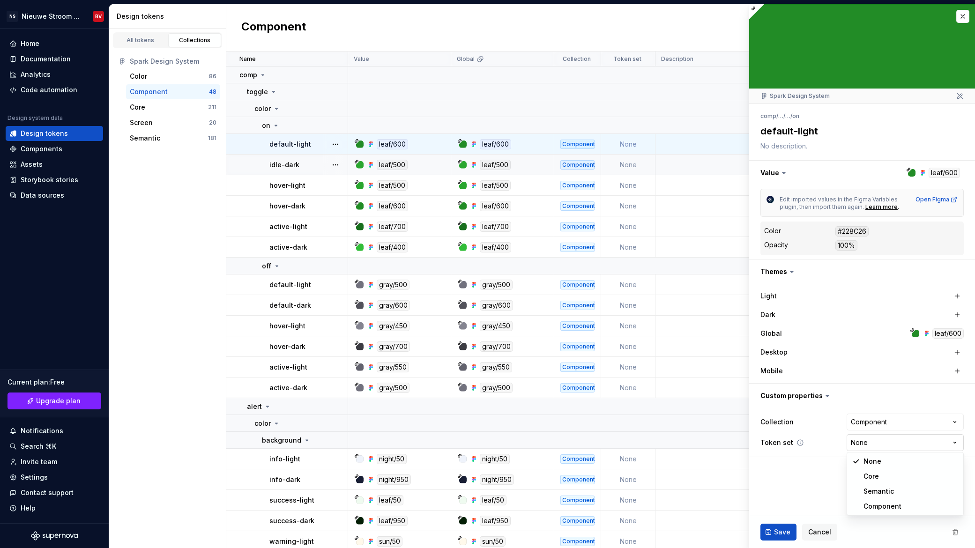
click at [864, 441] on html "NS Nieuwe Stroom Design System BV Home Documentation Analytics Code automation …" at bounding box center [487, 274] width 975 height 548
select select "**********"
click at [645, 169] on td "None" at bounding box center [628, 165] width 54 height 21
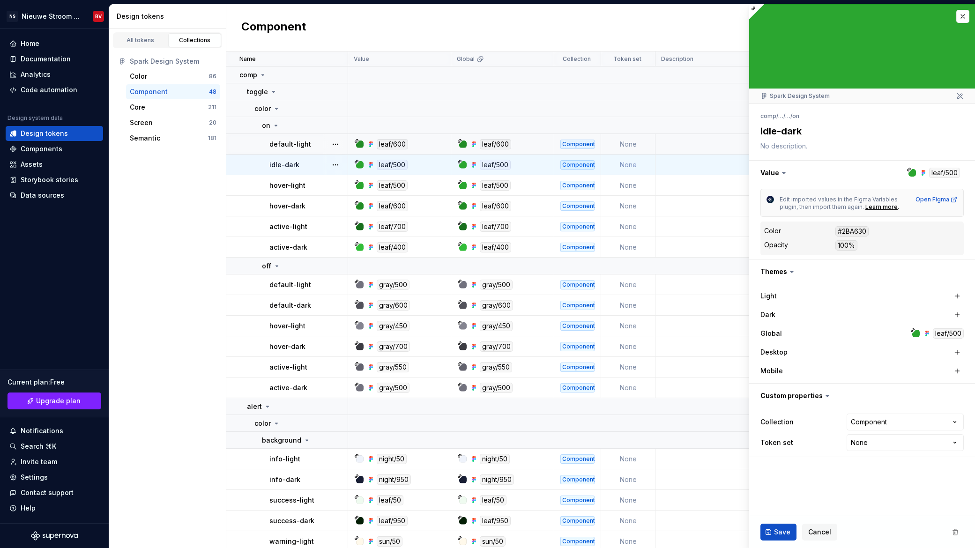
click at [635, 147] on td "None" at bounding box center [628, 144] width 54 height 21
type textarea "*"
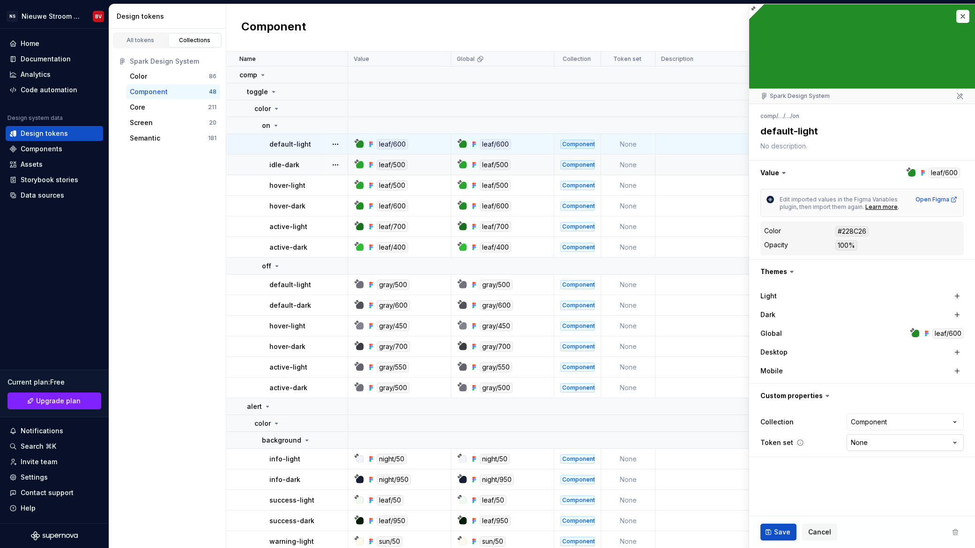
click at [856, 444] on html "NS Nieuwe Stroom Design System BV Home Documentation Analytics Code automation …" at bounding box center [487, 274] width 975 height 548
select select "**********"
click at [780, 532] on span "Save" at bounding box center [782, 531] width 16 height 9
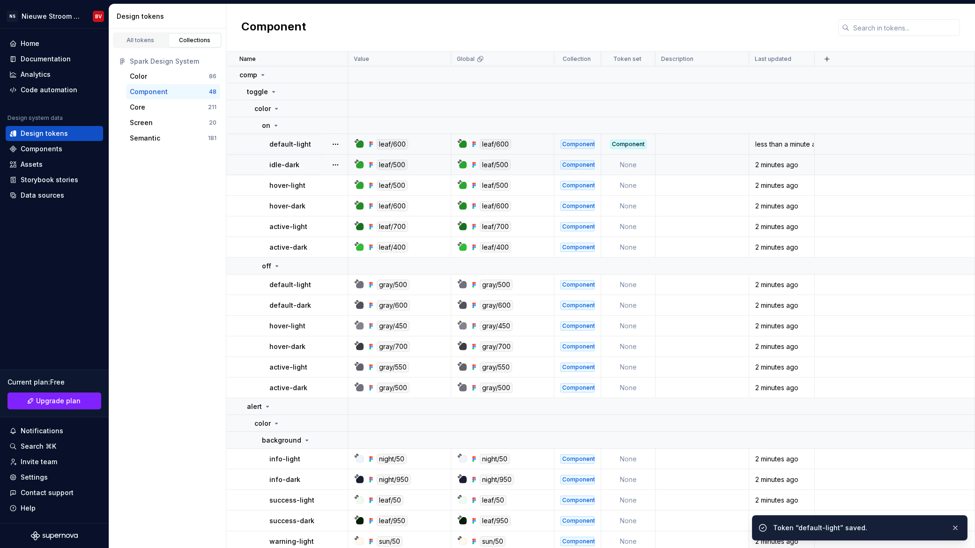
click at [636, 167] on td "None" at bounding box center [628, 165] width 54 height 21
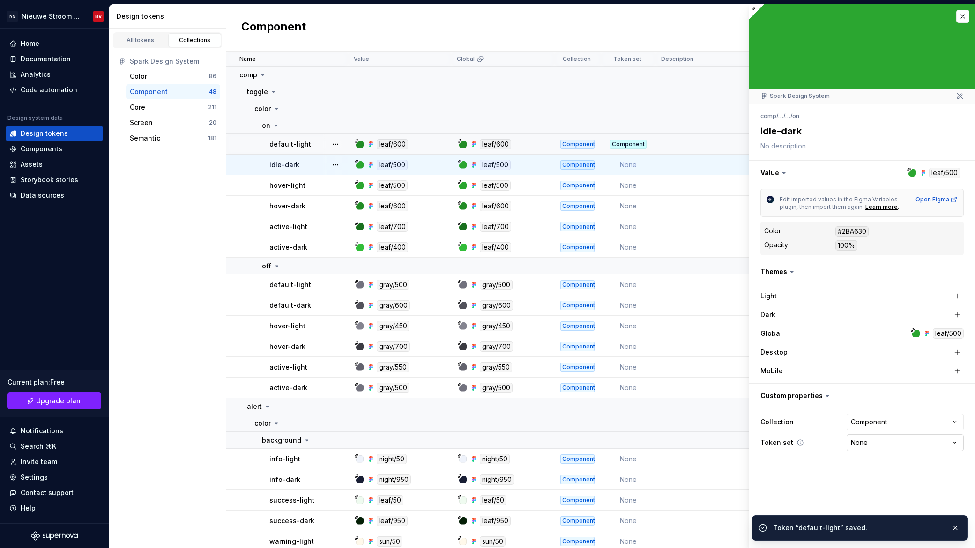
click at [860, 448] on html "NS Nieuwe Stroom Design System BV Home Documentation Analytics Code automation …" at bounding box center [487, 274] width 975 height 548
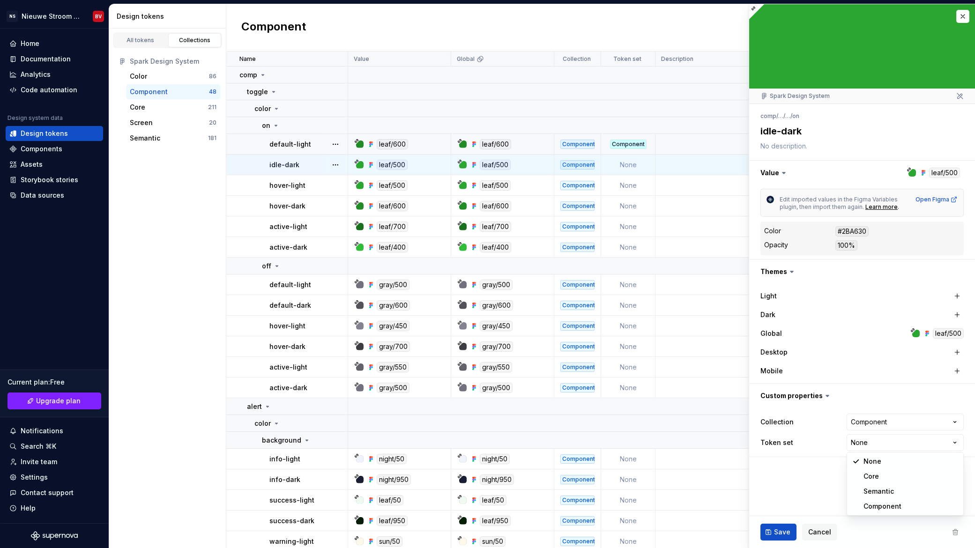
type textarea "*"
select select "**********"
click at [770, 534] on button "Save" at bounding box center [778, 532] width 36 height 17
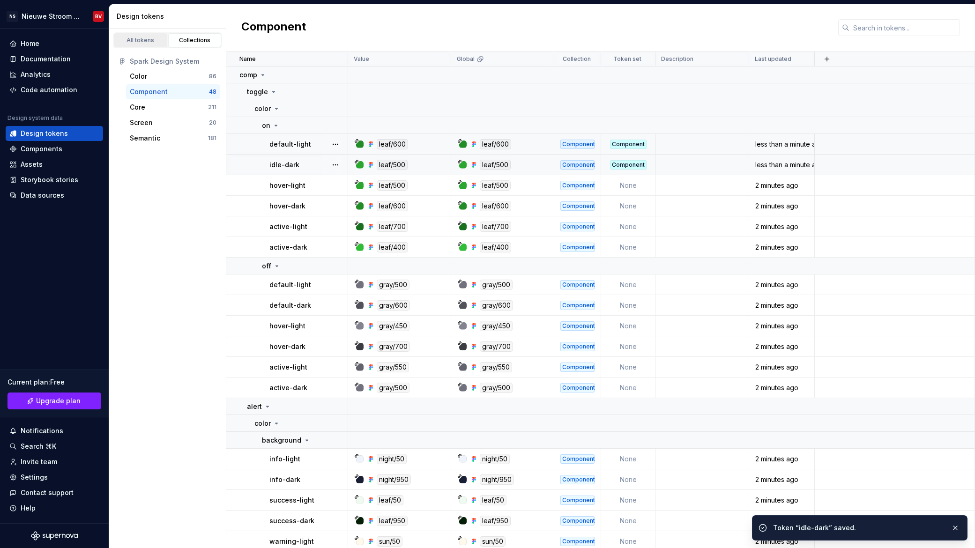
click at [133, 37] on div "All tokens" at bounding box center [140, 40] width 47 height 7
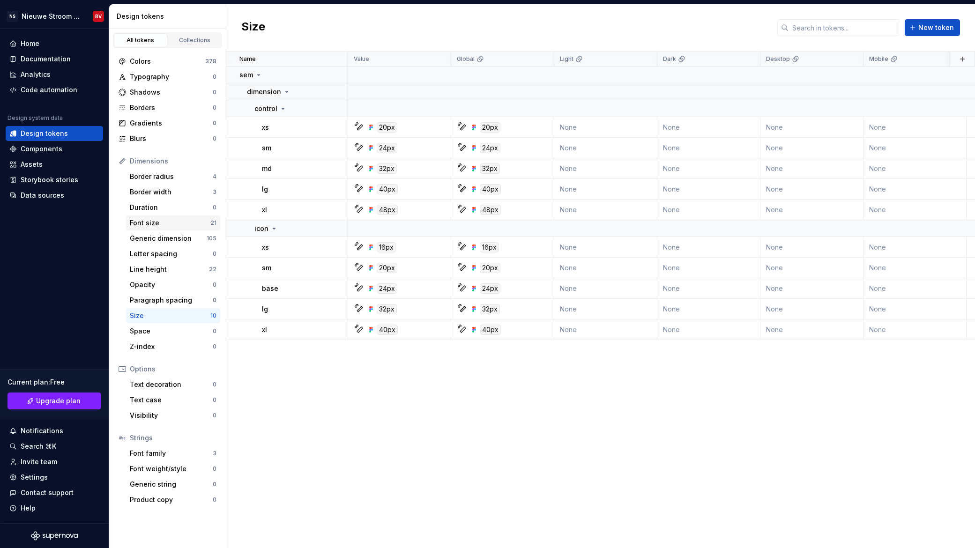
click at [170, 224] on div "Font size" at bounding box center [170, 222] width 81 height 9
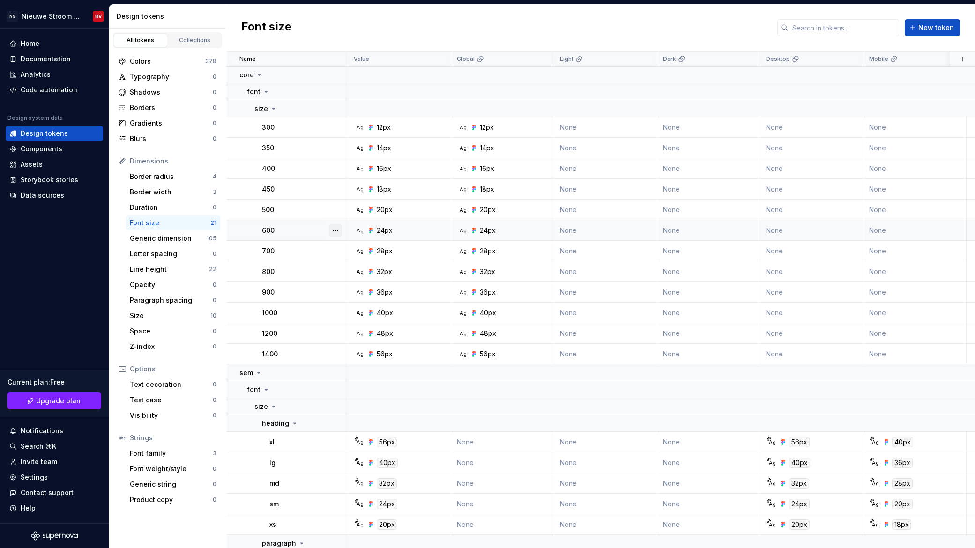
scroll to position [91, 0]
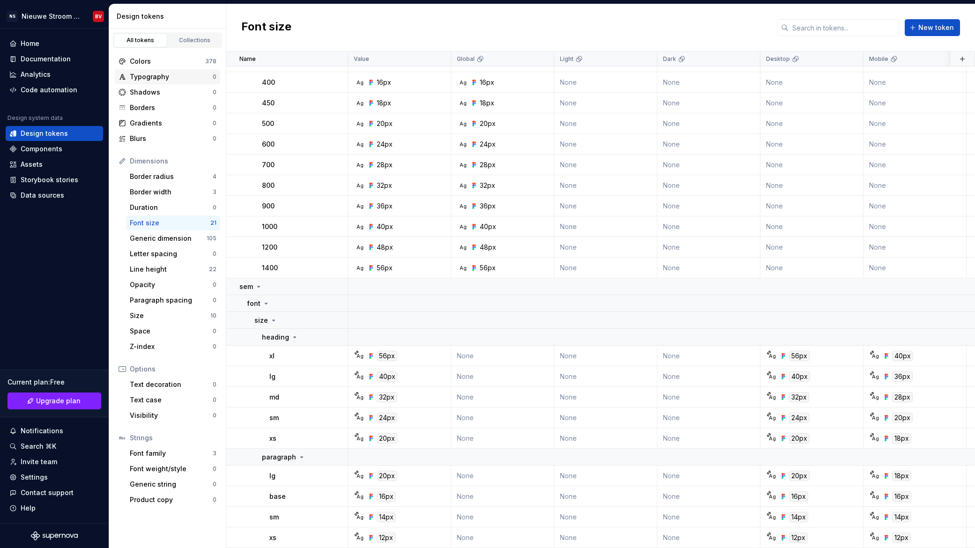
click at [157, 77] on div "Typography" at bounding box center [171, 76] width 83 height 9
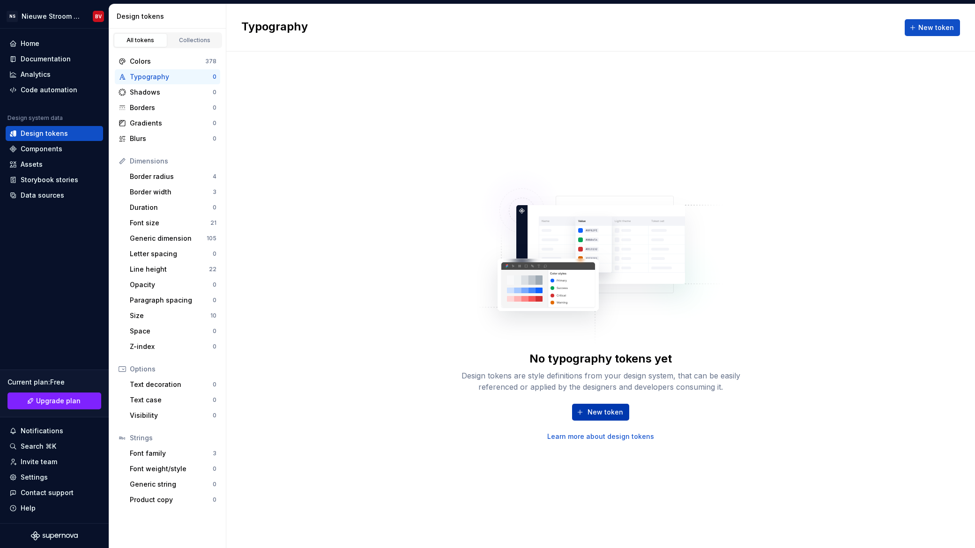
click at [606, 410] on span "New token" at bounding box center [605, 411] width 36 height 9
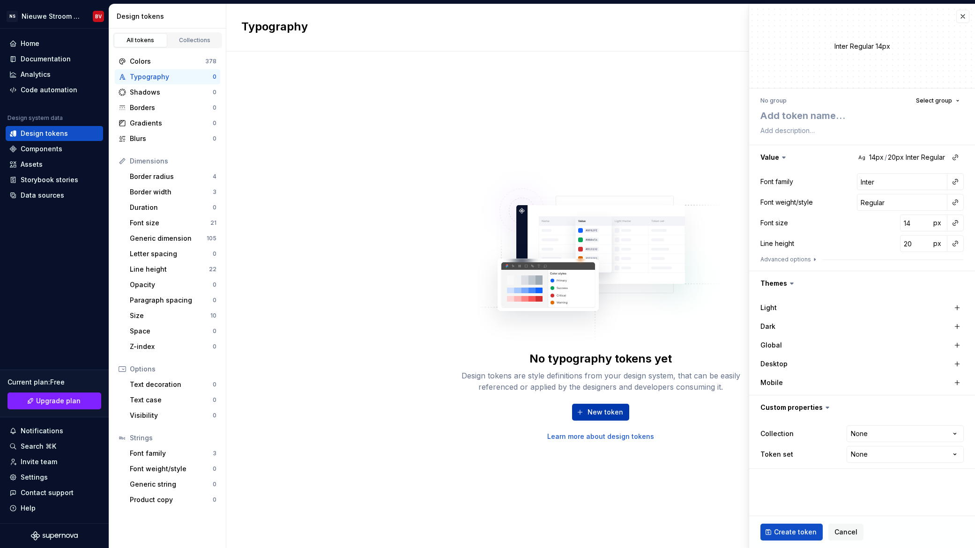
type textarea "*"
click at [837, 531] on span "Cancel" at bounding box center [845, 531] width 23 height 9
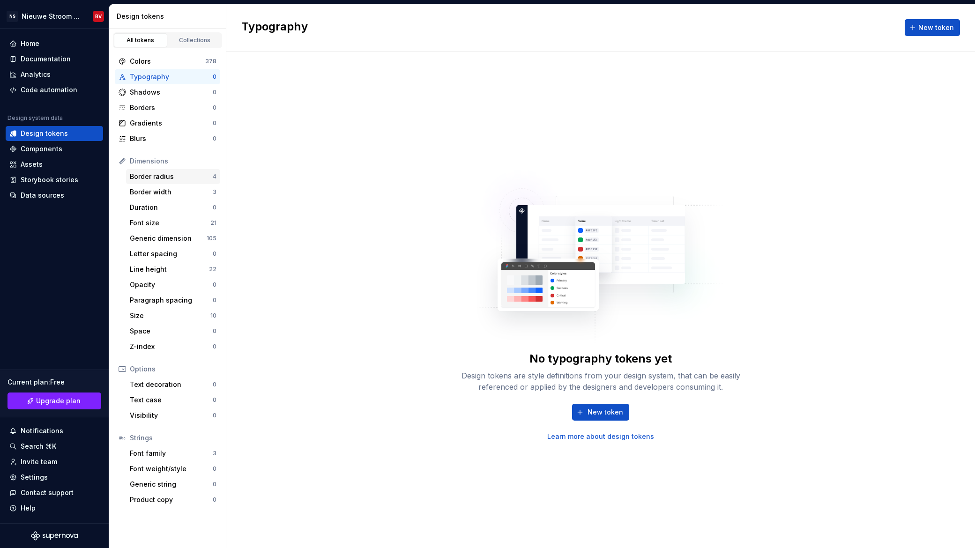
click at [184, 181] on div "Border radius" at bounding box center [171, 176] width 83 height 9
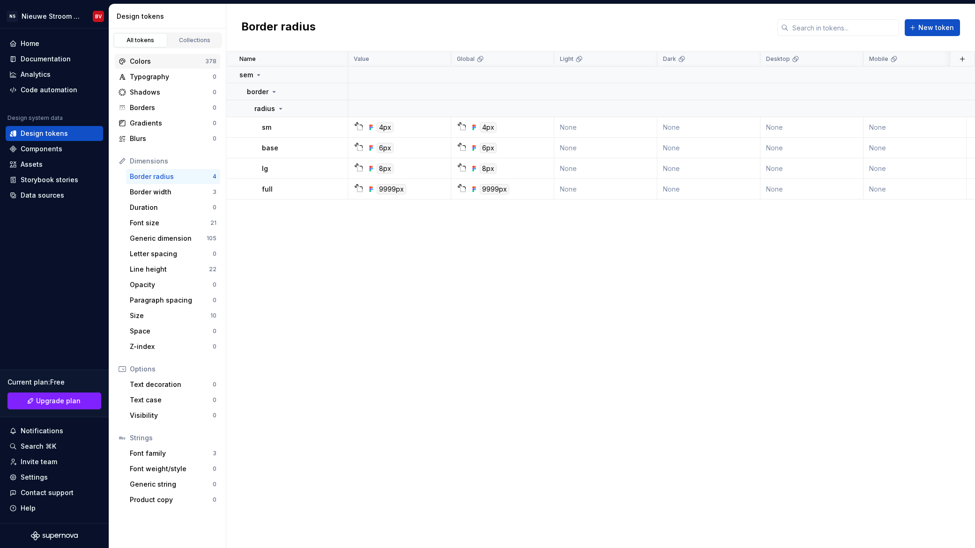
click at [155, 65] on div "Colors" at bounding box center [167, 61] width 75 height 9
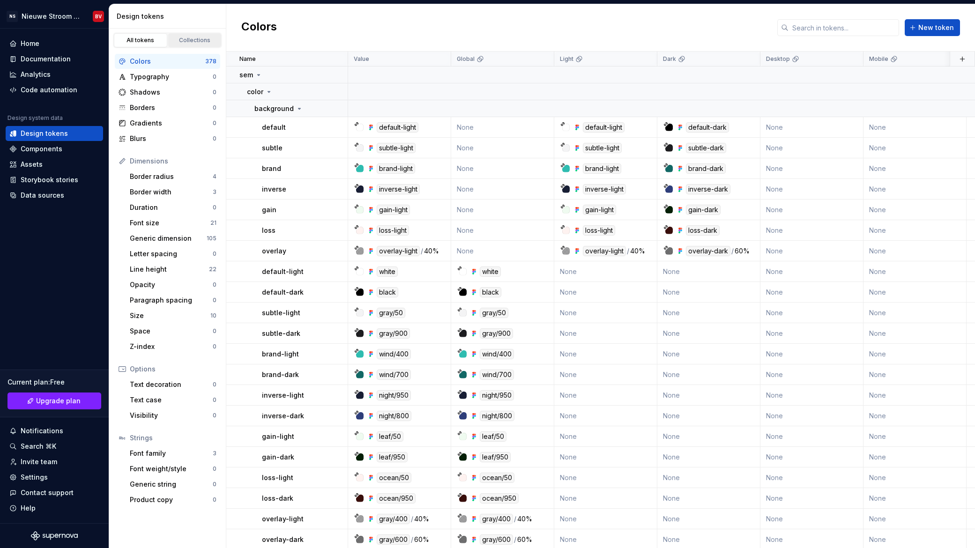
click at [200, 41] on div "Collections" at bounding box center [194, 40] width 47 height 7
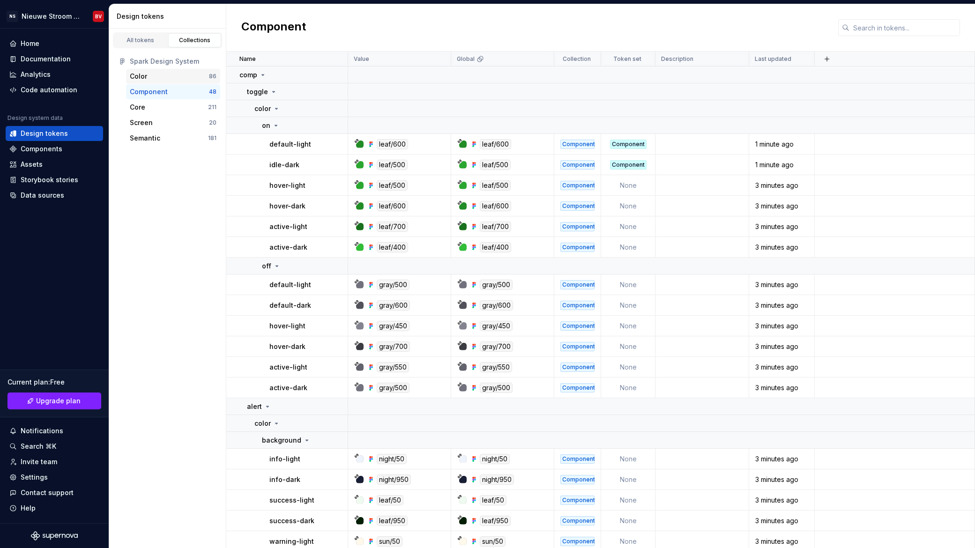
click at [163, 73] on div "Color" at bounding box center [169, 76] width 79 height 9
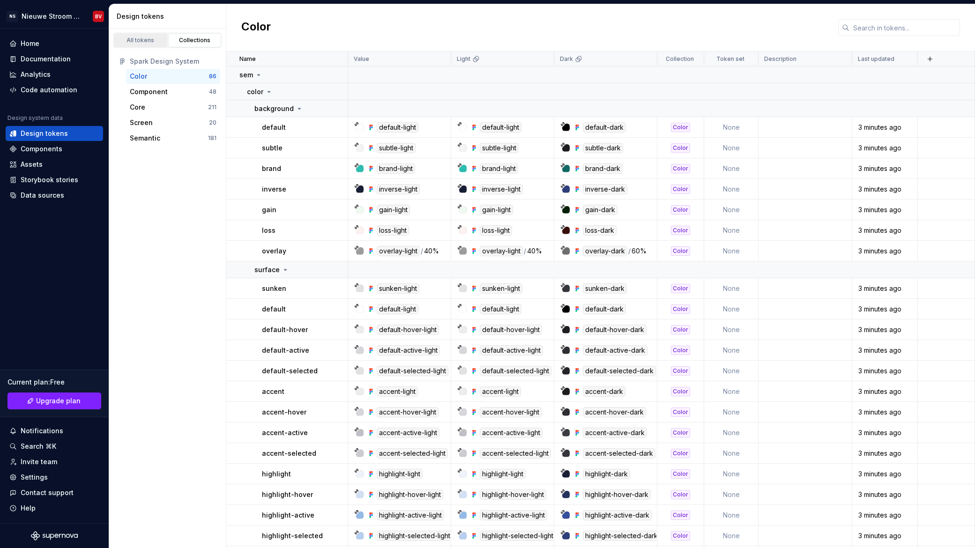
click at [131, 40] on div "All tokens" at bounding box center [140, 40] width 47 height 7
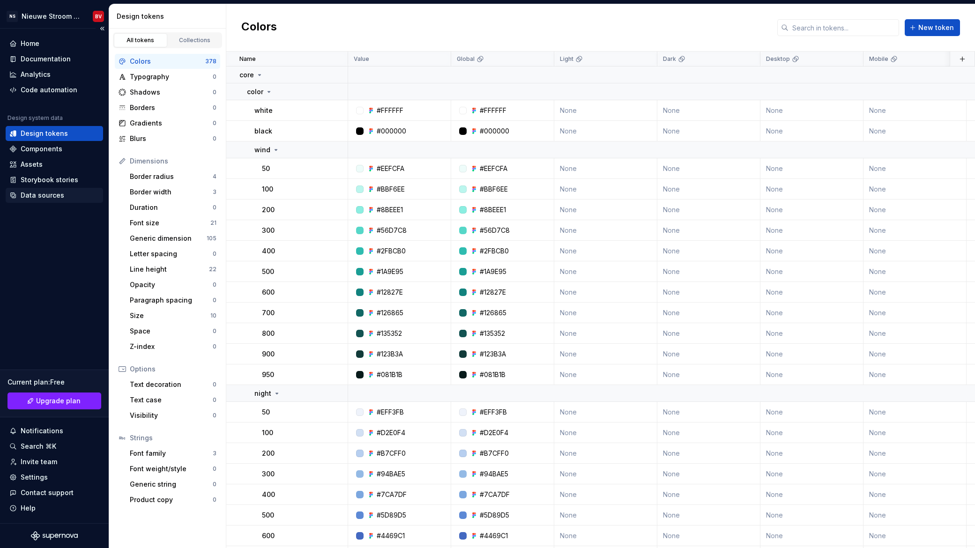
click at [37, 192] on div "Data sources" at bounding box center [43, 195] width 44 height 9
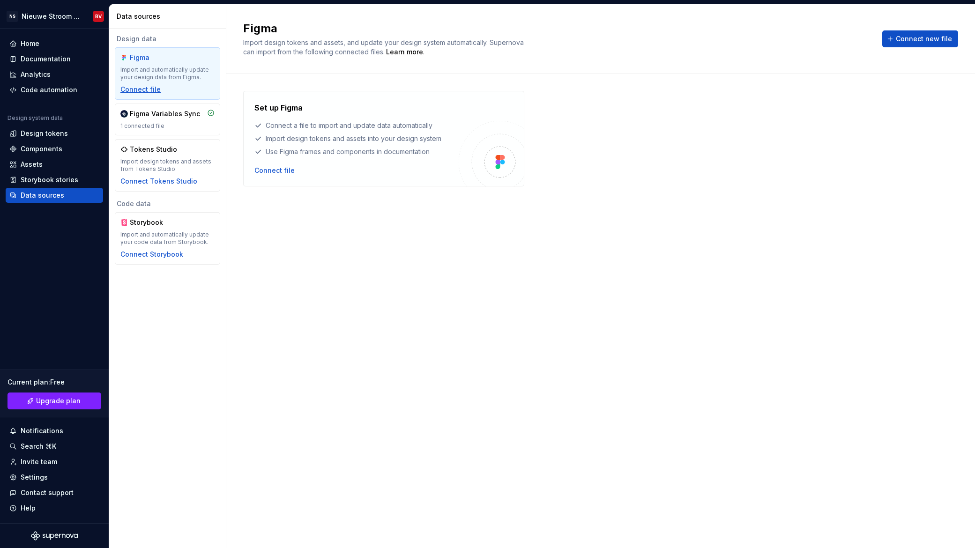
click at [149, 89] on div "Connect file" at bounding box center [140, 89] width 40 height 9
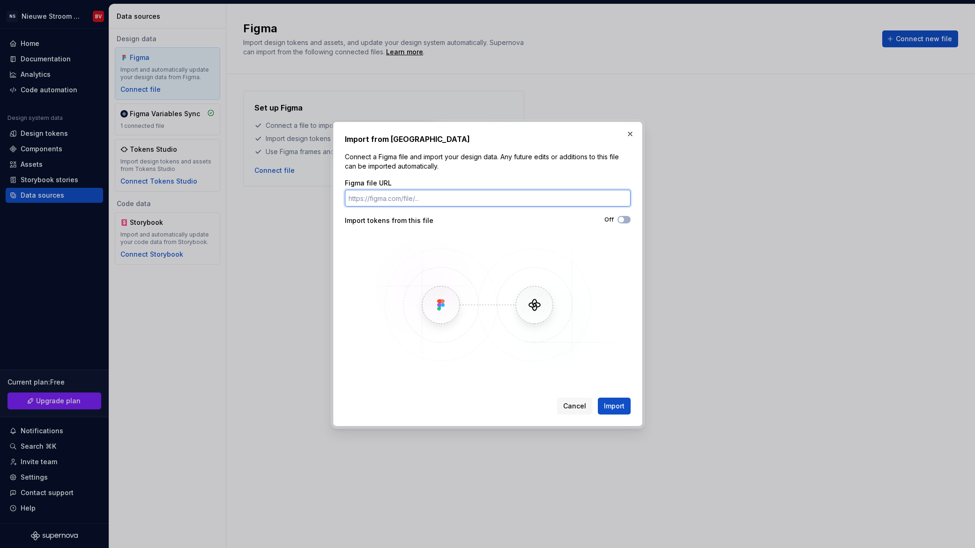
paste input "[URL][DOMAIN_NAME]"
type input "[URL][DOMAIN_NAME]"
click at [613, 407] on span "Import" at bounding box center [614, 405] width 21 height 9
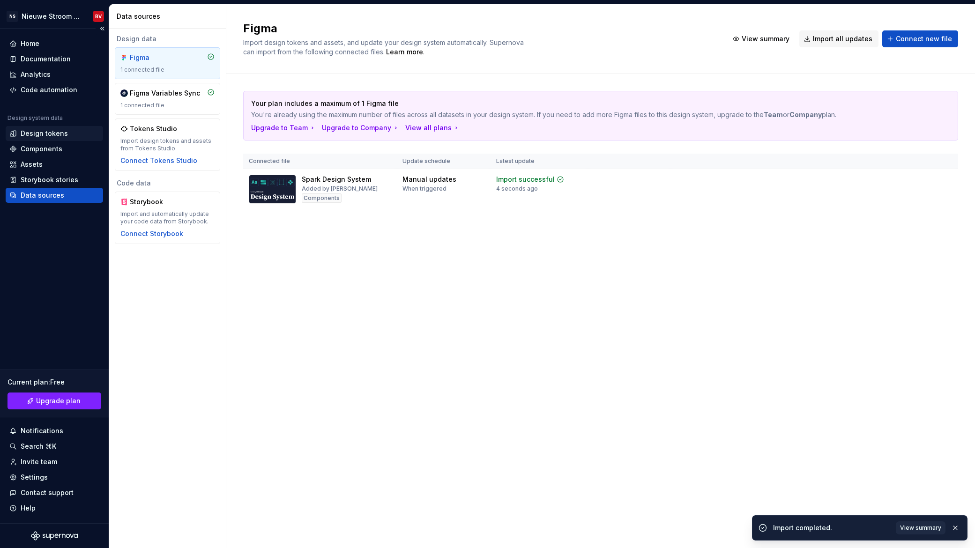
click at [31, 131] on div "Design tokens" at bounding box center [44, 133] width 47 height 9
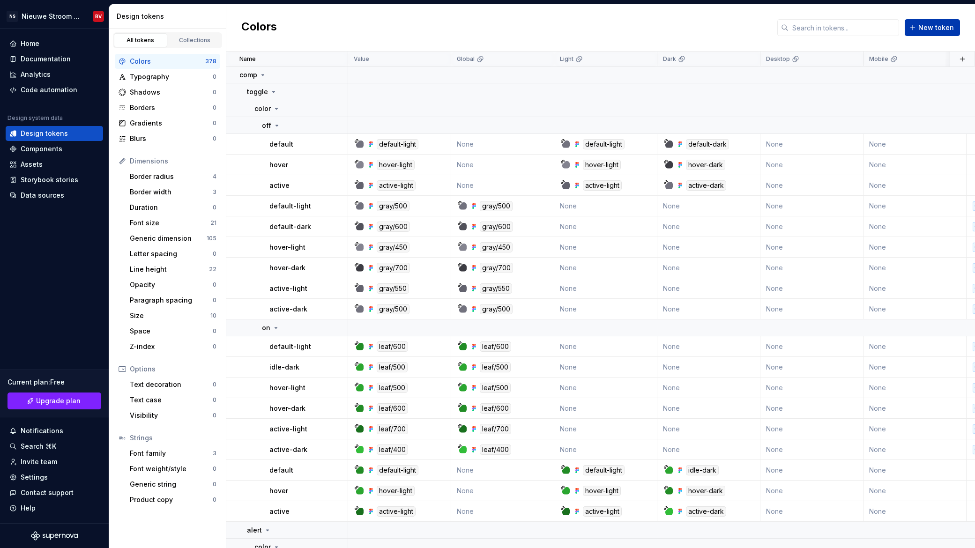
click at [932, 30] on span "New token" at bounding box center [936, 27] width 36 height 9
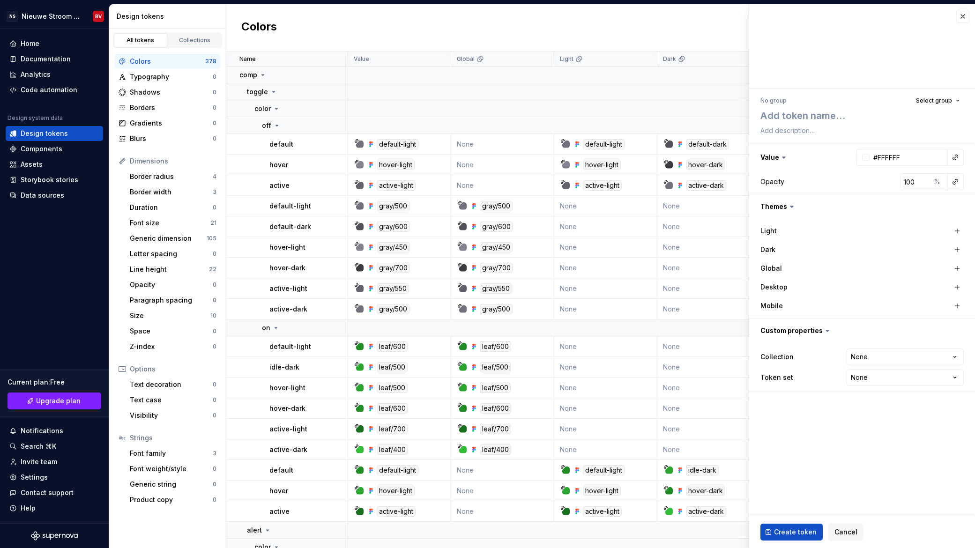
click at [779, 155] on icon at bounding box center [783, 157] width 9 height 9
click at [783, 158] on icon at bounding box center [783, 157] width 3 height 1
click at [768, 157] on button "button" at bounding box center [862, 157] width 226 height 24
click at [846, 529] on span "Cancel" at bounding box center [845, 531] width 23 height 9
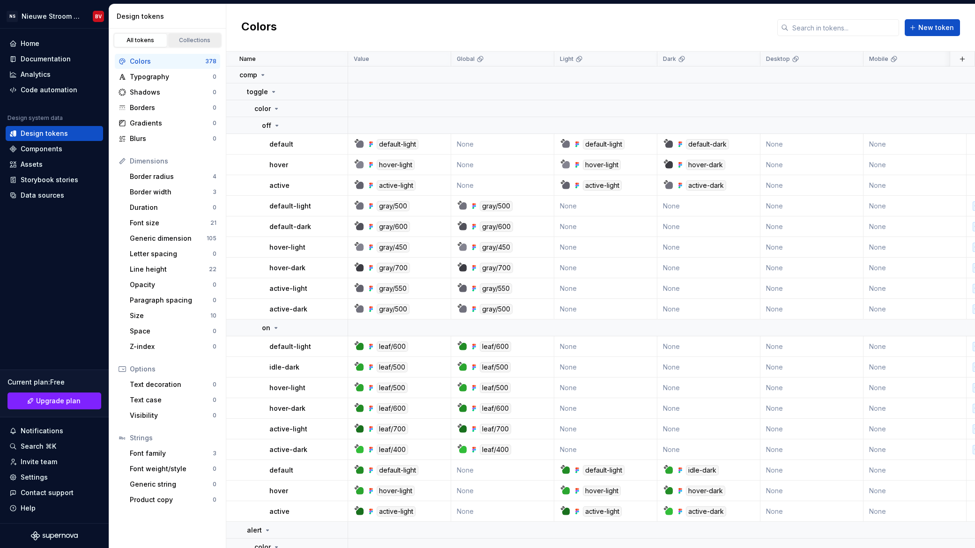
click at [206, 43] on div "Collections" at bounding box center [194, 40] width 47 height 7
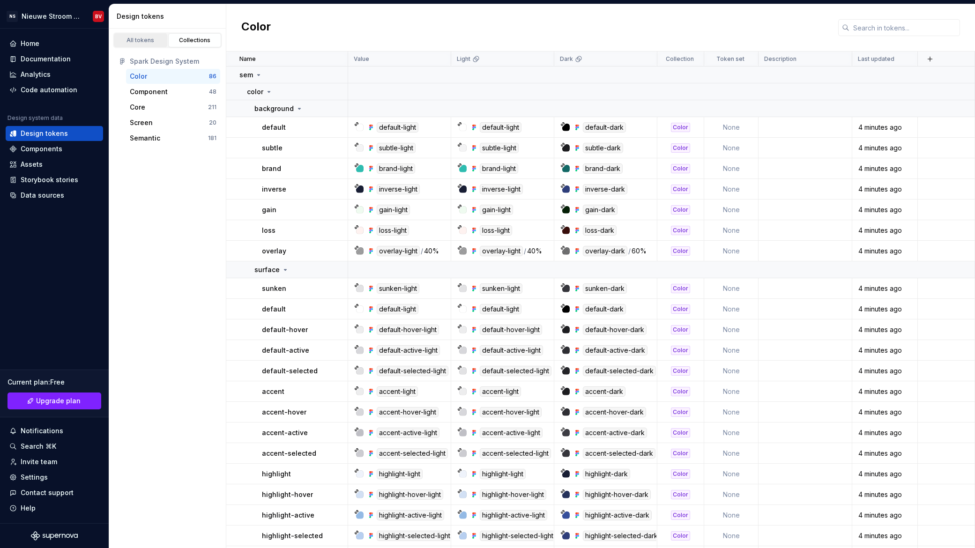
click at [133, 41] on div "All tokens" at bounding box center [140, 40] width 47 height 7
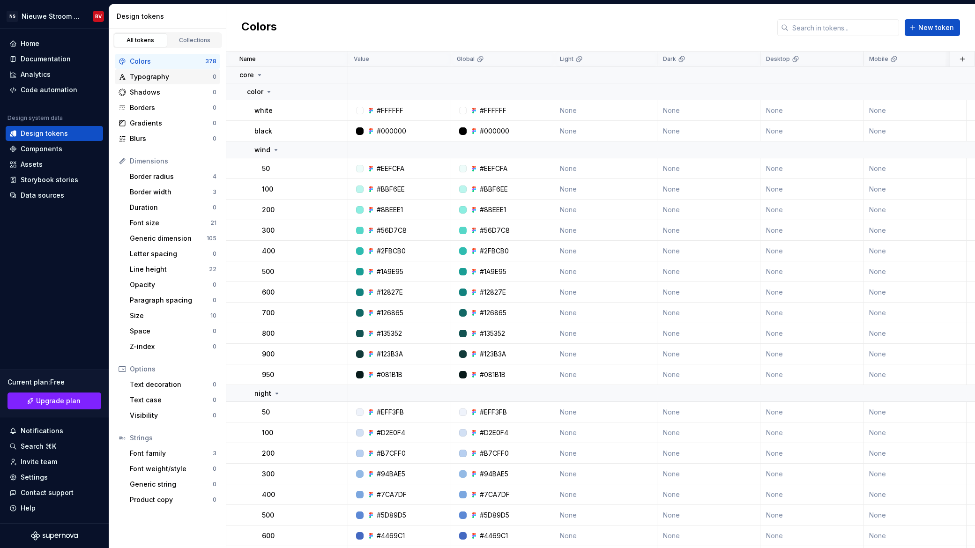
click at [145, 78] on div "Typography" at bounding box center [171, 76] width 83 height 9
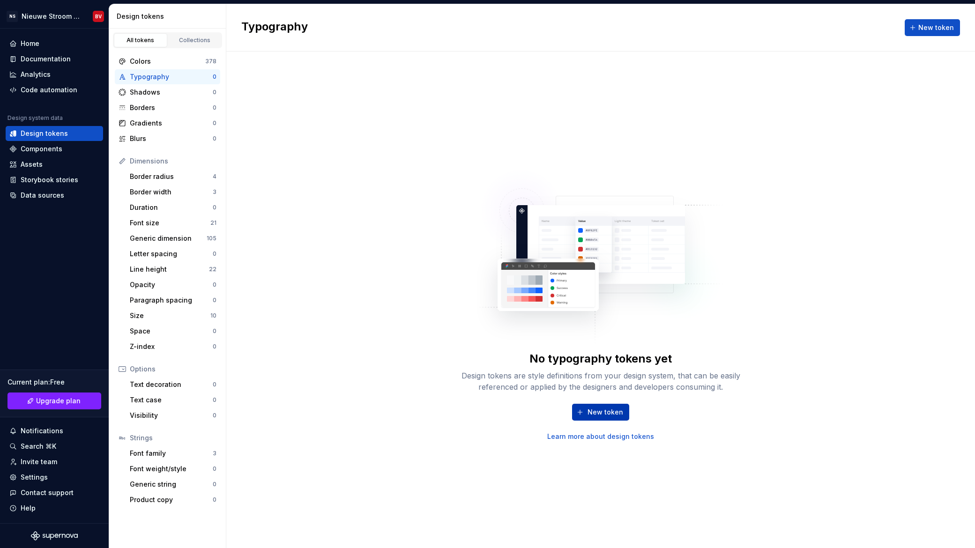
click at [599, 410] on span "New token" at bounding box center [605, 411] width 36 height 9
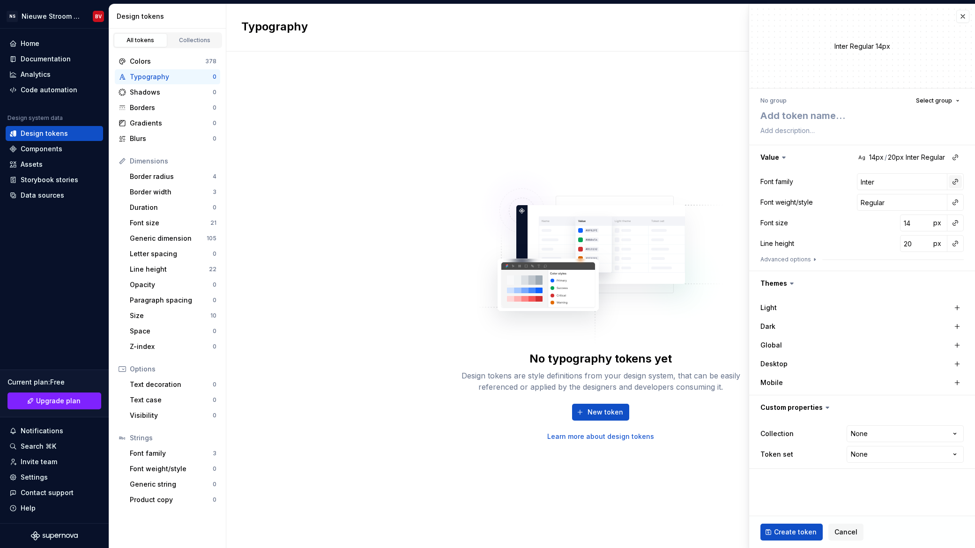
click at [957, 181] on button "button" at bounding box center [954, 181] width 13 height 13
click at [863, 220] on div "sans" at bounding box center [876, 218] width 64 height 9
click at [957, 202] on button "button" at bounding box center [954, 202] width 13 height 13
click at [956, 203] on html "NS Nieuwe Stroom Design System BV Home Documentation Analytics Code automation …" at bounding box center [487, 274] width 975 height 548
type textarea "*"
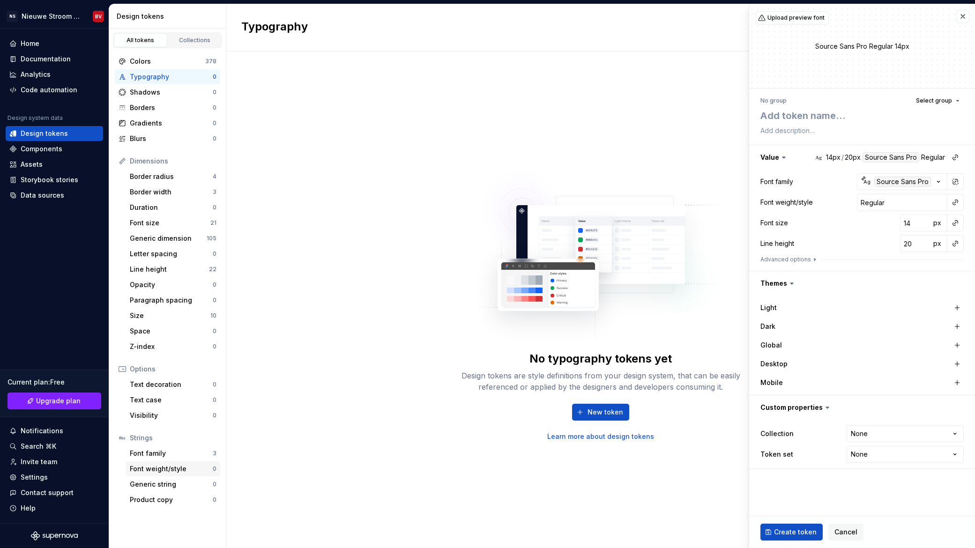
click at [156, 472] on div "Font weight/style" at bounding box center [171, 468] width 83 height 9
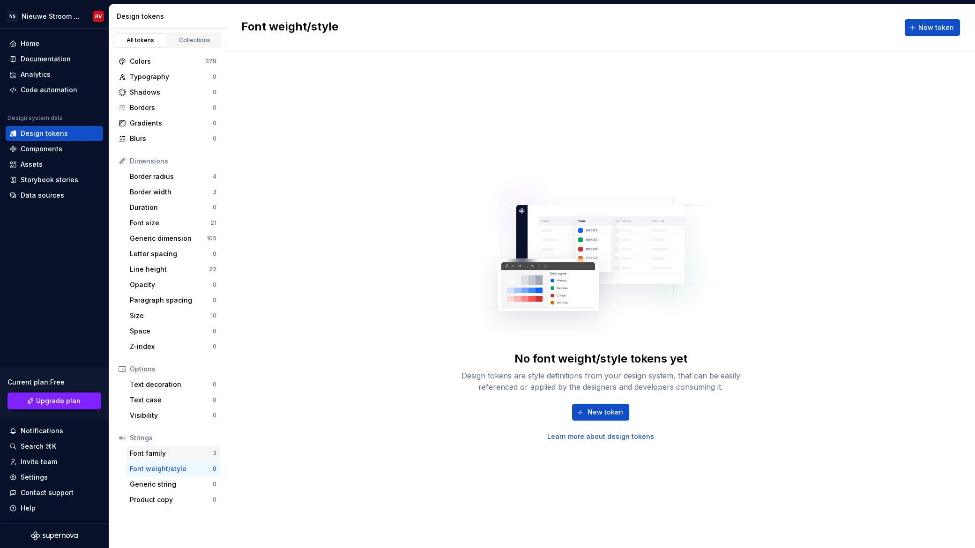
click at [157, 454] on div "Font family" at bounding box center [171, 453] width 83 height 9
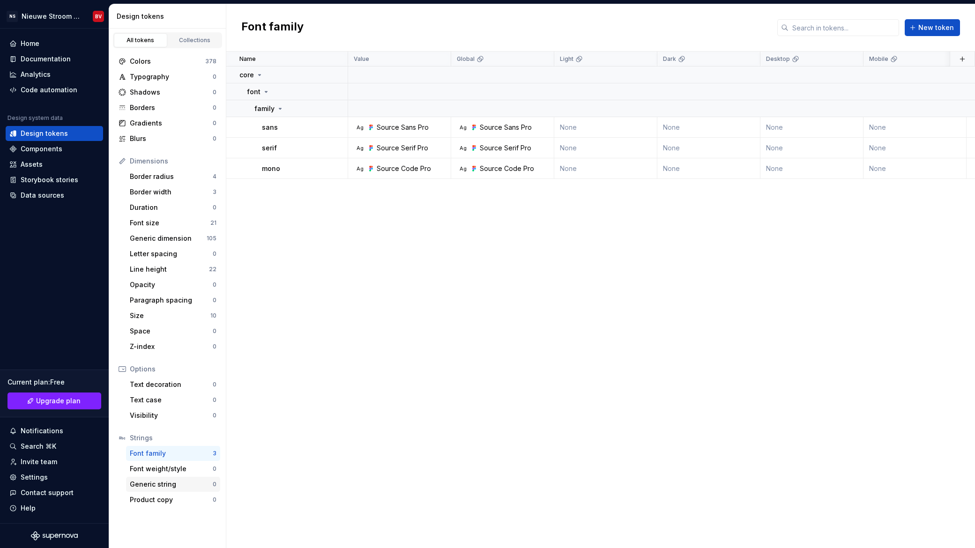
click at [156, 486] on div "Generic string" at bounding box center [171, 484] width 83 height 9
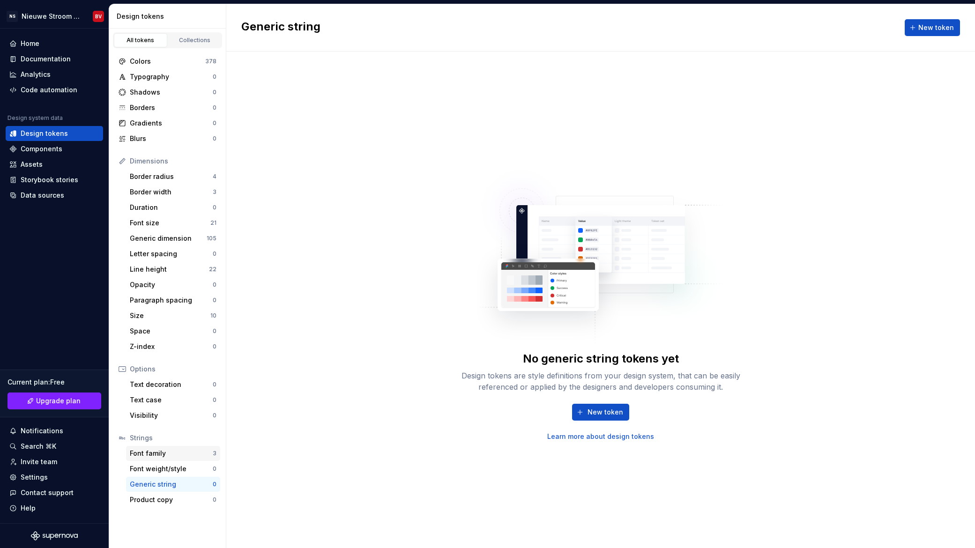
click at [158, 452] on div "Font family" at bounding box center [171, 453] width 83 height 9
